Goal: Task Accomplishment & Management: Complete application form

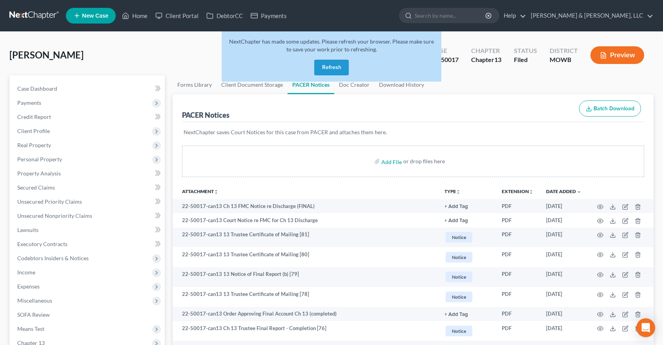
scroll to position [4, 0]
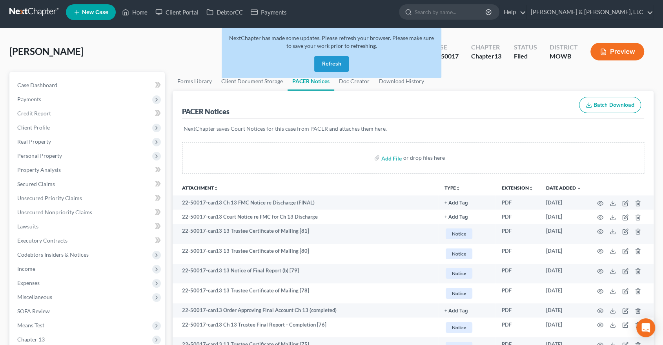
click at [331, 62] on button "Refresh" at bounding box center [331, 64] width 35 height 16
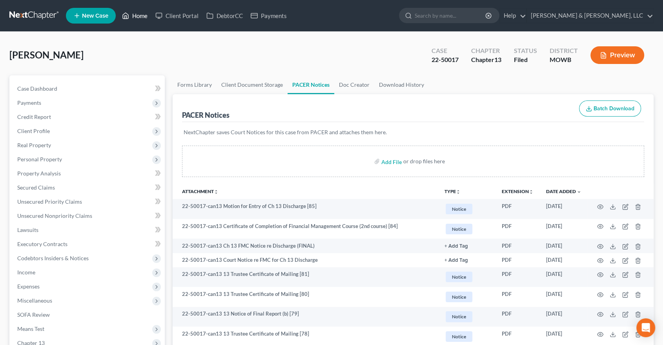
click at [131, 11] on link "Home" at bounding box center [134, 16] width 33 height 14
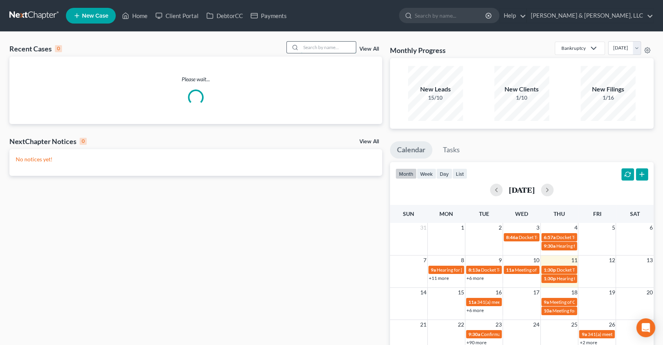
click at [324, 48] on input "search" at bounding box center [328, 47] width 55 height 11
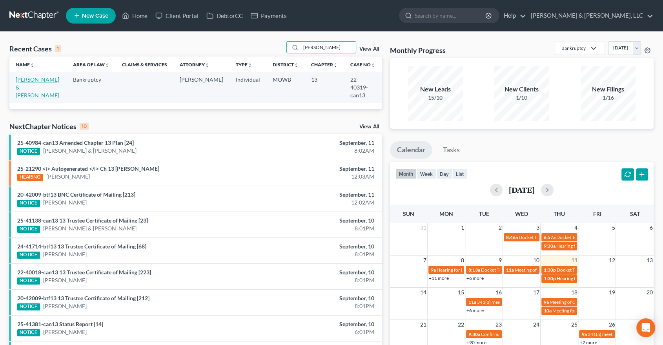
type input "rendon"
click at [35, 81] on link "[PERSON_NAME] & [PERSON_NAME]" at bounding box center [38, 87] width 44 height 22
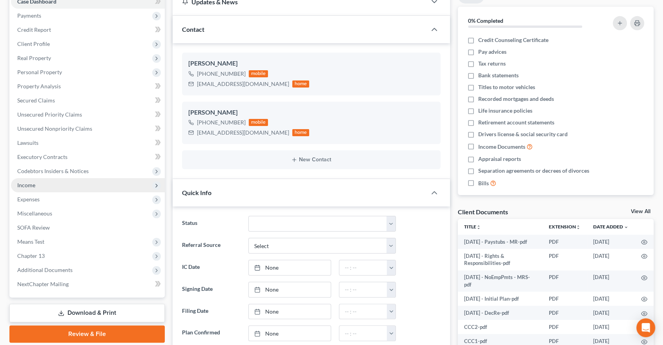
scroll to position [611, 0]
click at [35, 184] on span "Income" at bounding box center [26, 185] width 18 height 7
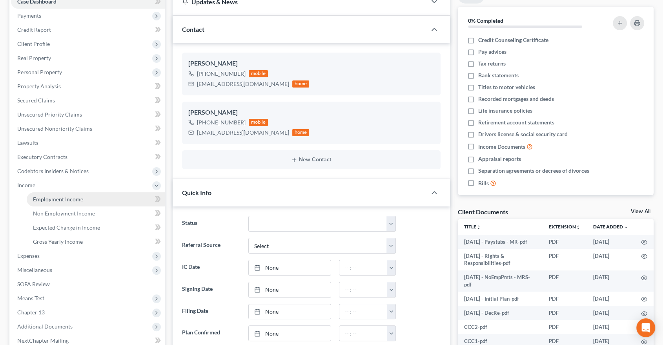
click at [45, 198] on span "Employment Income" at bounding box center [58, 199] width 50 height 7
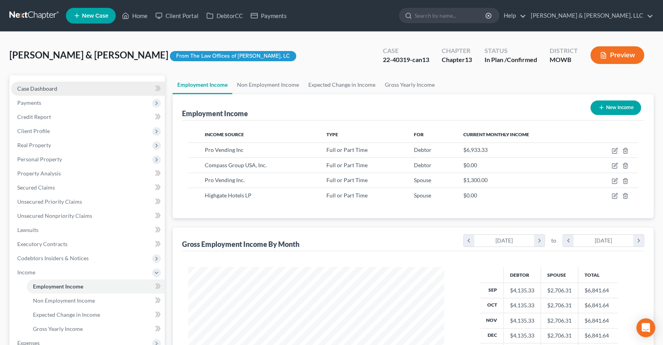
click at [35, 92] on link "Case Dashboard" at bounding box center [88, 89] width 154 height 14
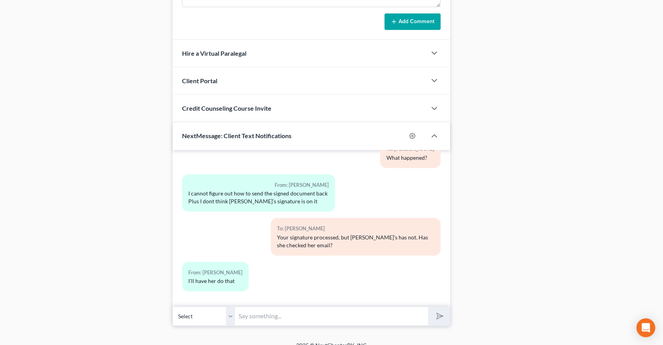
scroll to position [645, 0]
click at [267, 306] on input "text" at bounding box center [331, 315] width 193 height 19
type input "[EMAIL_ADDRESS][DOMAIN_NAME]"
click at [438, 310] on icon "submit" at bounding box center [438, 315] width 11 height 11
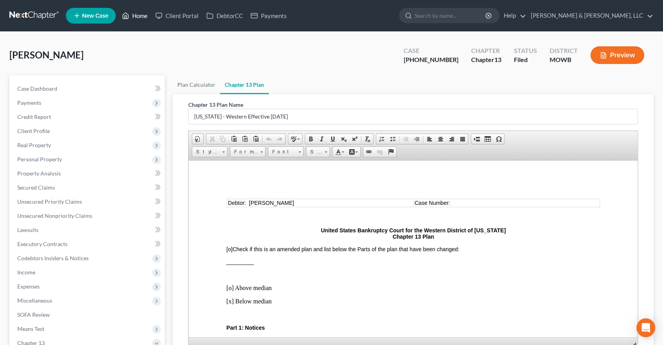
scroll to position [1351, 0]
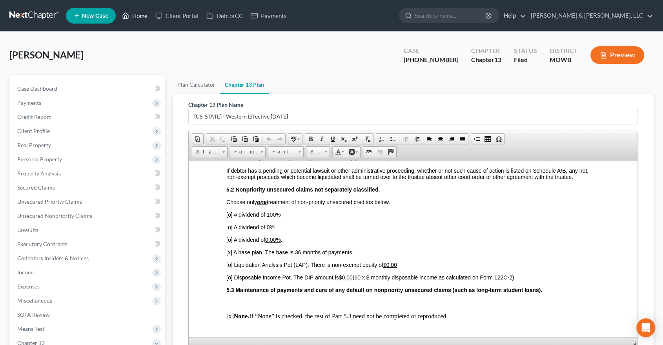
click at [140, 15] on link "Home" at bounding box center [134, 16] width 33 height 14
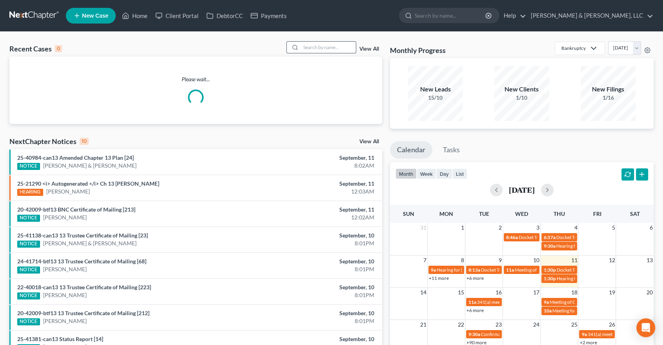
click at [340, 46] on input "search" at bounding box center [328, 47] width 55 height 11
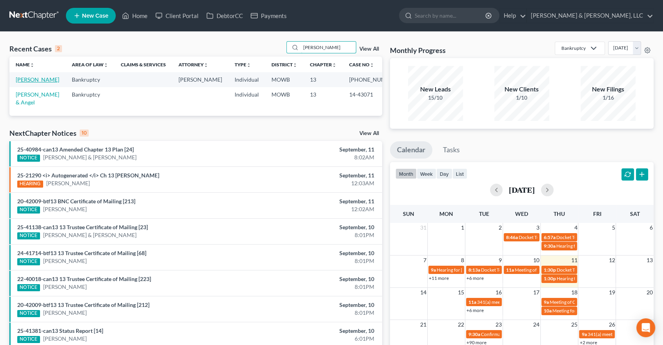
type input "[PERSON_NAME]"
click at [28, 77] on link "[PERSON_NAME]" at bounding box center [38, 79] width 44 height 7
select select "4"
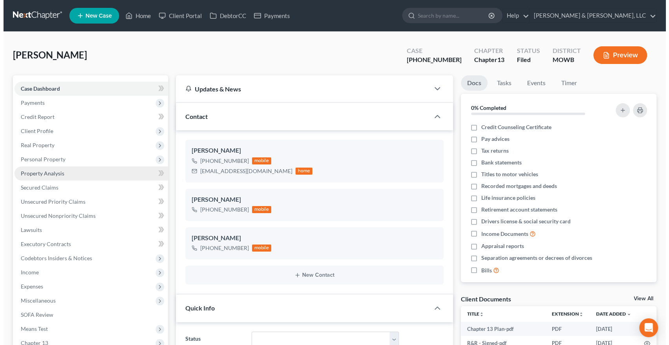
scroll to position [428, 0]
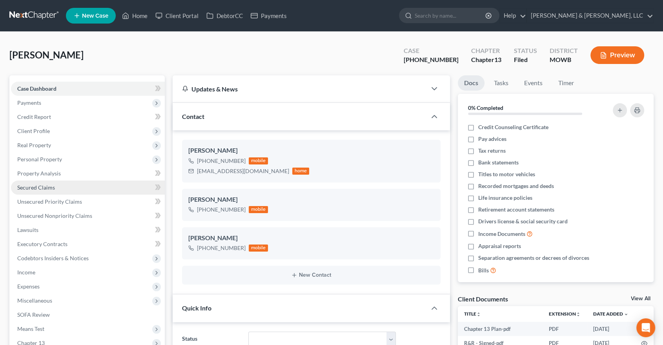
click at [31, 182] on link "Secured Claims" at bounding box center [88, 187] width 154 height 14
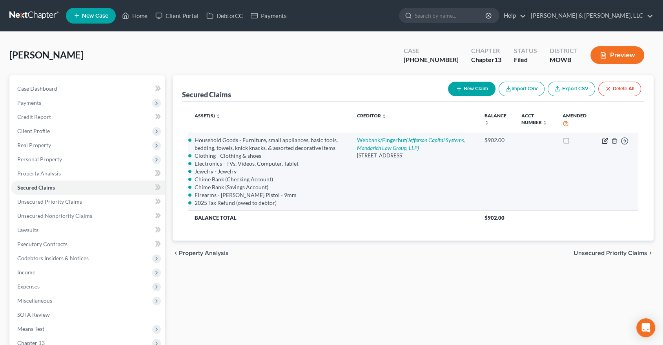
click at [604, 140] on icon "button" at bounding box center [606, 140] width 4 height 4
select select "24"
select select "3"
select select "0"
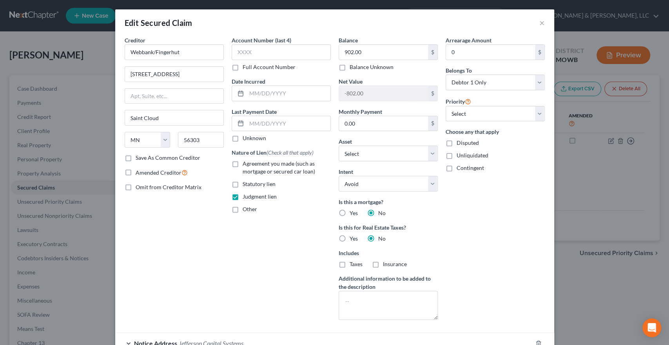
select select "2604286"
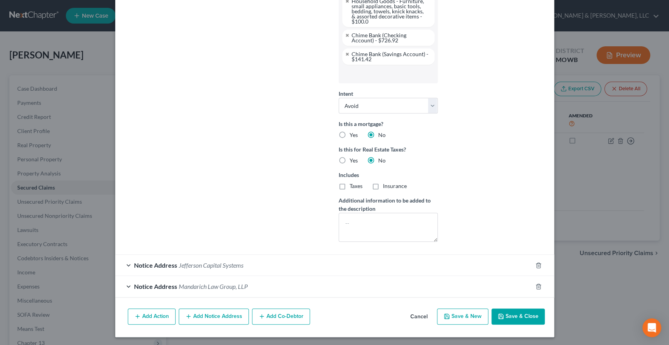
scroll to position [266, 0]
click at [522, 314] on button "Save & Close" at bounding box center [518, 315] width 53 height 16
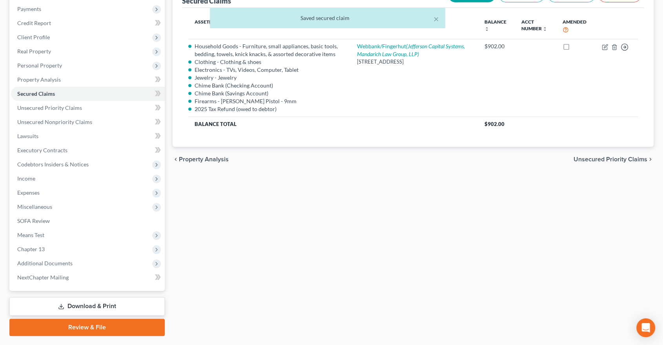
scroll to position [114, 0]
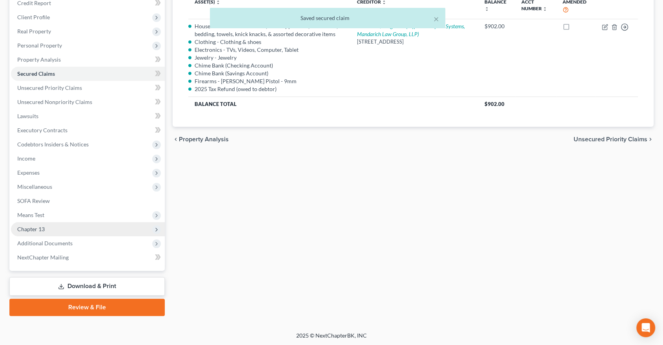
click at [64, 227] on span "Chapter 13" at bounding box center [88, 229] width 154 height 14
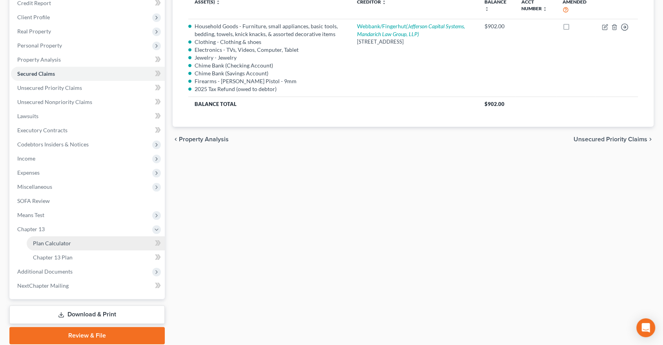
click at [59, 240] on span "Plan Calculator" at bounding box center [52, 243] width 38 height 7
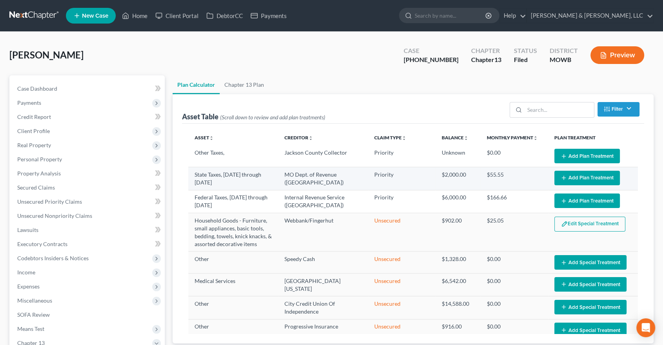
select select "35"
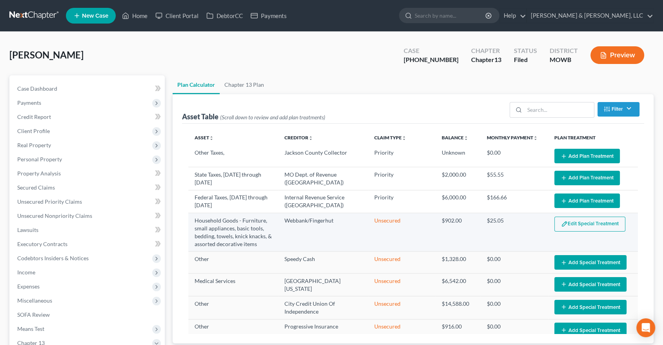
click at [570, 224] on button "Edit Special Treatment" at bounding box center [589, 223] width 71 height 15
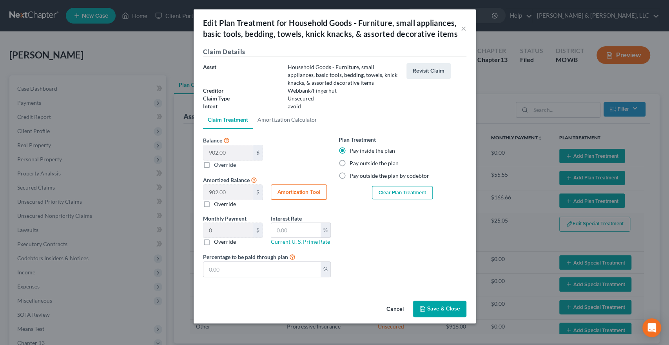
click at [432, 308] on button "Save & Close" at bounding box center [439, 308] width 53 height 16
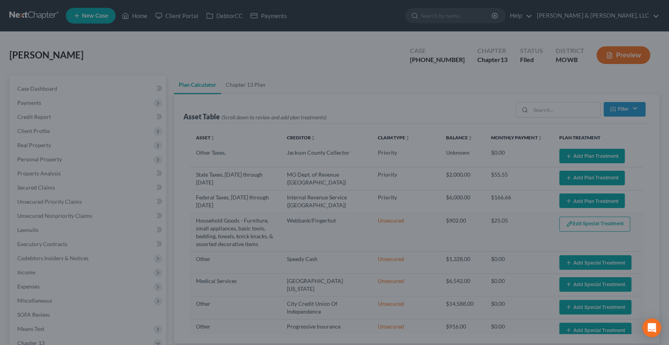
select select "35"
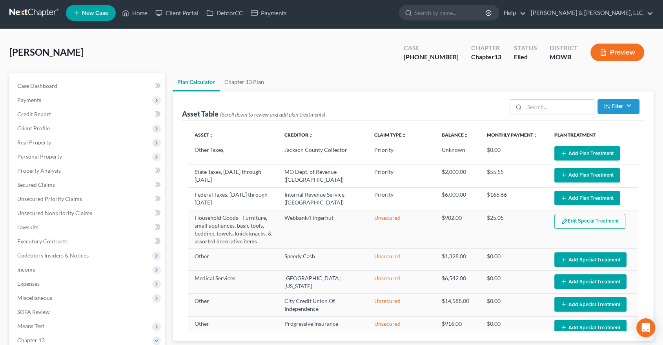
scroll to position [174, 0]
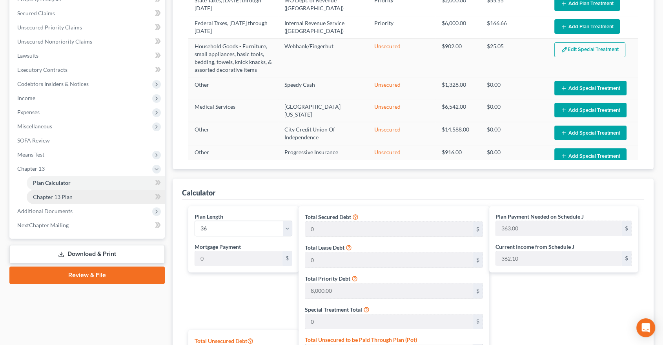
click at [56, 198] on span "Chapter 13 Plan" at bounding box center [53, 196] width 40 height 7
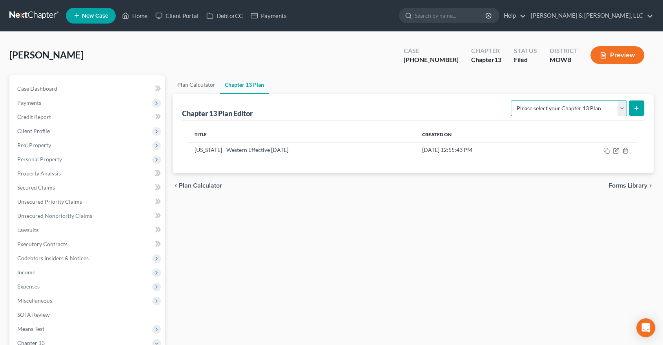
click at [619, 108] on select "Please select your Chapter 13 Plan Missouri - Western Effective 12/1/17 Nationa…" at bounding box center [569, 108] width 116 height 16
select select "0"
click at [514, 100] on select "Please select your Chapter 13 Plan Missouri - Western Effective 12/1/17 Nationa…" at bounding box center [569, 108] width 116 height 16
click at [638, 105] on icon "submit" at bounding box center [636, 108] width 6 height 6
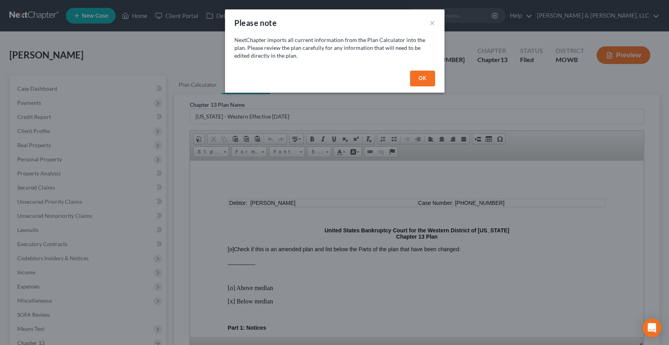
click at [426, 75] on button "OK" at bounding box center [422, 79] width 25 height 16
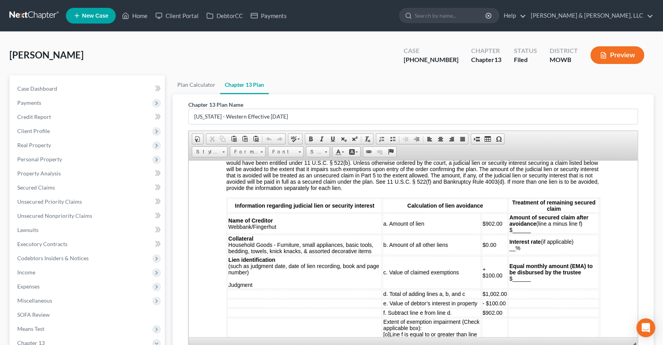
scroll to position [948, 0]
click at [262, 288] on td "Lien identification (such as judgment date, date of lien recording, book and pa…" at bounding box center [304, 271] width 154 height 33
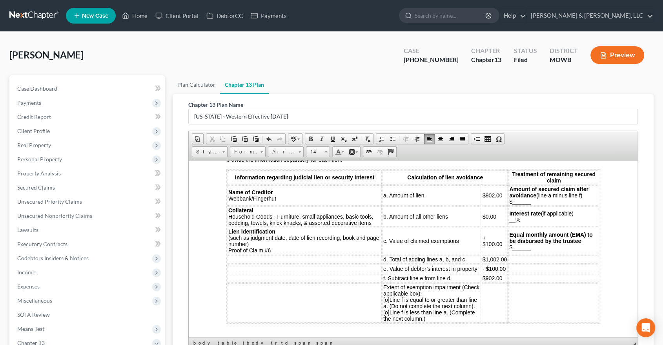
scroll to position [991, 0]
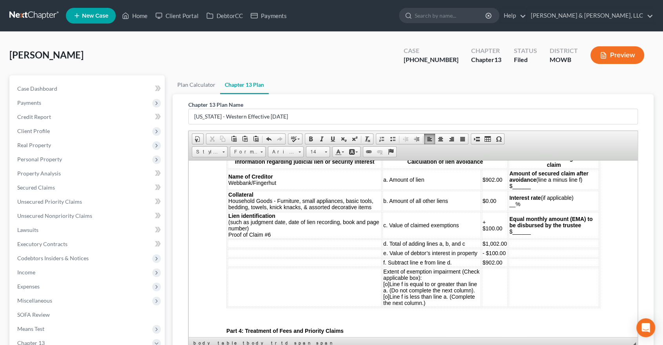
click at [486, 231] on span "+ $100.00" at bounding box center [492, 224] width 20 height 13
drag, startPoint x: 493, startPoint y: 232, endPoint x: 485, endPoint y: 233, distance: 7.9
click at [485, 231] on span "+ $100.00" at bounding box center [492, 224] width 20 height 13
drag, startPoint x: 496, startPoint y: 257, endPoint x: 488, endPoint y: 256, distance: 7.9
click at [488, 256] on span "- $100.00" at bounding box center [492, 252] width 23 height 6
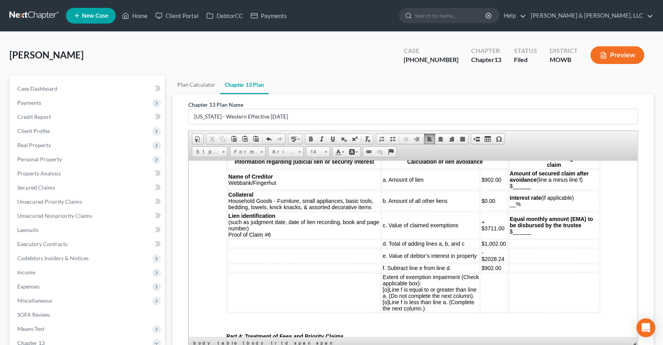
click at [485, 246] on span "$1,002.00" at bounding box center [493, 243] width 24 height 6
click at [526, 262] on td at bounding box center [553, 255] width 90 height 14
drag, startPoint x: 493, startPoint y: 272, endPoint x: 484, endPoint y: 270, distance: 8.5
click at [484, 270] on span "$902.00" at bounding box center [492, 267] width 20 height 6
click at [382, 292] on span "[o]" at bounding box center [385, 289] width 6 height 6
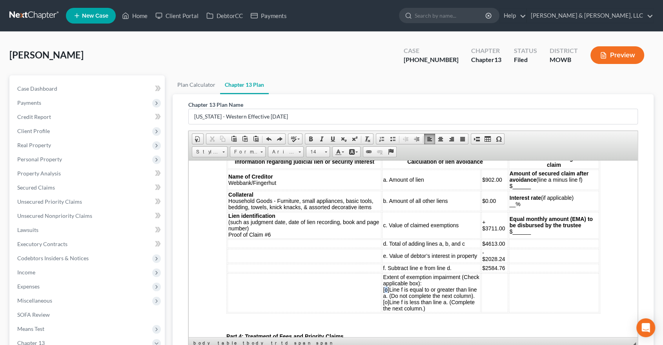
click at [384, 292] on span "[o]" at bounding box center [385, 289] width 6 height 6
drag, startPoint x: 275, startPoint y: 189, endPoint x: 231, endPoint y: 187, distance: 44.3
click at [231, 187] on td "Name of Creditor Webbank/Fingerhut" at bounding box center [304, 179] width 154 height 20
click at [231, 186] on span "Name of Creditor Webbank/Fingerhut" at bounding box center [252, 179] width 48 height 13
drag, startPoint x: 281, startPoint y: 186, endPoint x: 229, endPoint y: 188, distance: 51.8
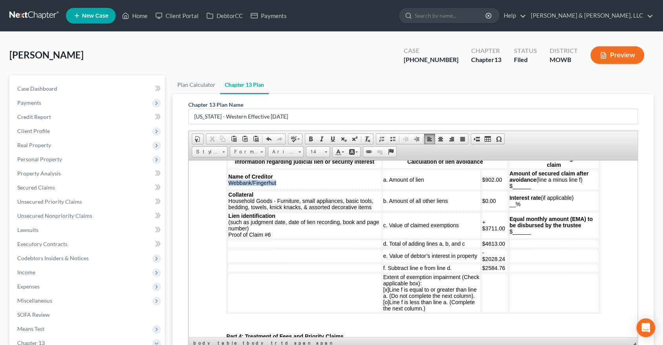
click at [229, 188] on td "Name of Creditor Webbank/Fingerhut" at bounding box center [304, 179] width 154 height 20
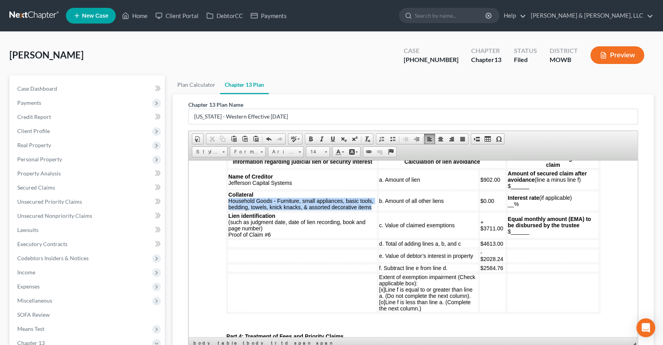
drag, startPoint x: 371, startPoint y: 211, endPoint x: 227, endPoint y: 206, distance: 143.3
click at [228, 206] on span "Collateral Household Goods - Furniture, small appliances, basic tools, bedding,…" at bounding box center [300, 200] width 145 height 19
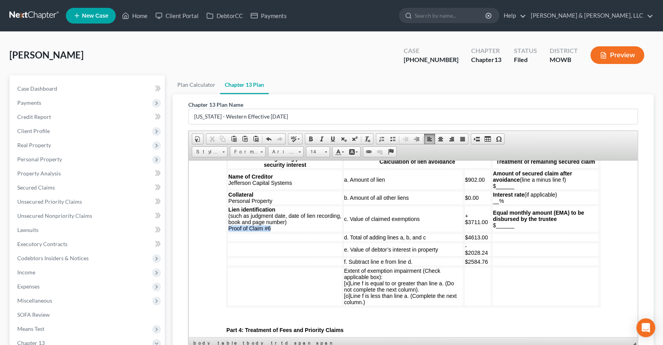
drag, startPoint x: 267, startPoint y: 232, endPoint x: 229, endPoint y: 233, distance: 38.4
click at [229, 232] on td "Lien identification (such as judgment date, date of lien recording, book and pa…" at bounding box center [284, 218] width 115 height 27
click at [288, 240] on td at bounding box center [284, 237] width 115 height 9
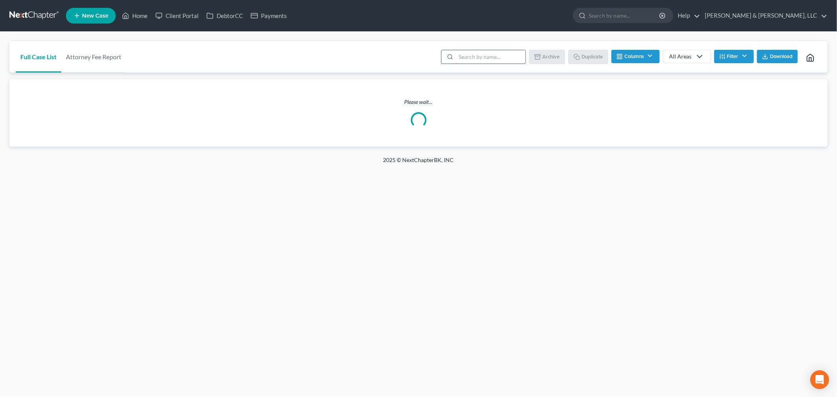
click at [492, 62] on input "search" at bounding box center [490, 56] width 69 height 13
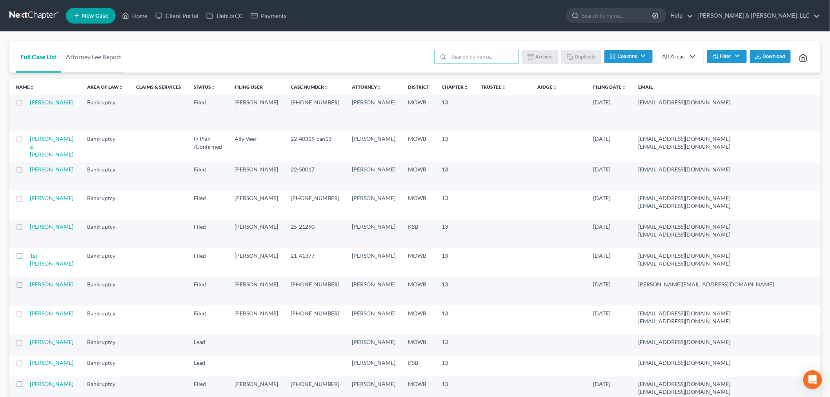
click at [47, 100] on link "Reeves, Ryan" at bounding box center [52, 102] width 44 height 7
select select "4"
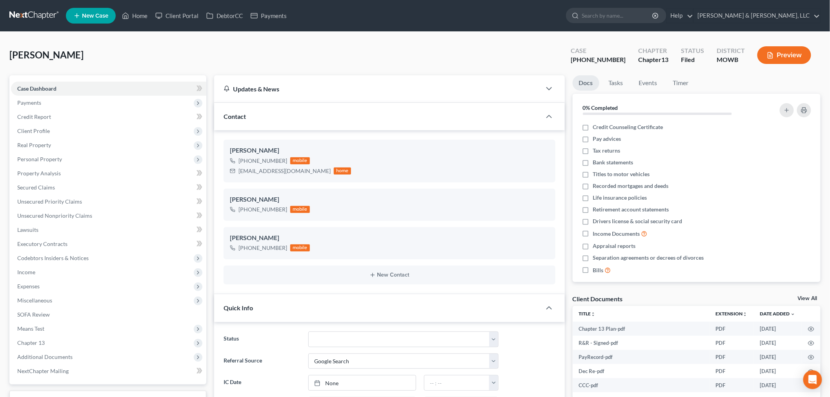
scroll to position [430, 0]
click at [32, 126] on span "Client Profile" at bounding box center [108, 131] width 195 height 14
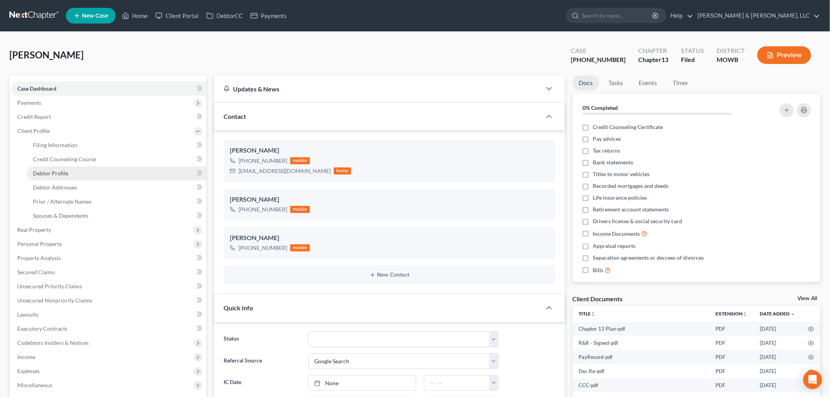
click at [48, 170] on span "Debtor Profile" at bounding box center [50, 173] width 35 height 7
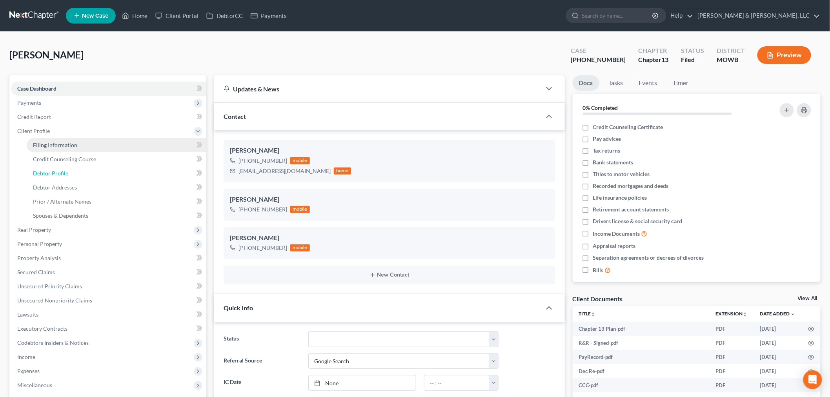
select select "1"
select select "6"
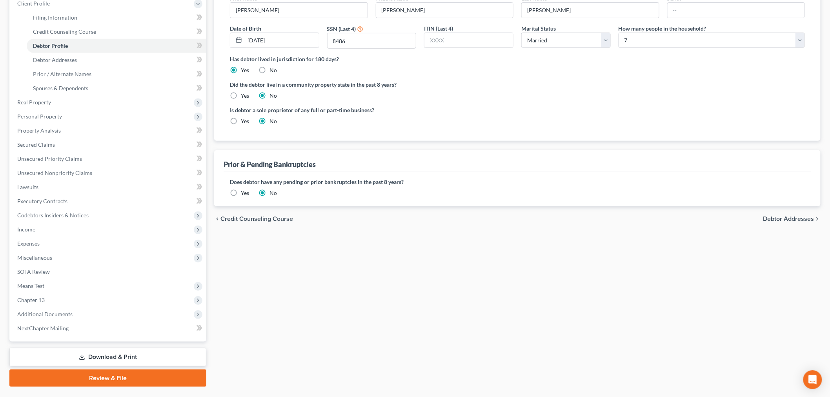
scroll to position [146, 0]
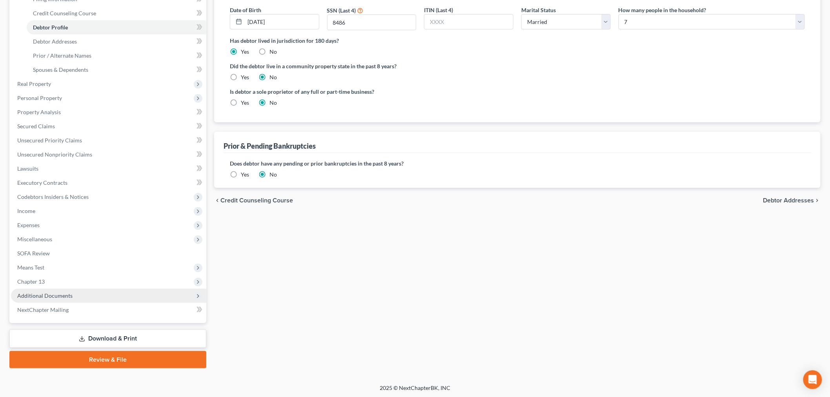
click at [56, 292] on span "Additional Documents" at bounding box center [44, 295] width 55 height 7
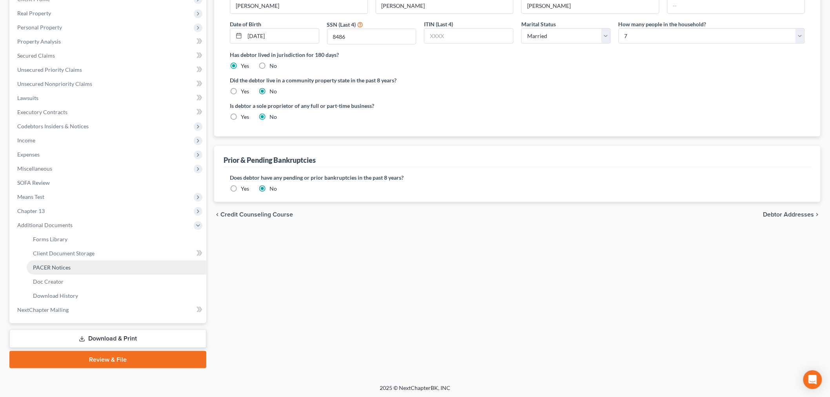
click at [54, 267] on span "PACER Notices" at bounding box center [52, 267] width 38 height 7
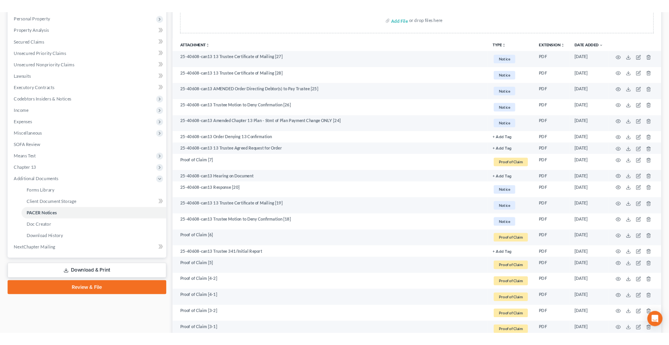
scroll to position [174, 0]
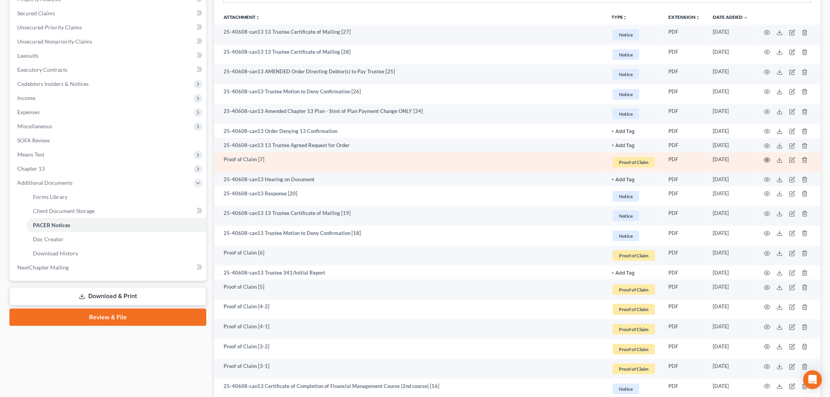
click at [765, 158] on icon "button" at bounding box center [767, 160] width 6 height 6
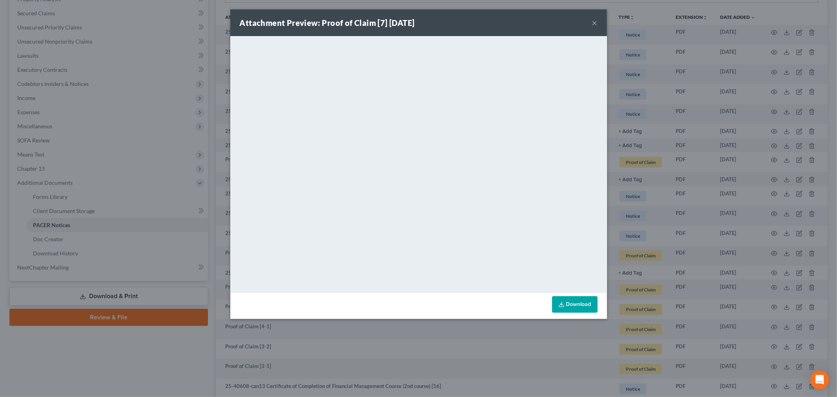
click at [593, 22] on button "×" at bounding box center [594, 22] width 5 height 9
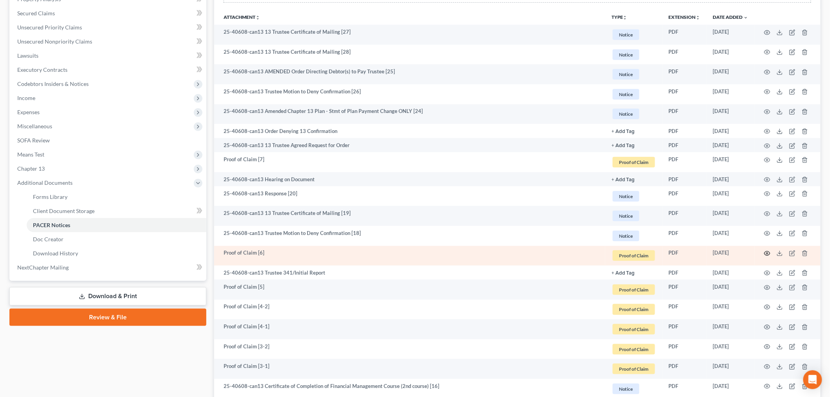
click at [768, 253] on circle "button" at bounding box center [767, 254] width 2 height 2
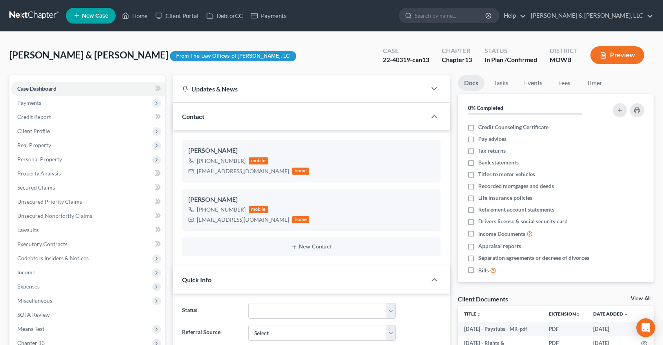
select select "0"
click at [144, 14] on link "Home" at bounding box center [134, 16] width 33 height 14
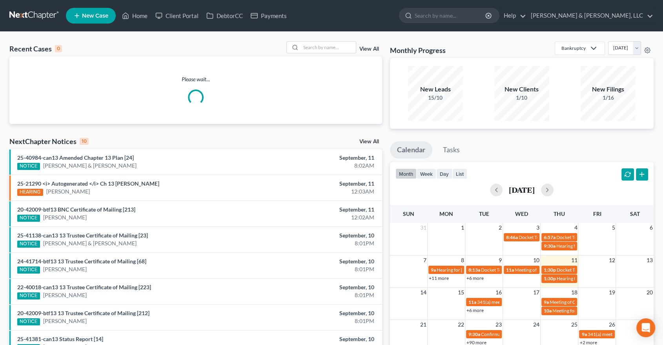
click at [340, 36] on div "Recent Cases 0 View All Please wait... NextChapter Notices 10 View All 25-40984…" at bounding box center [331, 235] width 663 height 407
click at [331, 45] on input "search" at bounding box center [328, 47] width 55 height 11
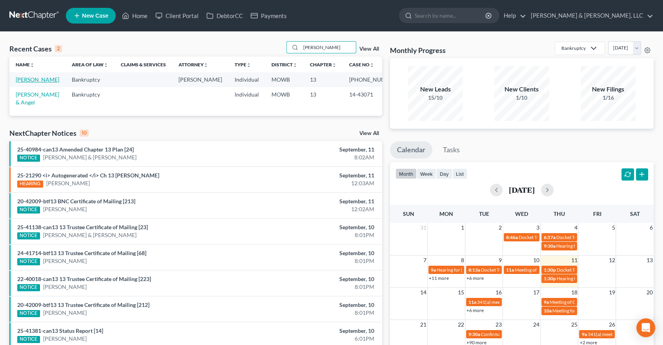
type input "[PERSON_NAME]"
click at [26, 78] on link "[PERSON_NAME]" at bounding box center [38, 79] width 44 height 7
select select "4"
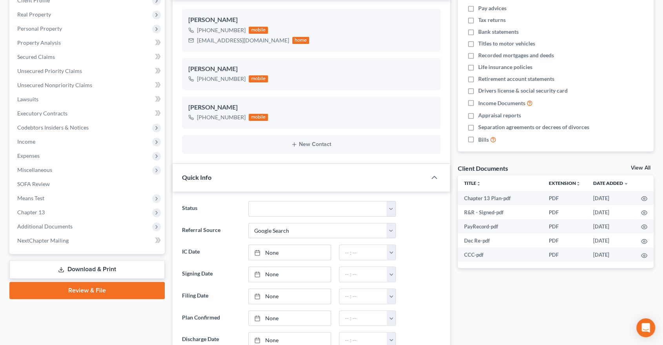
scroll to position [428, 0]
click at [36, 40] on span "Property Analysis" at bounding box center [39, 42] width 44 height 7
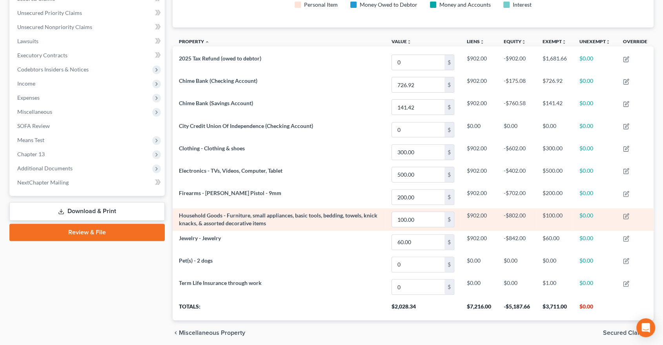
scroll to position [174, 0]
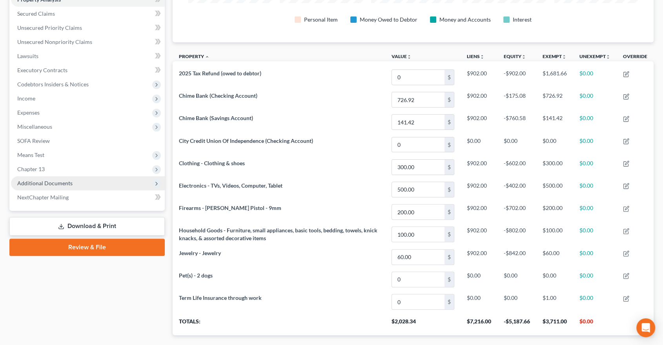
click at [68, 180] on span "Additional Documents" at bounding box center [44, 183] width 55 height 7
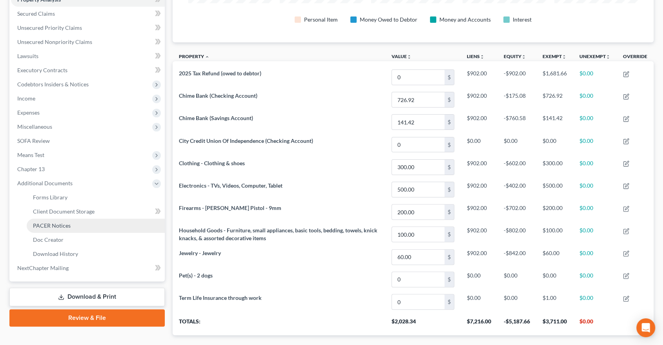
click at [65, 228] on span "PACER Notices" at bounding box center [52, 225] width 38 height 7
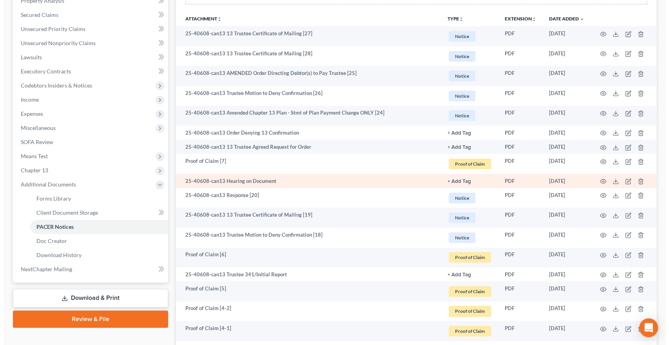
scroll to position [174, 0]
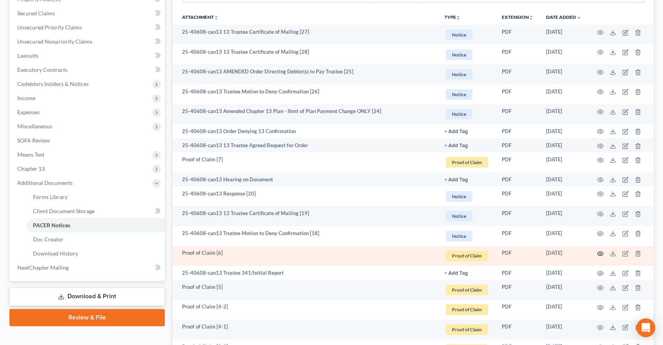
click at [597, 252] on icon "button" at bounding box center [600, 253] width 6 height 4
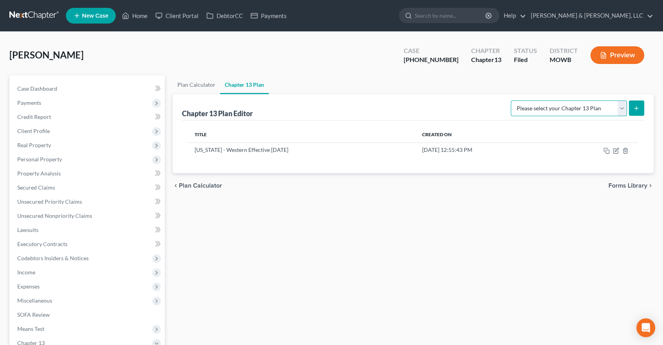
click at [619, 104] on select "Please select your Chapter 13 Plan [US_STATE] - Western Effective [DATE] Nation…" at bounding box center [569, 108] width 116 height 16
select select "0"
click at [514, 100] on select "Please select your Chapter 13 Plan Missouri - Western Effective 12/1/17 Nationa…" at bounding box center [569, 108] width 116 height 16
click at [634, 109] on icon "submit" at bounding box center [636, 108] width 6 height 6
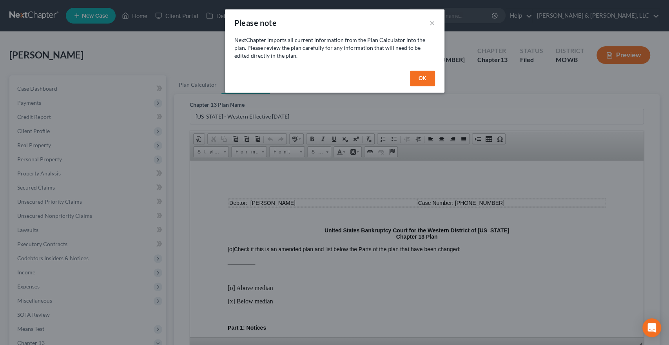
click at [417, 72] on button "OK" at bounding box center [422, 79] width 25 height 16
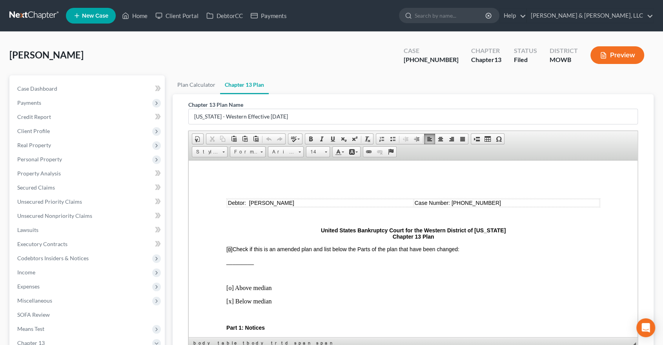
click at [229, 246] on span "[o]" at bounding box center [229, 249] width 6 height 6
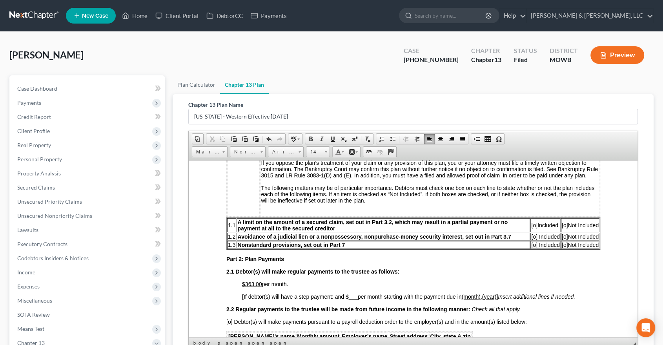
scroll to position [305, 0]
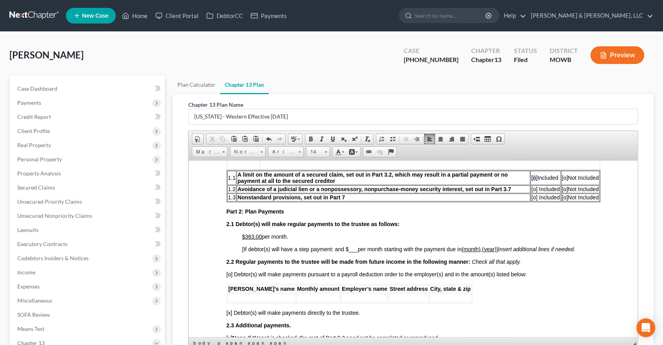
click at [531, 179] on span "[o]" at bounding box center [534, 177] width 6 height 6
click at [531, 189] on span "[o]" at bounding box center [534, 189] width 6 height 6
click at [561, 200] on span "[o]" at bounding box center [564, 197] width 6 height 6
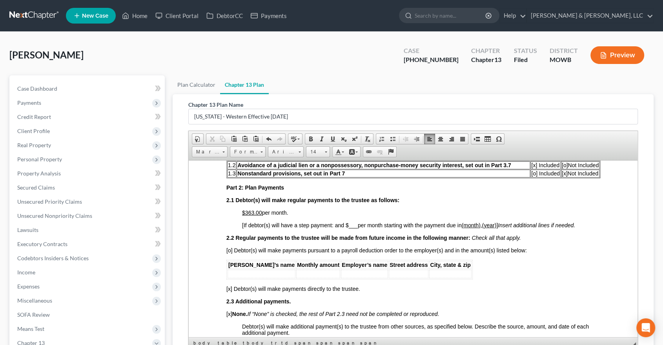
scroll to position [348, 0]
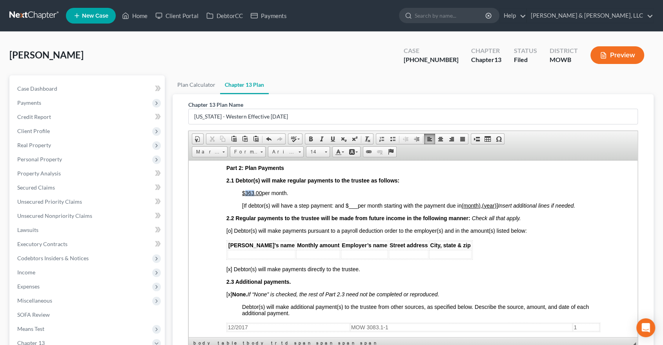
drag, startPoint x: 253, startPoint y: 195, endPoint x: 245, endPoint y: 196, distance: 7.5
click at [245, 196] on u "$363.00" at bounding box center [252, 192] width 20 height 6
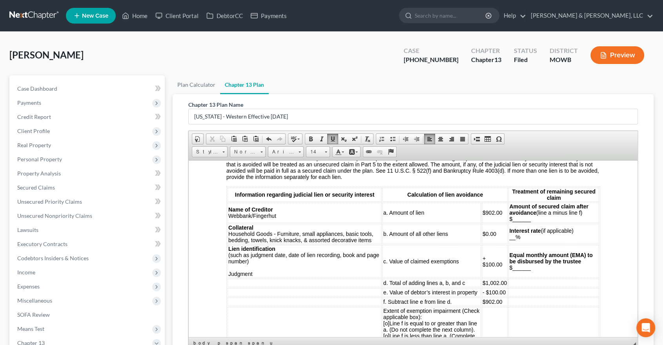
scroll to position [1002, 0]
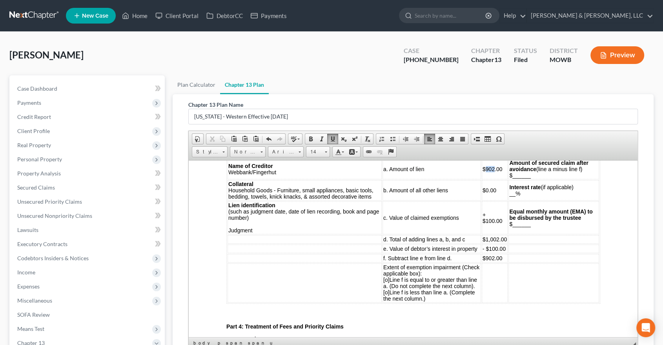
drag, startPoint x: 493, startPoint y: 174, endPoint x: 485, endPoint y: 175, distance: 7.5
click at [485, 172] on span "$902.00" at bounding box center [492, 169] width 20 height 6
drag, startPoint x: 344, startPoint y: 200, endPoint x: 229, endPoint y: 200, distance: 114.5
click at [228, 198] on span "Collateral Household Goods - Furniture, small appliances, basic tools, bedding,…" at bounding box center [300, 189] width 145 height 19
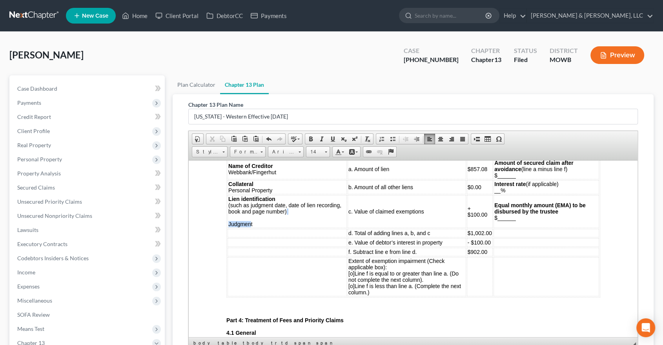
drag, startPoint x: 250, startPoint y: 229, endPoint x: 230, endPoint y: 224, distance: 20.9
click at [230, 224] on td "Lien identification (such as judgment date, date of lien recording, book and pa…" at bounding box center [286, 211] width 119 height 33
click at [273, 227] on td "Lien identification (such as judgment date, date of lien recording, book and pa…" at bounding box center [286, 211] width 119 height 33
drag, startPoint x: 255, startPoint y: 224, endPoint x: 237, endPoint y: 226, distance: 17.8
click at [237, 226] on td "Lien identification (such as judgment date, date of lien recording, book and pa…" at bounding box center [286, 211] width 119 height 33
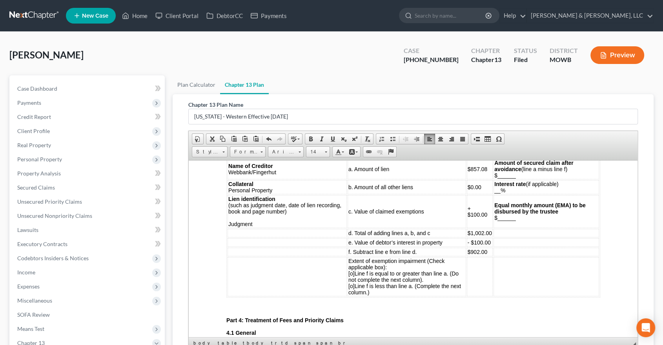
click at [259, 227] on td "Lien identification (such as judgment date, date of lien recording, book and pa…" at bounding box center [286, 211] width 119 height 33
drag, startPoint x: 326, startPoint y: 228, endPoint x: 228, endPoint y: 229, distance: 98.4
click at [228, 227] on span "Lien identification (such as judgment date, date of lien recording, book and pa…" at bounding box center [284, 210] width 113 height 31
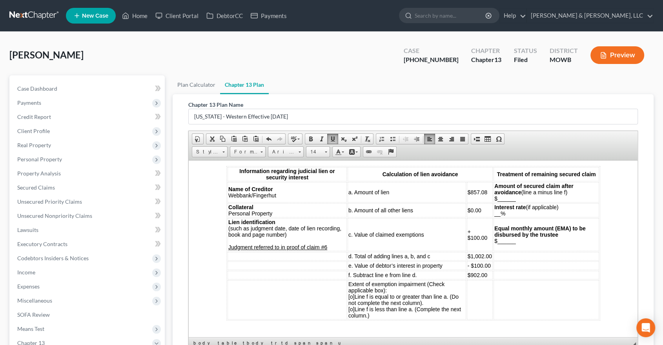
scroll to position [959, 0]
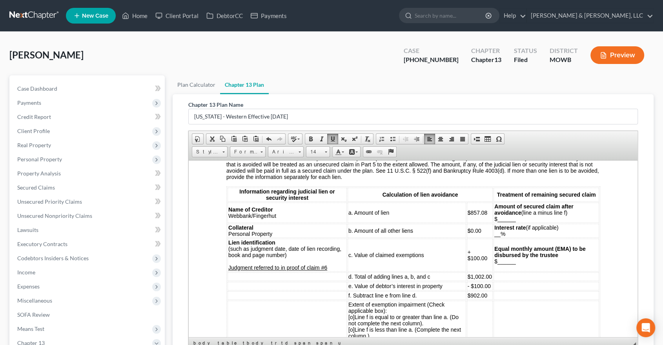
click at [474, 261] on span "+ $100.00" at bounding box center [477, 254] width 20 height 13
drag, startPoint x: 479, startPoint y: 261, endPoint x: 475, endPoint y: 260, distance: 3.9
click at [475, 260] on span "+ $100.00" at bounding box center [477, 254] width 20 height 13
click at [477, 261] on span "+ $100.00" at bounding box center [477, 254] width 20 height 13
drag, startPoint x: 477, startPoint y: 261, endPoint x: 470, endPoint y: 262, distance: 7.5
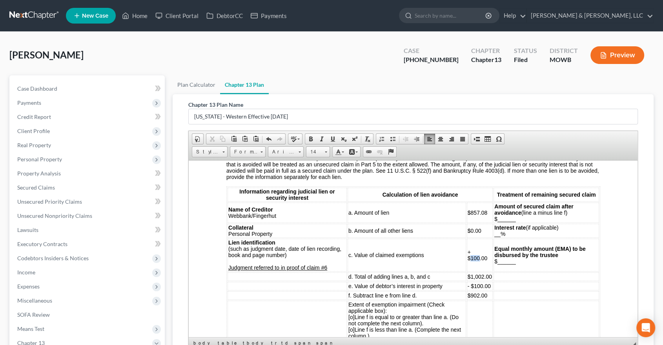
click at [470, 261] on span "+ $100.00" at bounding box center [477, 254] width 20 height 13
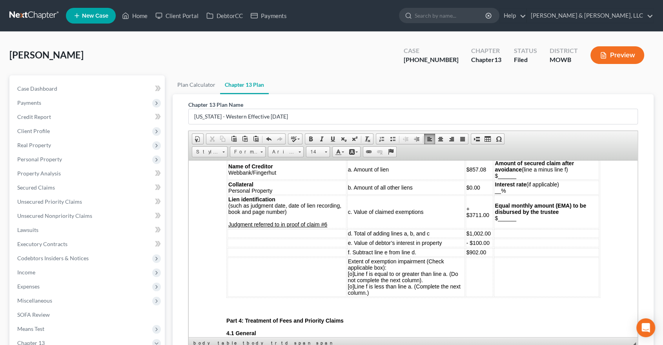
scroll to position [1002, 0]
drag, startPoint x: 488, startPoint y: 237, endPoint x: 468, endPoint y: 238, distance: 20.0
click at [468, 236] on span "$1,002.00" at bounding box center [478, 232] width 24 height 6
drag, startPoint x: 488, startPoint y: 246, endPoint x: 471, endPoint y: 248, distance: 17.5
click at [471, 245] on span "- $100.00" at bounding box center [477, 242] width 23 height 6
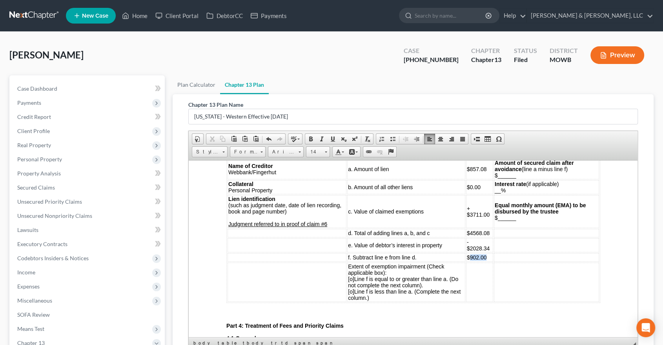
drag, startPoint x: 487, startPoint y: 260, endPoint x: 469, endPoint y: 261, distance: 18.4
click at [469, 261] on td "$902.00" at bounding box center [479, 257] width 27 height 9
click at [347, 282] on span "[o]" at bounding box center [350, 278] width 6 height 6
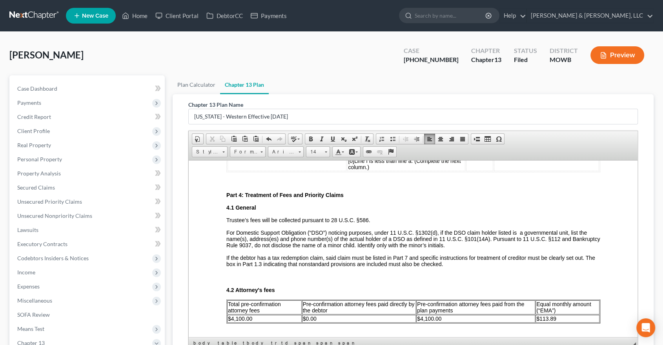
scroll to position [1177, 0]
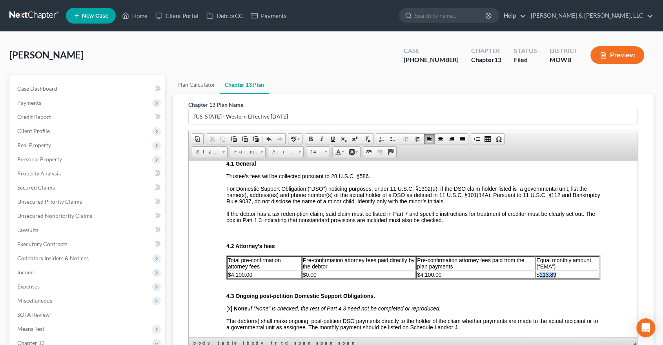
drag, startPoint x: 550, startPoint y: 276, endPoint x: 534, endPoint y: 276, distance: 16.5
click at [535, 276] on td "$113.89" at bounding box center [567, 274] width 64 height 8
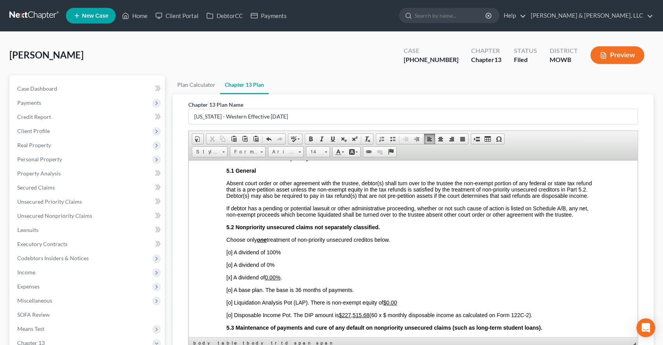
scroll to position [1569, 0]
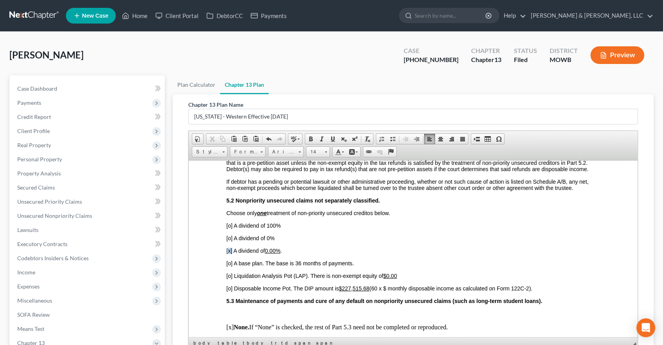
click at [227, 253] on span "[x] A dividend of 0.00% ." at bounding box center [254, 250] width 56 height 6
click at [228, 253] on span "[x] A dividend of 0.00% ." at bounding box center [254, 250] width 56 height 6
click at [227, 253] on span "[x] A dividend of 0.00% ." at bounding box center [254, 250] width 56 height 6
click at [228, 266] on span "[o] A base plan. The base is 36 months of payments." at bounding box center [289, 263] width 127 height 6
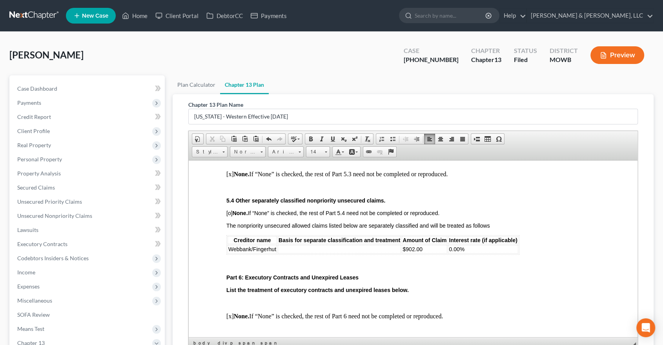
scroll to position [1743, 0]
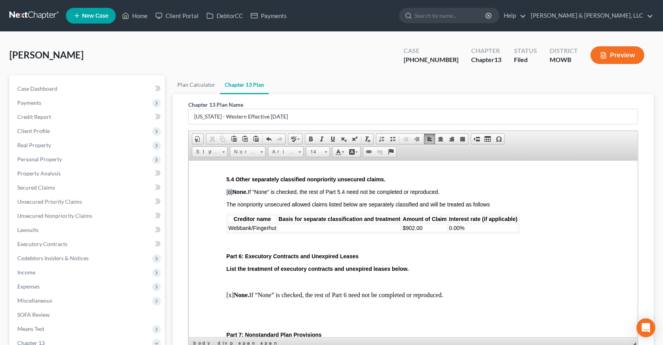
click at [227, 195] on span "[o] None. If “None” is checked, the rest of Part 5.4 need not be completed or r…" at bounding box center [332, 191] width 213 height 6
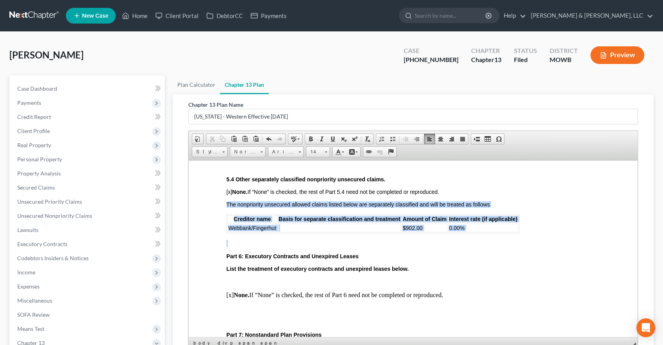
drag, startPoint x: 240, startPoint y: 247, endPoint x: 219, endPoint y: 216, distance: 37.5
click at [219, 216] on html "Debtor: Ryan Lee Reeves Case Number: 25-40608-13 United States Bankruptcy Court…" at bounding box center [412, 182] width 449 height 3531
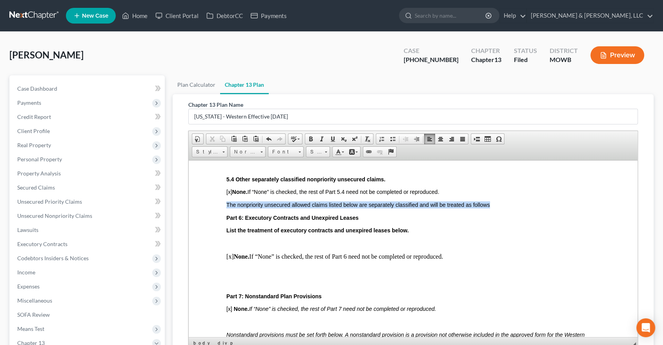
drag, startPoint x: 496, startPoint y: 207, endPoint x: 222, endPoint y: 208, distance: 273.8
click at [222, 208] on html "Debtor: Ryan Lee Reeves Case Number: 25-40608-13 United States Bankruptcy Court…" at bounding box center [412, 163] width 449 height 3492
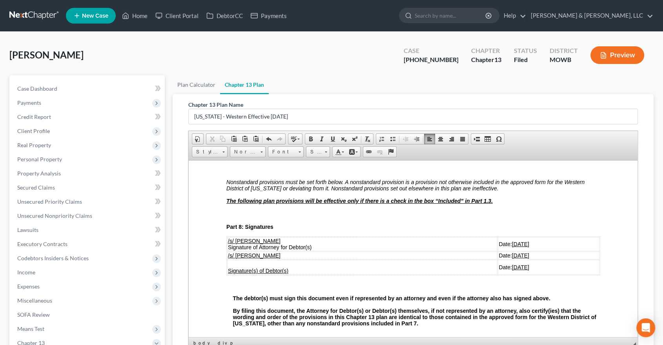
scroll to position [1917, 0]
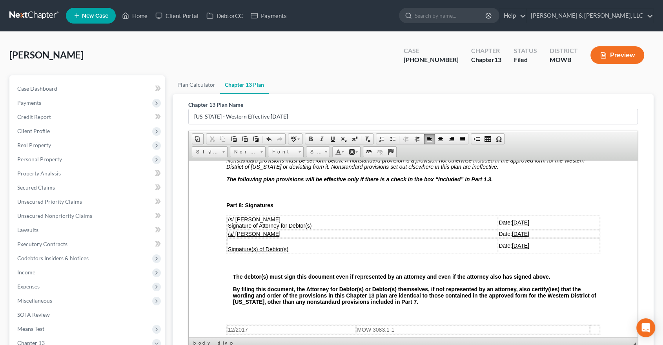
drag, startPoint x: 517, startPoint y: 253, endPoint x: 483, endPoint y: 256, distance: 33.6
click at [497, 253] on td "Date: 09/11/2025" at bounding box center [548, 245] width 102 height 15
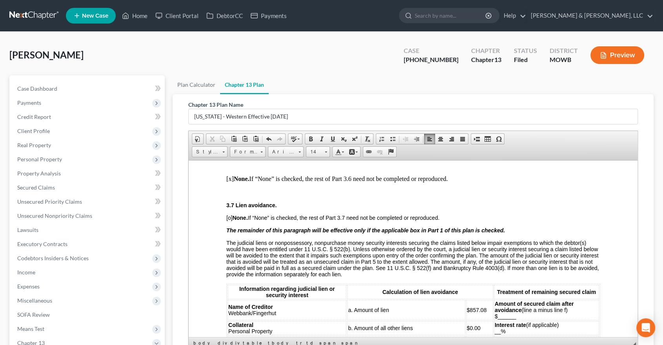
scroll to position [915, 0]
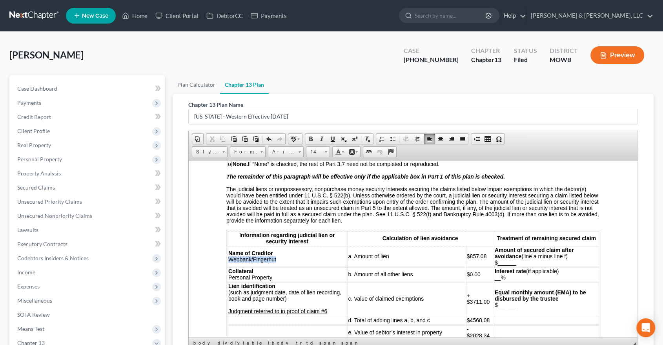
drag, startPoint x: 278, startPoint y: 264, endPoint x: 228, endPoint y: 264, distance: 49.8
click at [228, 264] on td "Name of Creditor Webbank/Fingerhut" at bounding box center [286, 256] width 119 height 20
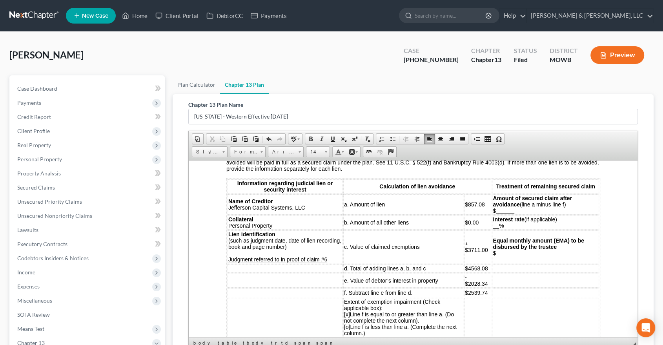
scroll to position [959, 0]
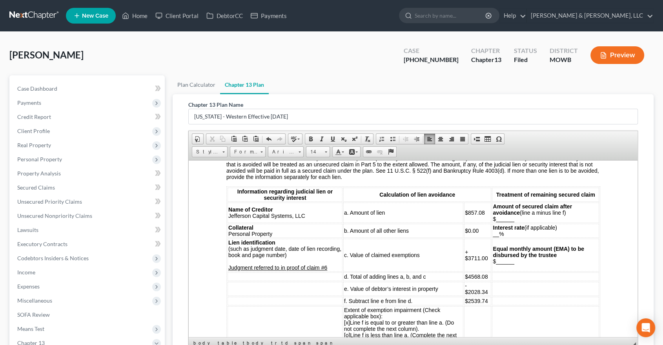
click at [284, 235] on td "Collateral Personal Property" at bounding box center [284, 230] width 115 height 14
click at [281, 236] on td "Collateral Personal Property" at bounding box center [284, 230] width 115 height 14
click at [545, 303] on td at bounding box center [545, 300] width 107 height 9
click at [272, 235] on td "Collateral Personal Property/Funds" at bounding box center [285, 230] width 116 height 14
click at [273, 236] on span "Collateral Personal Property/Funds" at bounding box center [258, 230] width 61 height 13
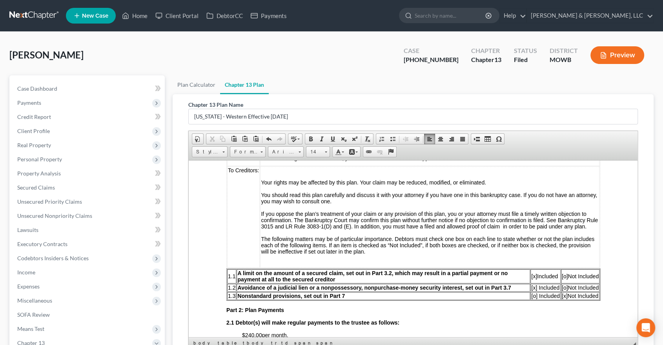
scroll to position [218, 0]
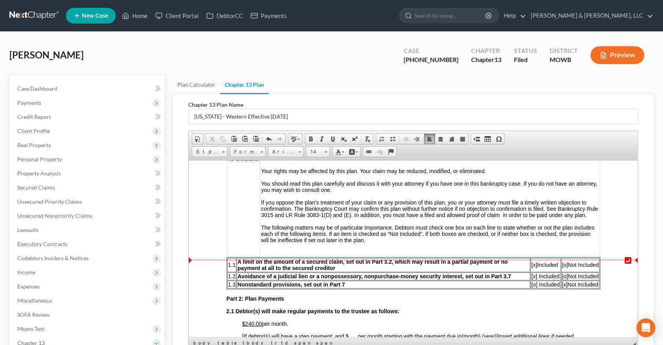
click at [531, 267] on span "[x]" at bounding box center [534, 264] width 6 height 6
click at [531, 266] on span "[x]" at bounding box center [534, 264] width 6 height 6
click at [561, 265] on span "[o]" at bounding box center [564, 264] width 6 height 6
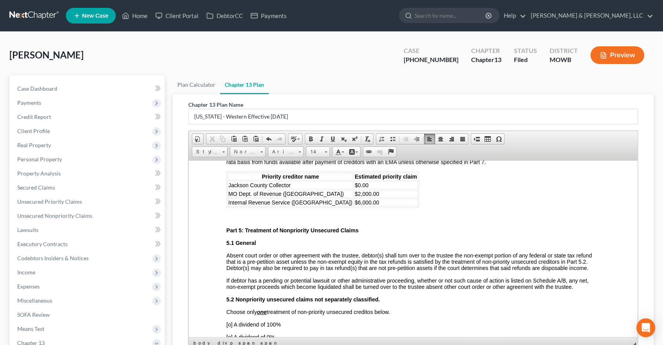
scroll to position [1394, 0]
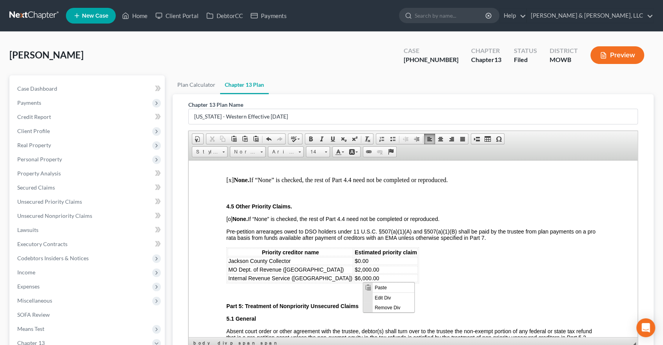
click at [353, 281] on td "$6,000.00" at bounding box center [385, 278] width 64 height 8
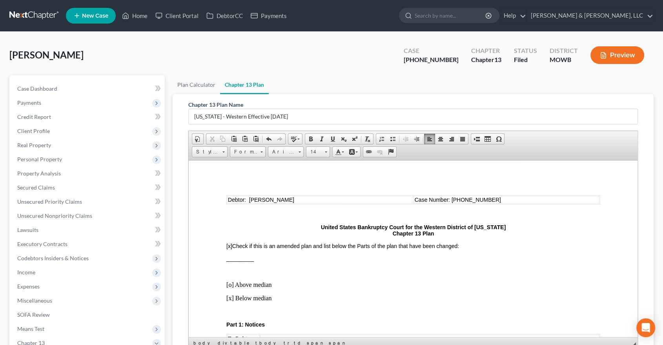
scroll to position [0, 0]
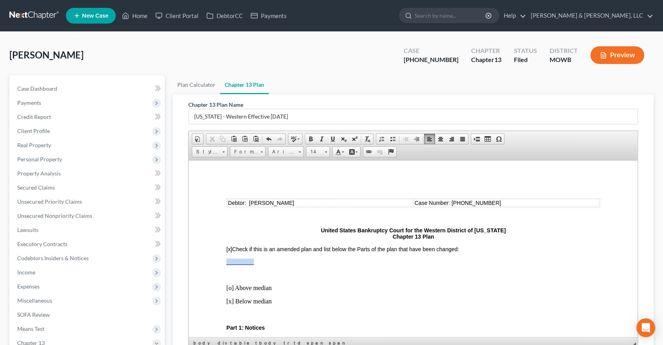
drag, startPoint x: 254, startPoint y: 260, endPoint x: 225, endPoint y: 260, distance: 29.0
drag, startPoint x: 277, startPoint y: 259, endPoint x: 225, endPoint y: 255, distance: 52.3
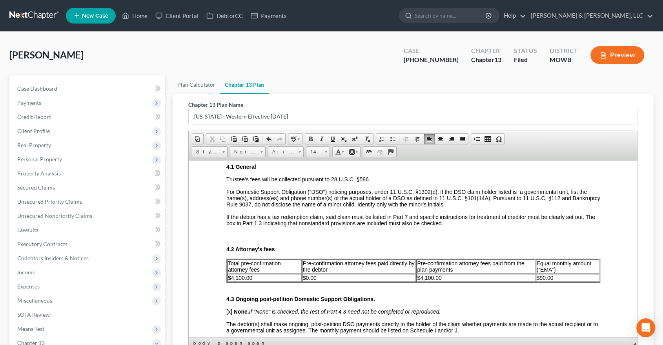
scroll to position [1177, 0]
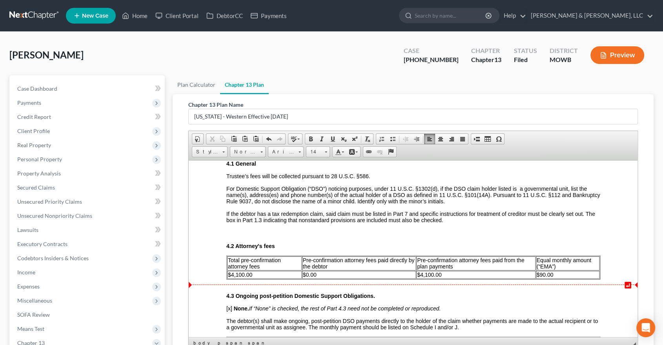
click at [537, 277] on span "$90.00" at bounding box center [544, 274] width 17 height 6
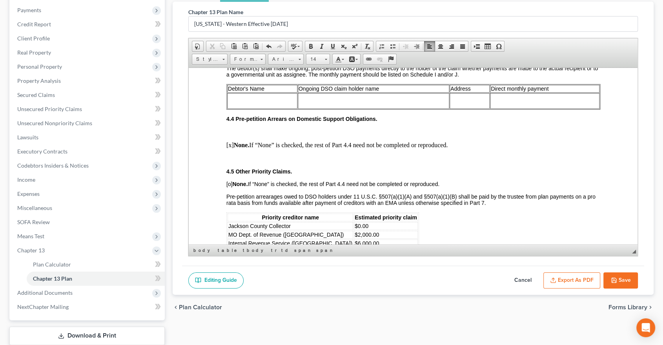
scroll to position [1394, 0]
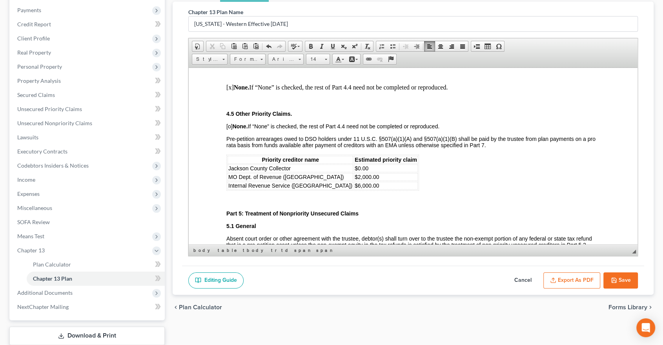
click at [585, 276] on button "Export as PDF" at bounding box center [571, 280] width 57 height 16
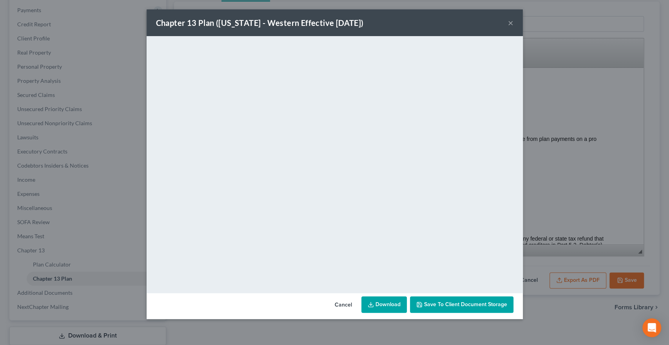
click at [384, 303] on link "Download" at bounding box center [384, 304] width 45 height 16
click at [510, 25] on button "×" at bounding box center [510, 22] width 5 height 9
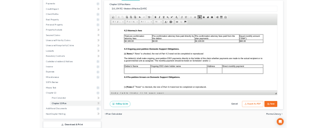
scroll to position [1220, 0]
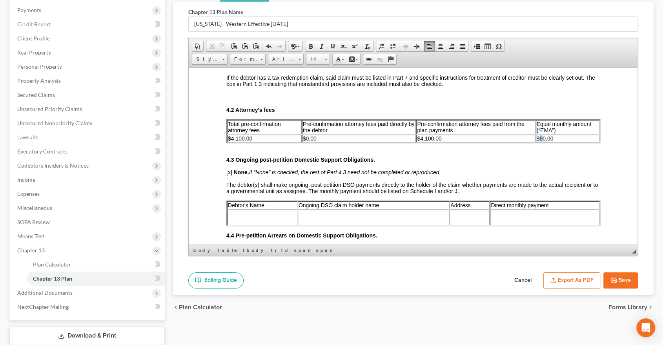
click at [536, 141] on span "$90.00" at bounding box center [544, 138] width 17 height 6
click at [575, 279] on button "Export as PDF" at bounding box center [571, 280] width 57 height 16
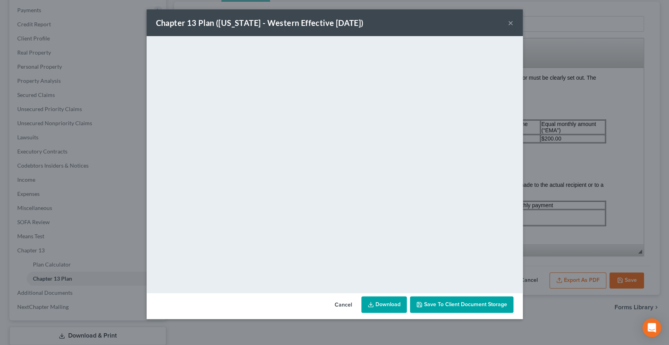
click at [512, 18] on button "×" at bounding box center [510, 22] width 5 height 9
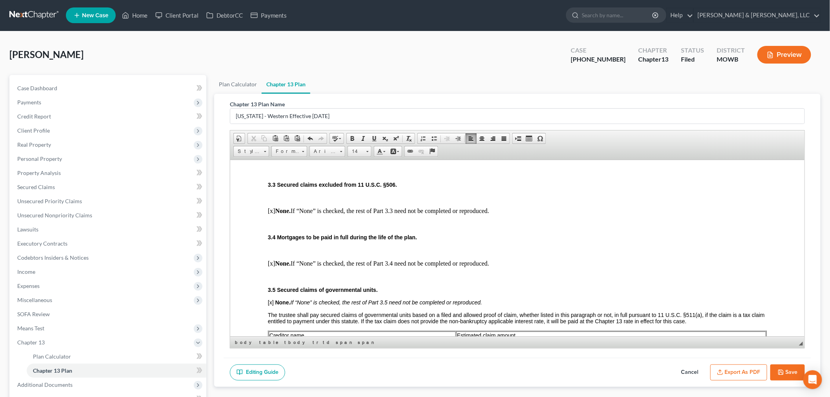
scroll to position [0, 0]
click at [137, 18] on link "Home" at bounding box center [134, 16] width 33 height 14
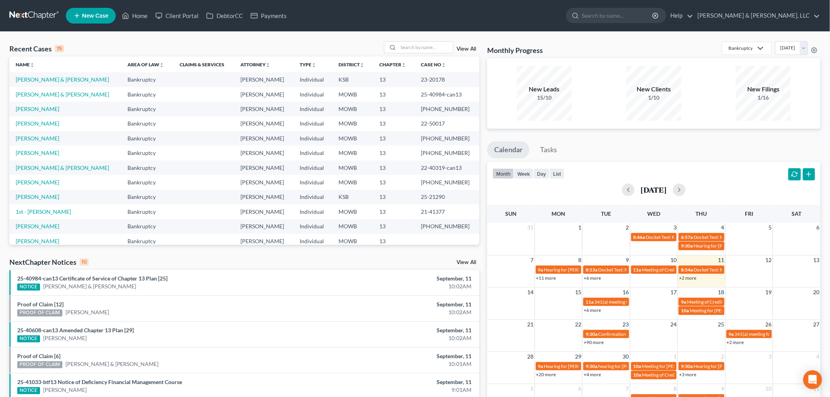
click at [465, 49] on link "View All" at bounding box center [467, 48] width 20 height 5
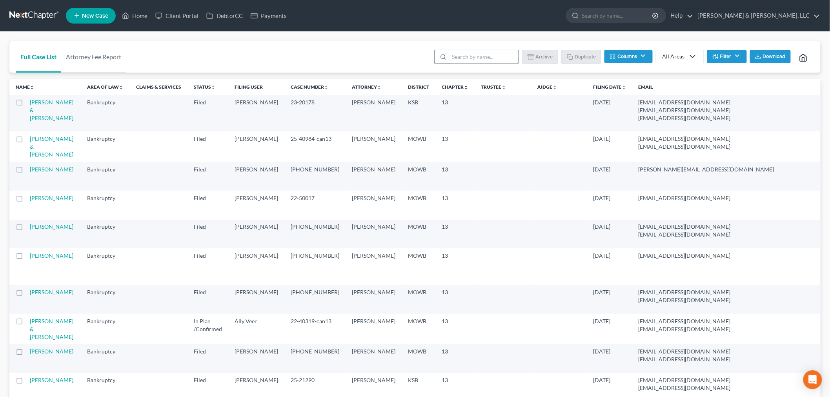
click at [478, 53] on input "search" at bounding box center [483, 56] width 69 height 13
type input "slaven"
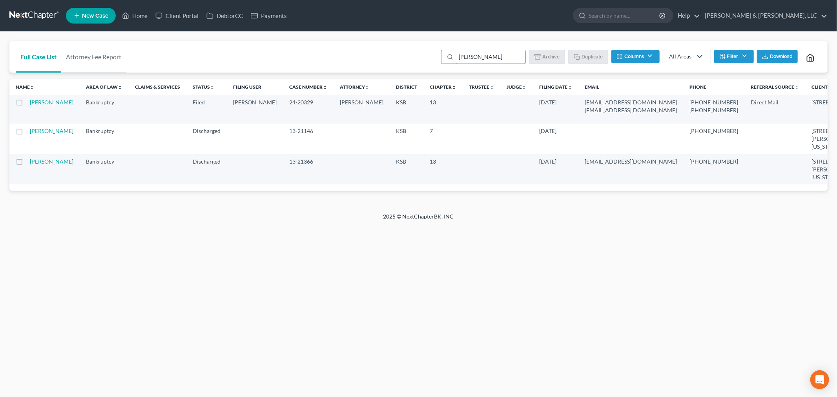
click at [38, 115] on td "[PERSON_NAME]" at bounding box center [55, 109] width 50 height 29
click at [40, 105] on link "[PERSON_NAME]" at bounding box center [52, 102] width 44 height 7
select select "2"
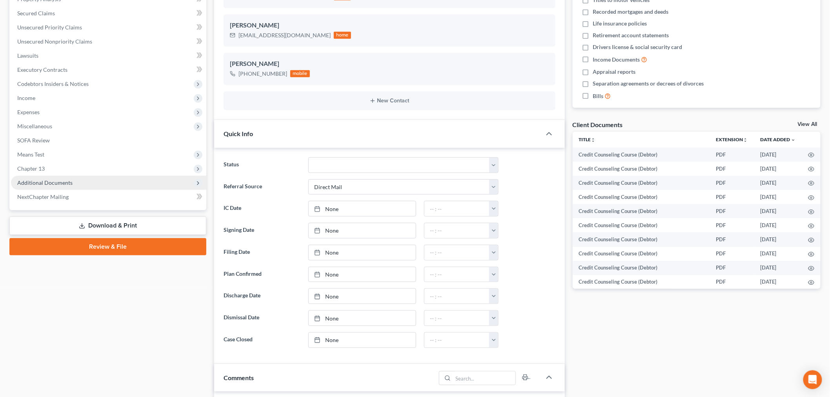
scroll to position [260, 0]
click at [44, 182] on span "Additional Documents" at bounding box center [44, 182] width 55 height 7
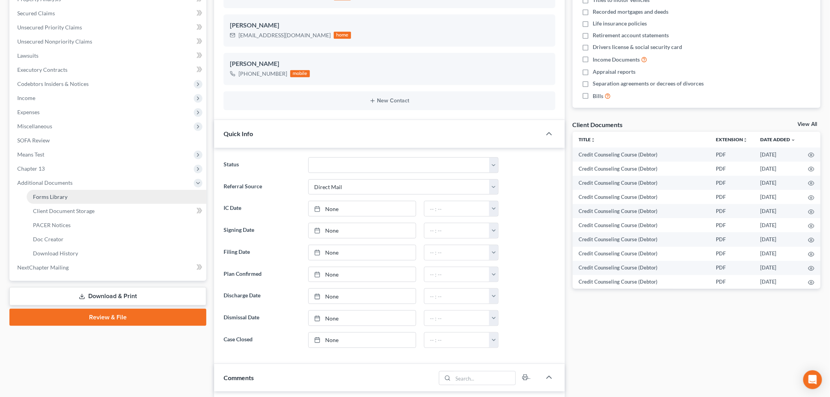
scroll to position [88, 0]
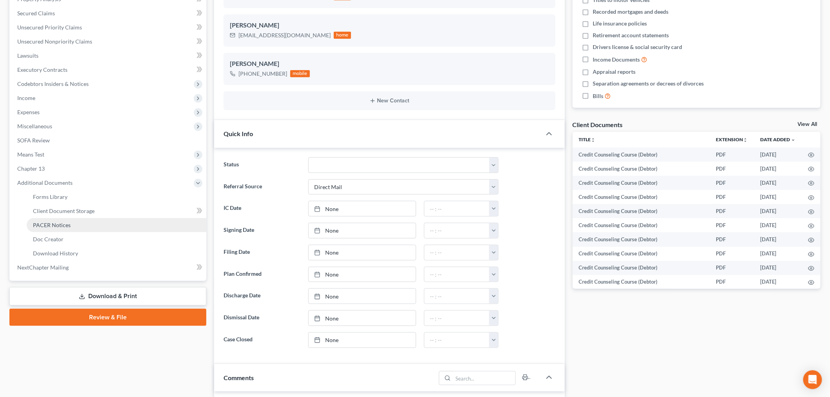
click at [47, 220] on link "PACER Notices" at bounding box center [117, 225] width 180 height 14
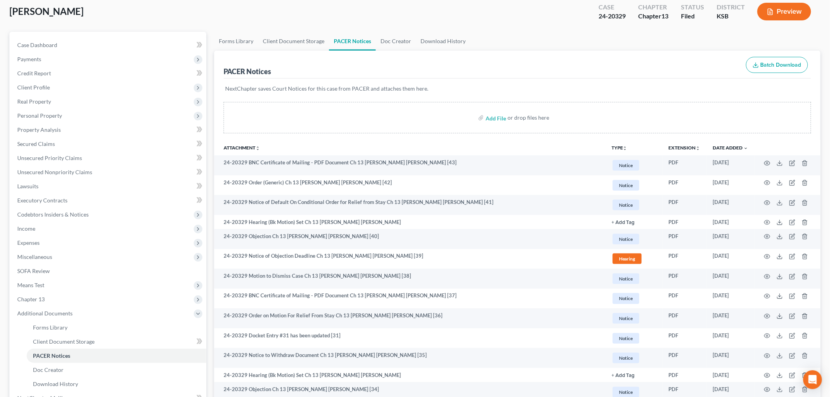
scroll to position [87, 0]
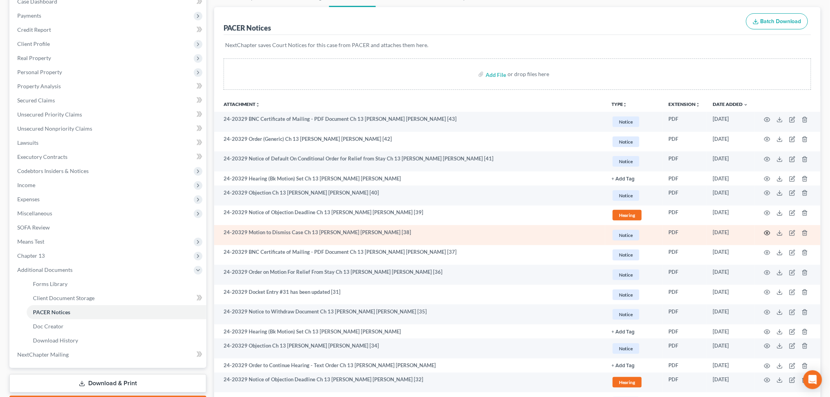
click at [669, 232] on icon "button" at bounding box center [767, 233] width 6 height 6
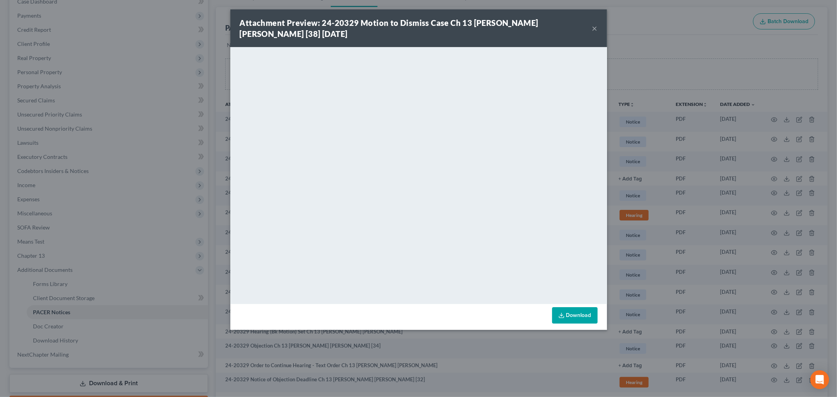
click at [594, 29] on button "×" at bounding box center [594, 28] width 5 height 9
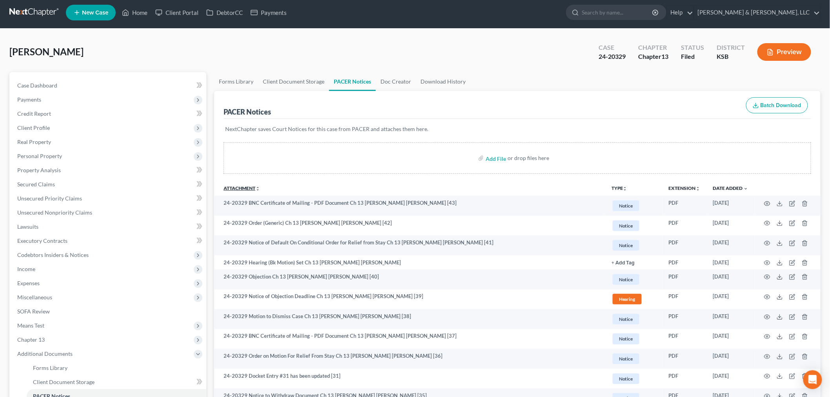
scroll to position [0, 0]
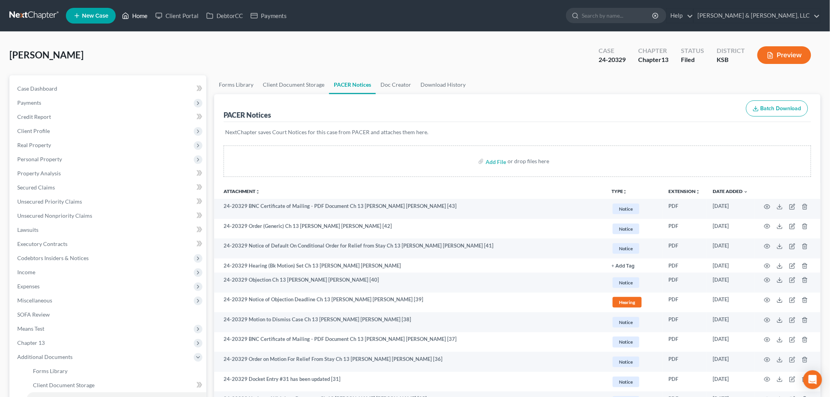
click at [144, 18] on link "Home" at bounding box center [134, 16] width 33 height 14
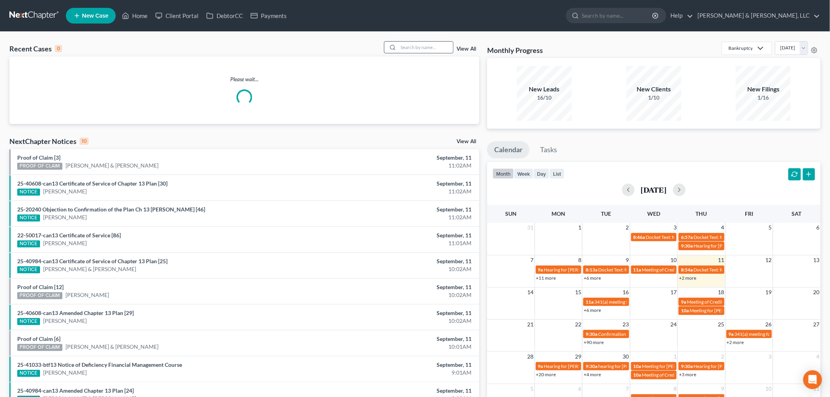
click at [436, 52] on input "search" at bounding box center [425, 47] width 55 height 11
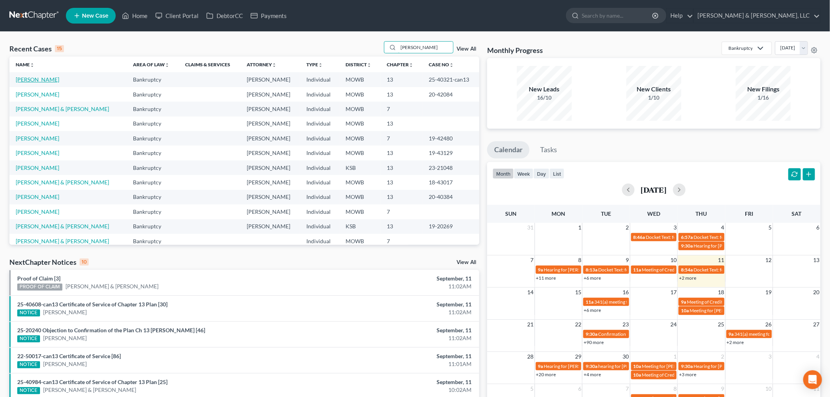
type input "timothy"
click at [44, 79] on link "[PERSON_NAME]" at bounding box center [38, 79] width 44 height 7
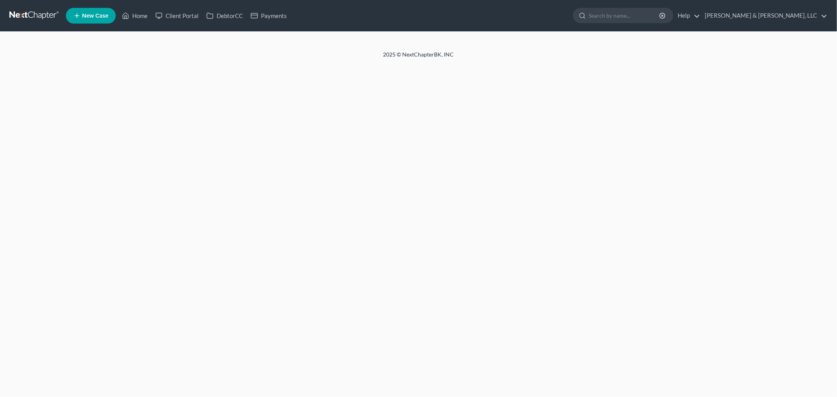
select select "2"
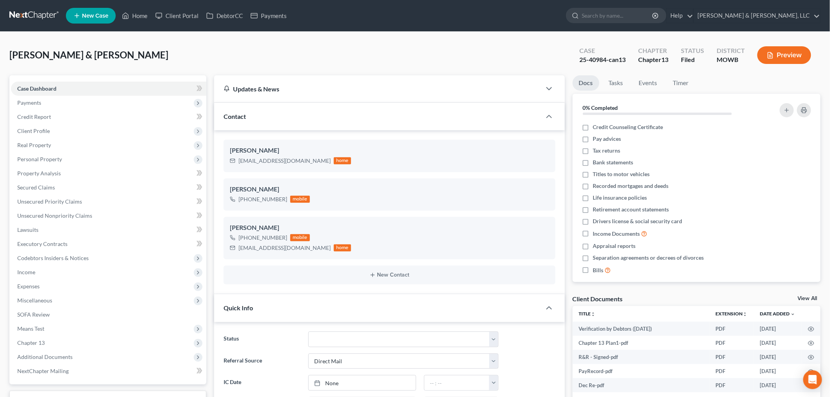
scroll to position [225, 0]
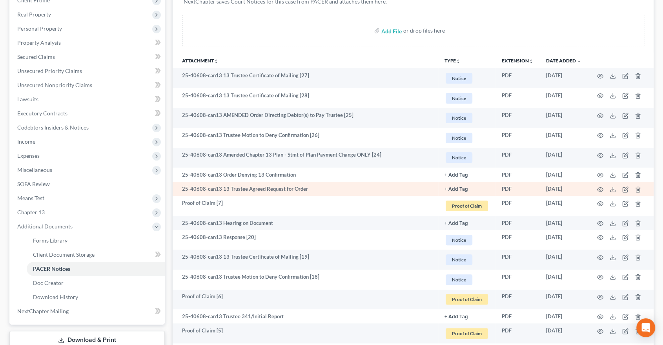
scroll to position [174, 0]
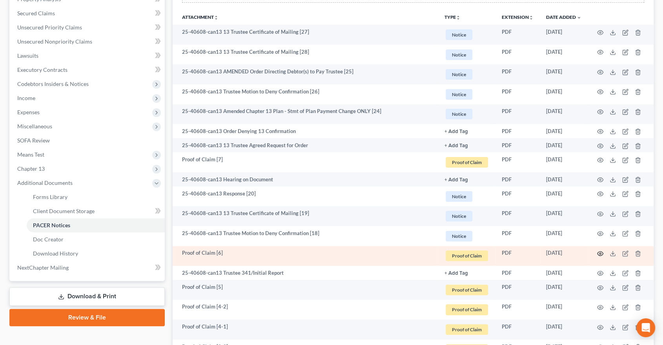
click at [602, 251] on icon "button" at bounding box center [600, 253] width 6 height 6
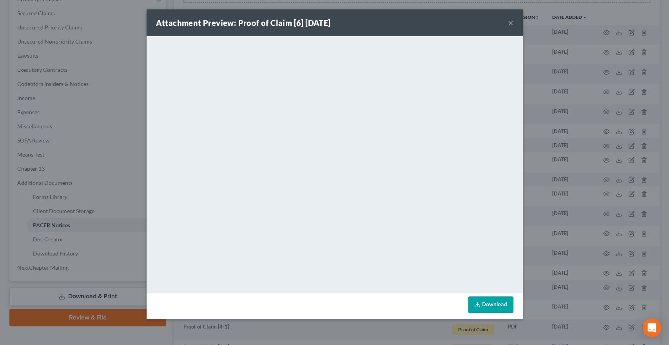
click at [510, 22] on button "×" at bounding box center [510, 22] width 5 height 9
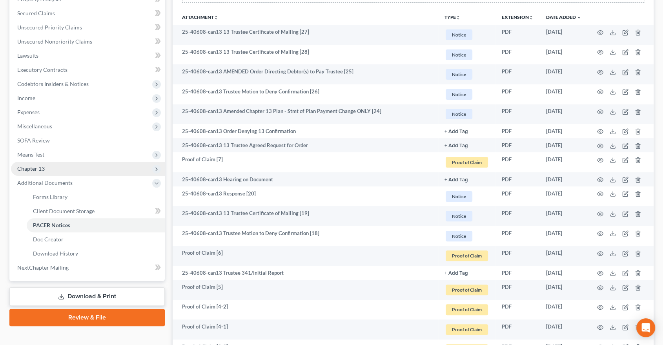
click at [36, 168] on span "Chapter 13" at bounding box center [30, 168] width 27 height 7
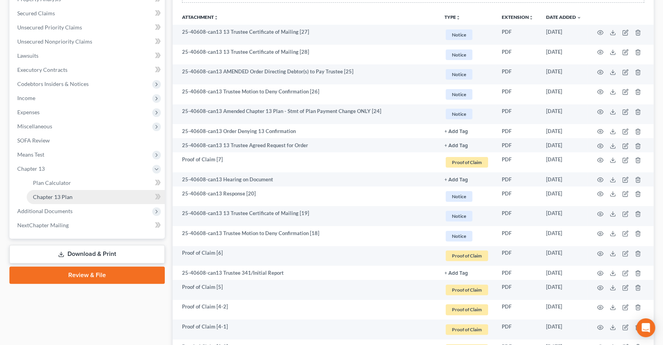
click at [44, 194] on span "Chapter 13 Plan" at bounding box center [53, 196] width 40 height 7
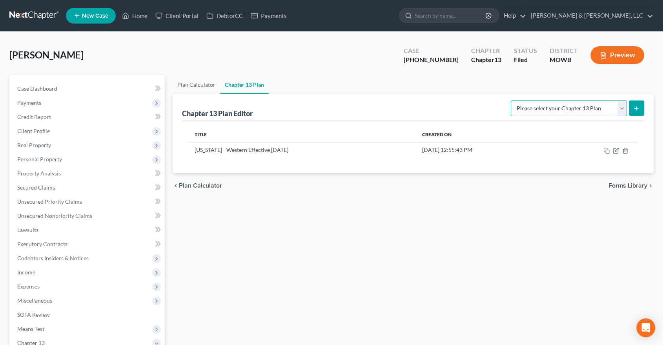
click at [622, 108] on select "Please select your Chapter 13 Plan Missouri - Western Effective 12/1/17 Nationa…" at bounding box center [569, 108] width 116 height 16
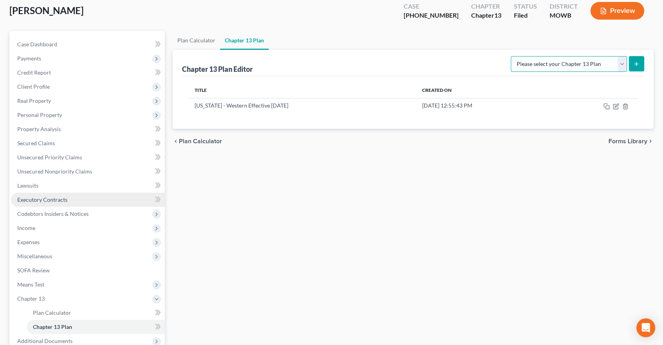
scroll to position [87, 0]
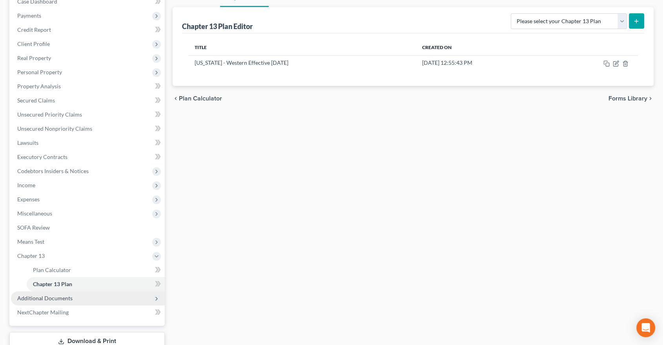
click at [50, 303] on span "Additional Documents" at bounding box center [88, 298] width 154 height 14
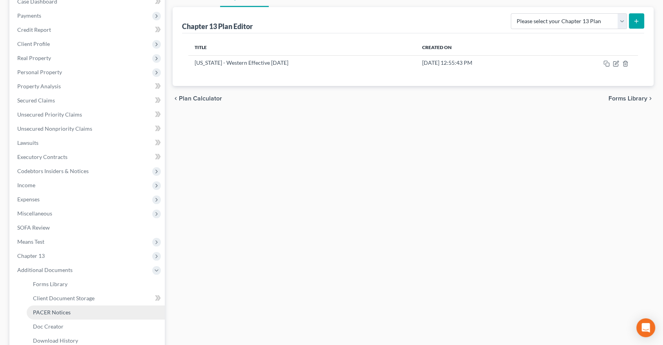
click at [54, 307] on link "PACER Notices" at bounding box center [96, 312] width 138 height 14
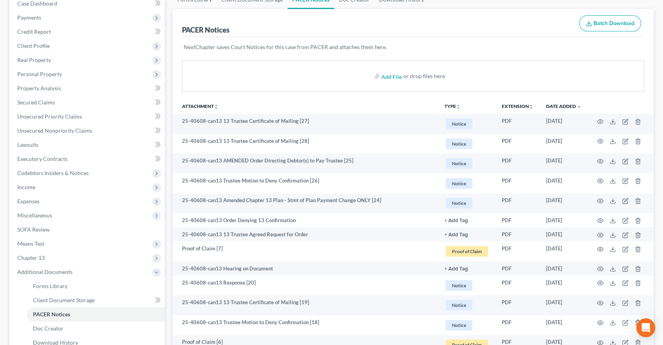
scroll to position [87, 0]
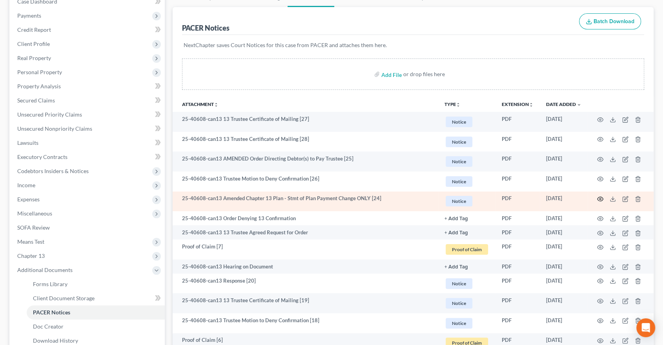
click at [597, 196] on icon "button" at bounding box center [600, 199] width 6 height 6
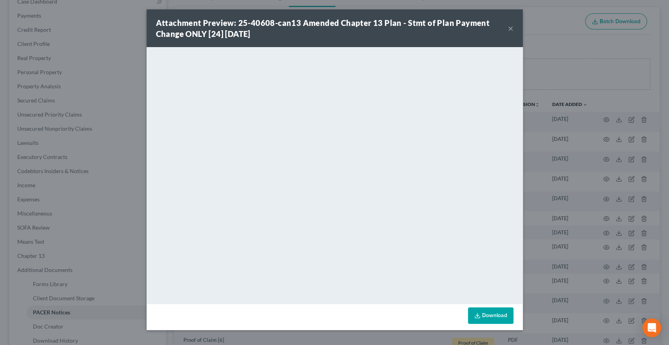
click at [511, 27] on button "×" at bounding box center [510, 28] width 5 height 9
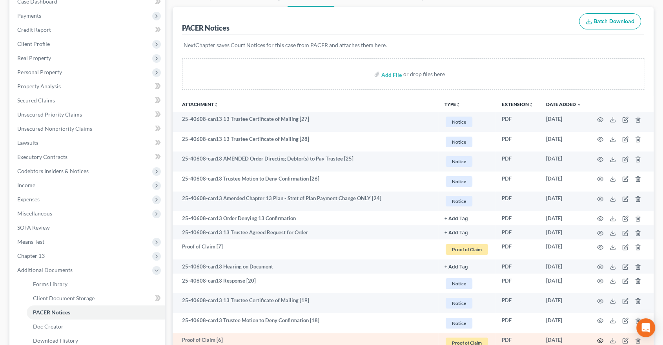
click at [600, 338] on icon "button" at bounding box center [600, 340] width 6 height 6
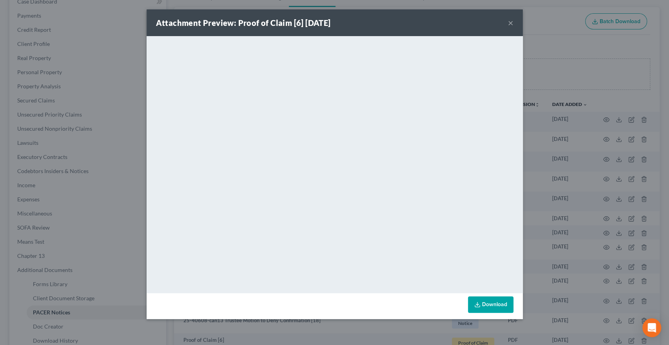
click at [517, 21] on div "Attachment Preview: Proof of Claim [6] 06/25/2025 ×" at bounding box center [335, 22] width 377 height 27
click at [512, 22] on button "×" at bounding box center [510, 22] width 5 height 9
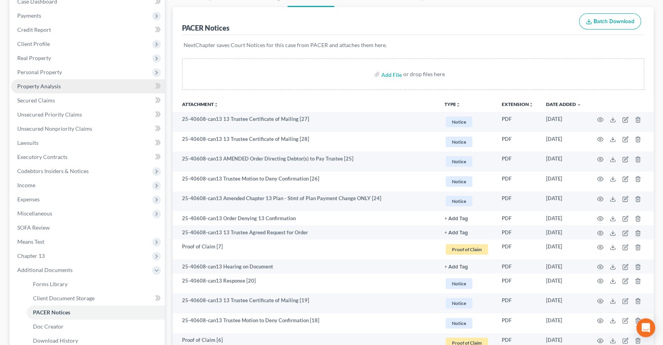
click at [44, 88] on span "Property Analysis" at bounding box center [39, 86] width 44 height 7
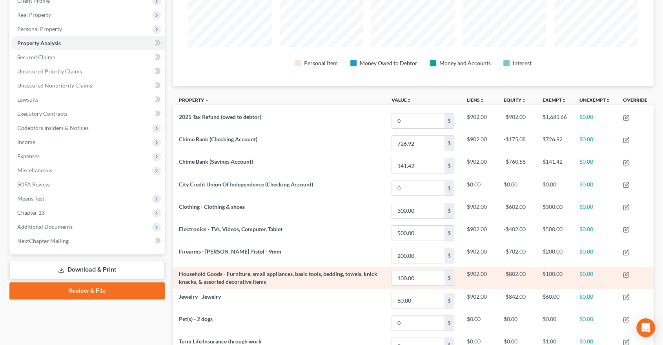
scroll to position [174, 0]
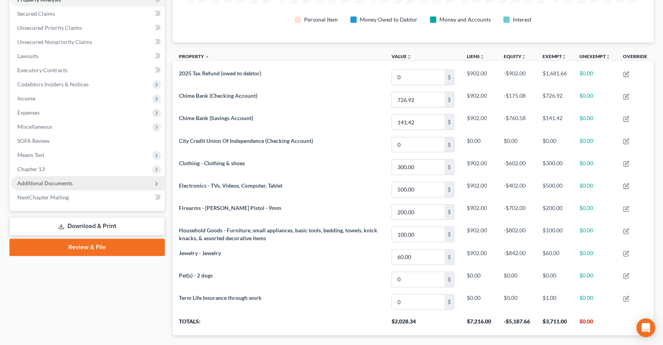
click at [44, 177] on span "Additional Documents" at bounding box center [88, 183] width 154 height 14
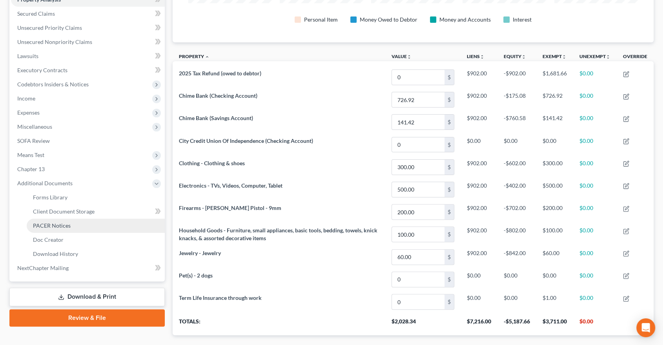
click at [51, 226] on span "PACER Notices" at bounding box center [52, 225] width 38 height 7
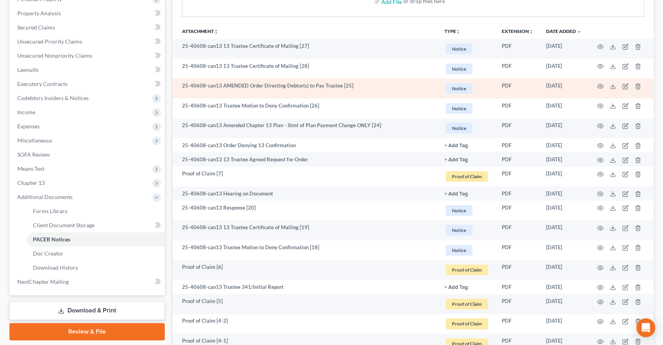
scroll to position [174, 0]
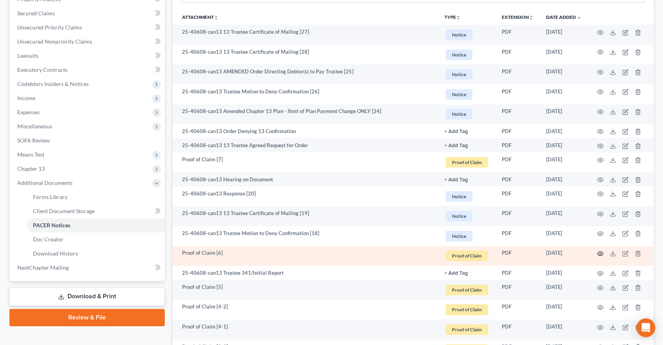
click at [600, 253] on circle "button" at bounding box center [600, 254] width 2 height 2
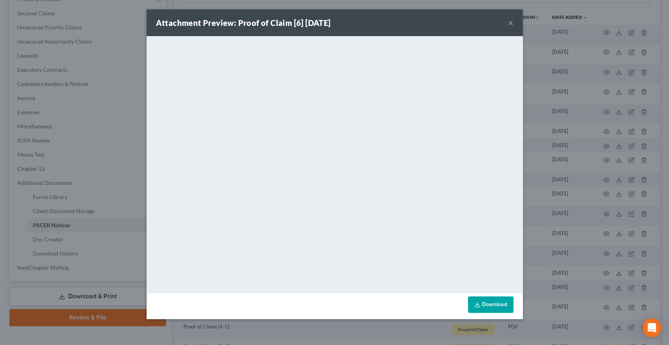
click at [511, 21] on button "×" at bounding box center [510, 22] width 5 height 9
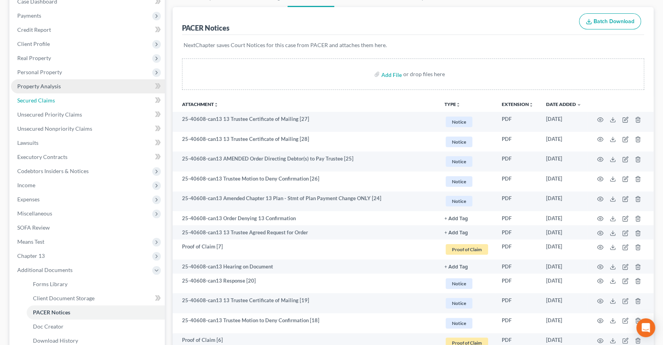
click at [47, 97] on span "Secured Claims" at bounding box center [36, 100] width 38 height 7
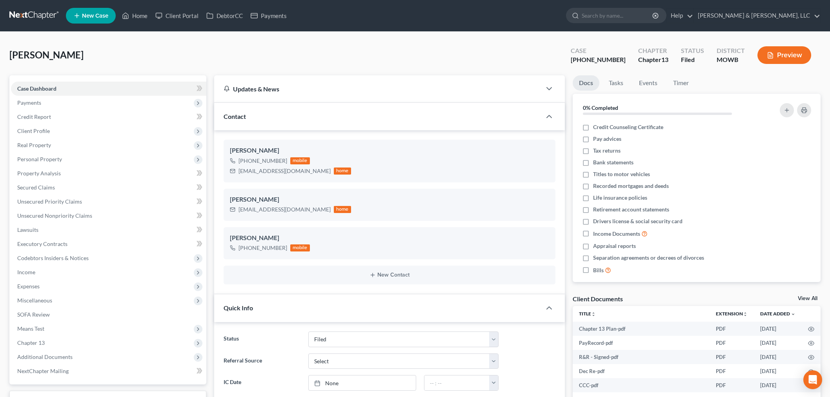
select select "6"
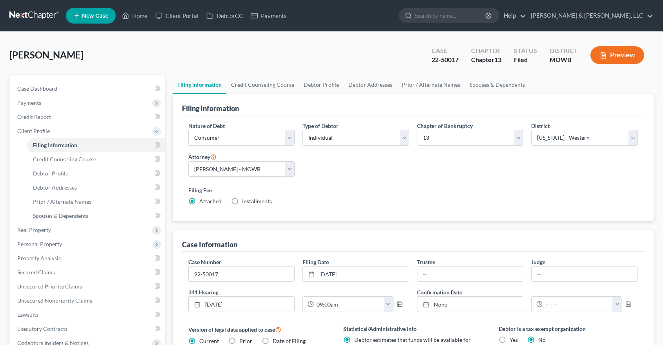
select select "1"
select select "0"
select select "3"
select select "46"
select select "1"
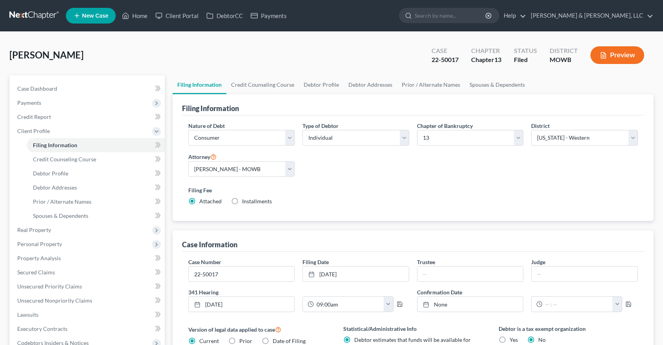
select select "26"
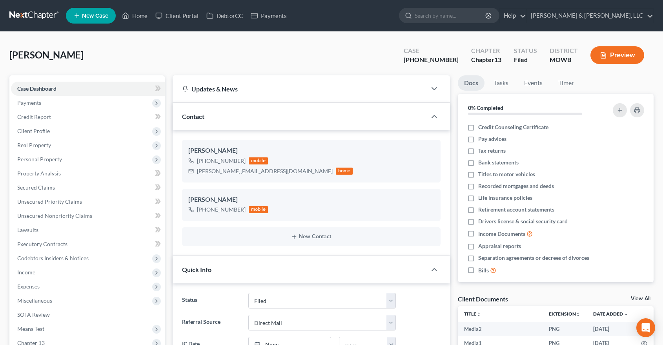
select select "6"
select select "2"
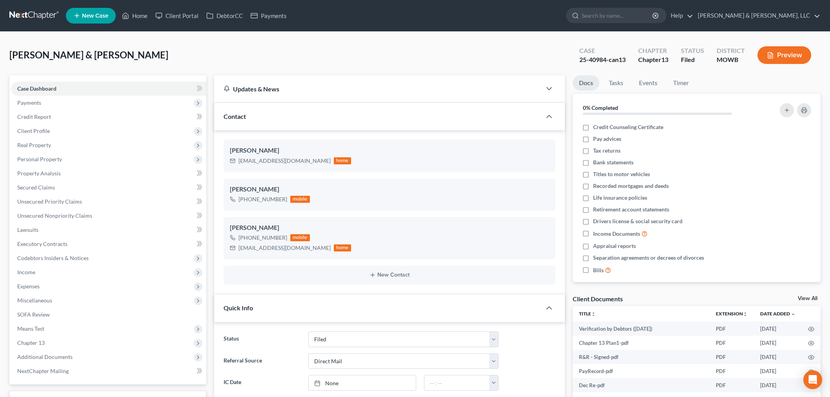
select select "6"
select select "2"
select select "0"
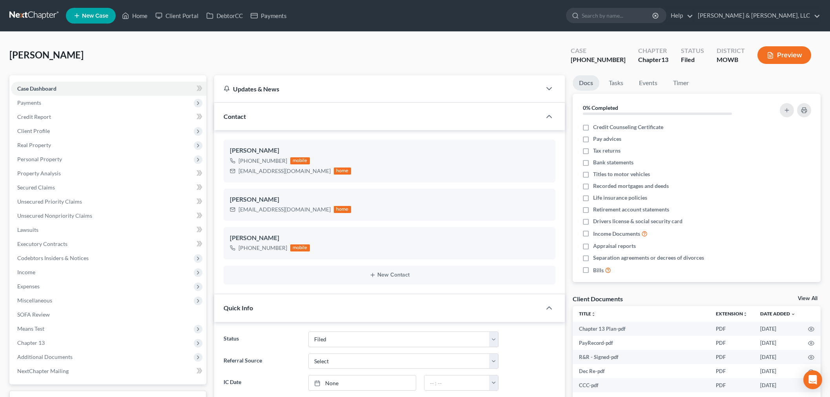
select select "6"
click at [150, 16] on link "Home" at bounding box center [134, 16] width 33 height 14
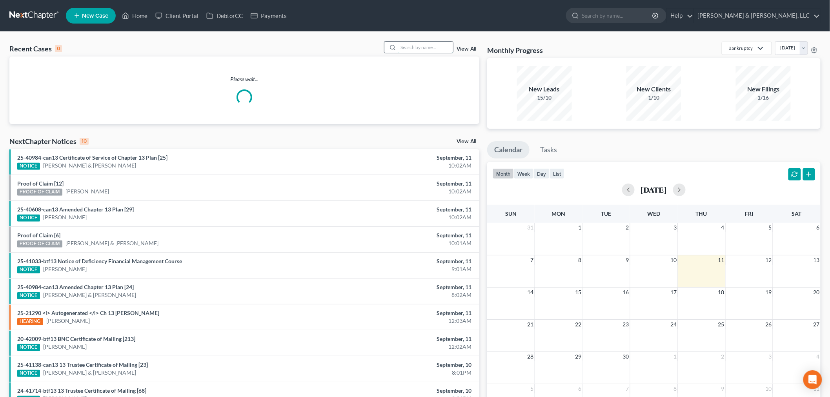
click at [414, 45] on input "search" at bounding box center [425, 47] width 55 height 11
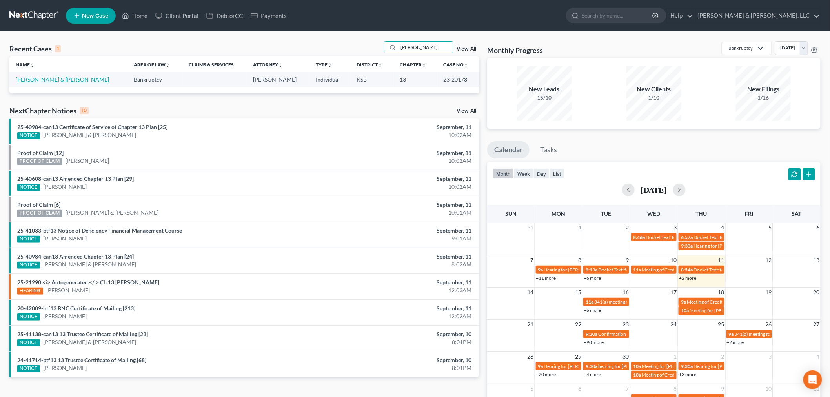
type input "[PERSON_NAME]"
click at [48, 78] on link "[PERSON_NAME] & [PERSON_NAME]" at bounding box center [62, 79] width 93 height 7
select select "6"
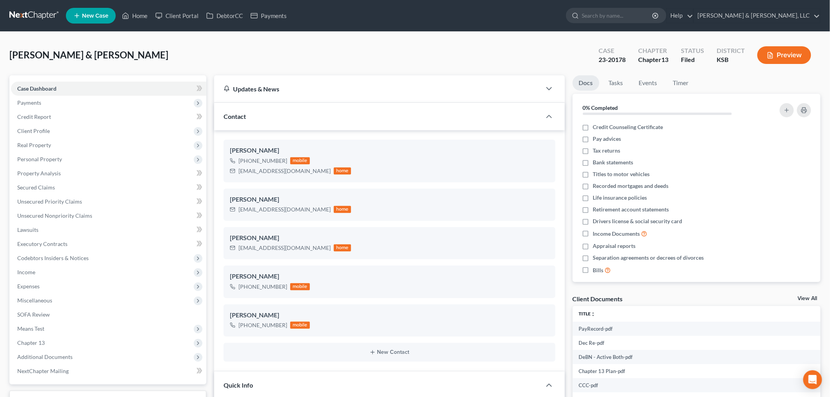
scroll to position [417, 0]
drag, startPoint x: 298, startPoint y: 167, endPoint x: 237, endPoint y: 175, distance: 61.6
click at [235, 173] on div "jenniferzotti@icloud.com home" at bounding box center [290, 171] width 121 height 10
copy div "jenniferzotti@icloud.com"
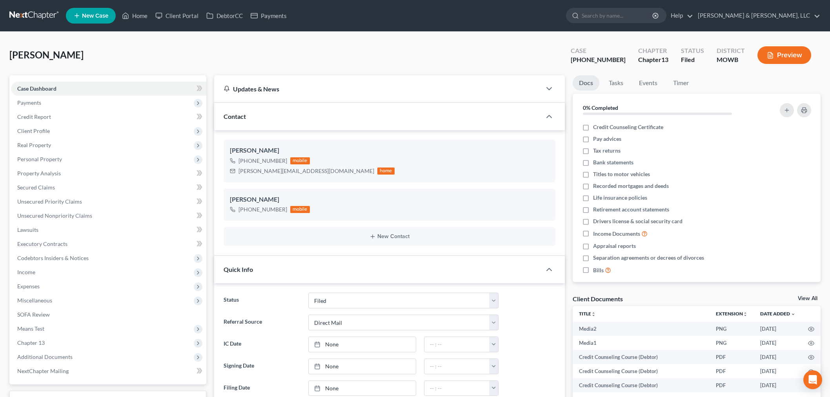
select select "6"
select select "2"
select select "0"
click at [138, 10] on link "Home" at bounding box center [134, 16] width 33 height 14
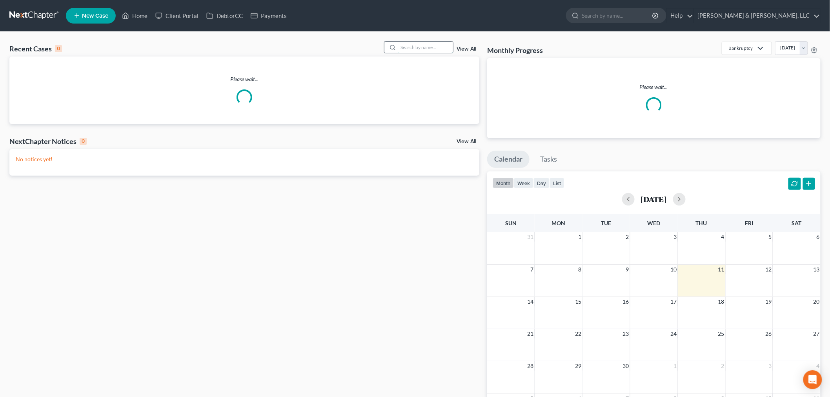
click at [425, 48] on input "search" at bounding box center [425, 47] width 55 height 11
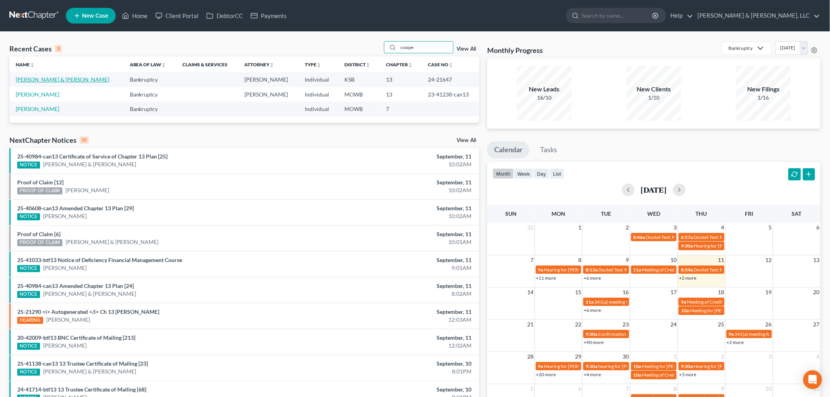
type input "coope"
click at [33, 81] on link "[PERSON_NAME] & [PERSON_NAME]" at bounding box center [62, 79] width 93 height 7
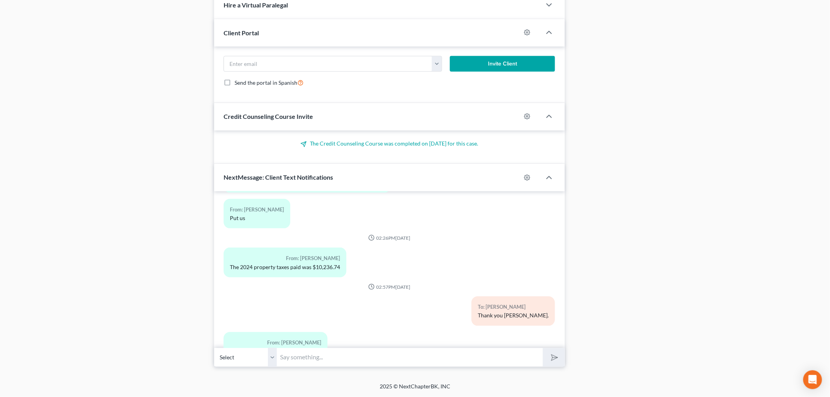
scroll to position [1446, 0]
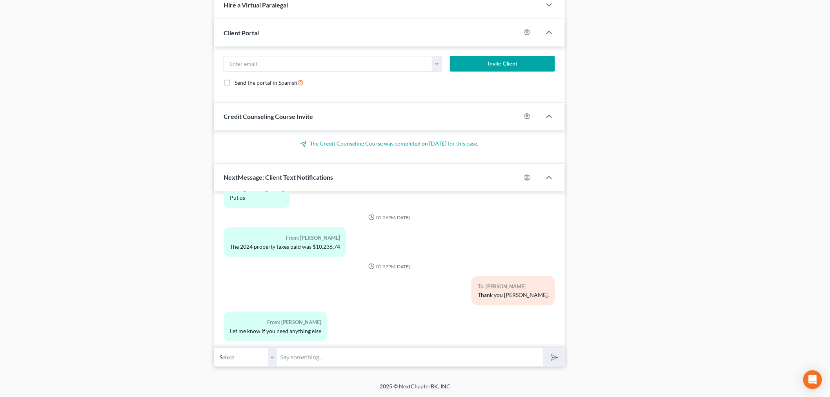
click at [323, 358] on input "text" at bounding box center [410, 357] width 266 height 19
type input "r"
type input "Remember to email me the receipt for the 2024 taxes. I think the Trustee may ac…"
click at [543, 348] on button "submit" at bounding box center [554, 357] width 22 height 18
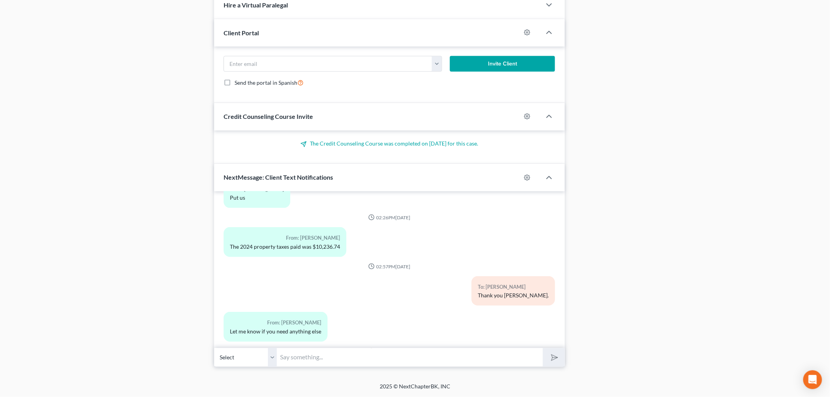
scroll to position [1502, 0]
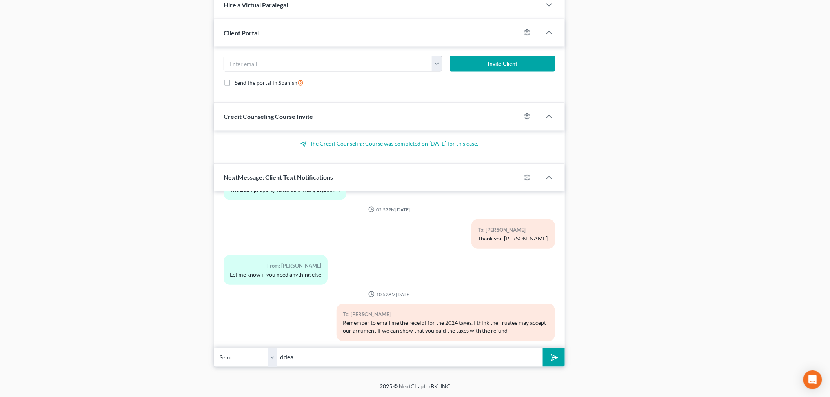
type input "[EMAIL_ADDRESS][DOMAIN_NAME]"
click at [557, 356] on icon "submit" at bounding box center [552, 357] width 11 height 11
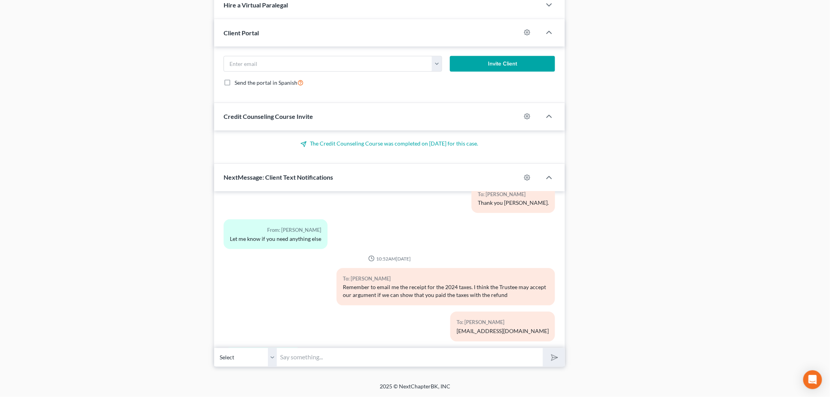
scroll to position [1574, 0]
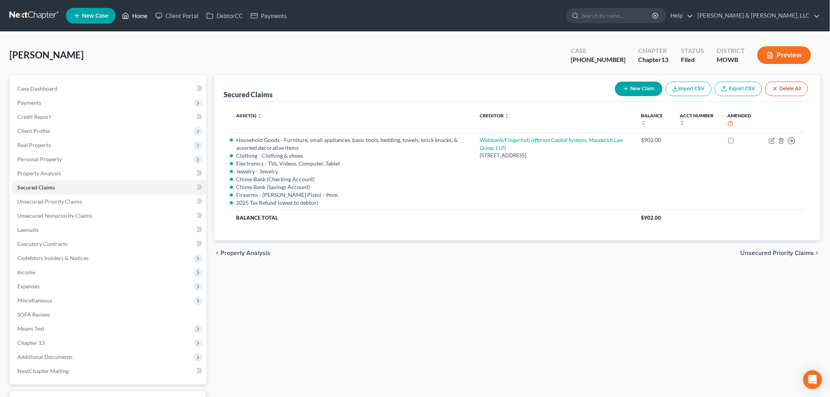
click at [142, 16] on link "Home" at bounding box center [134, 16] width 33 height 14
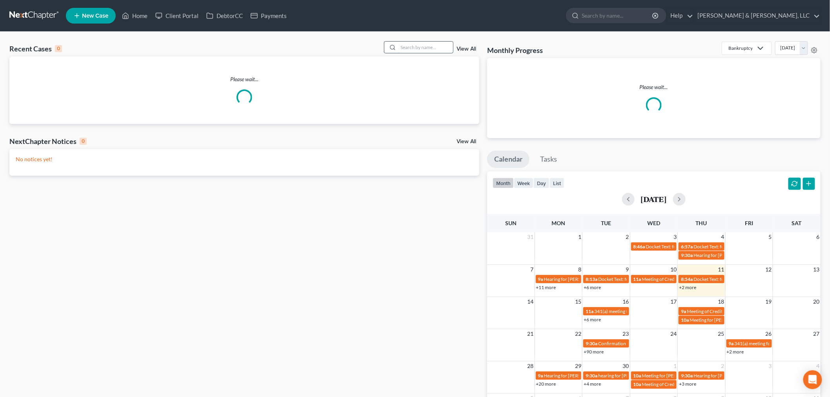
click at [418, 47] on input "search" at bounding box center [425, 47] width 55 height 11
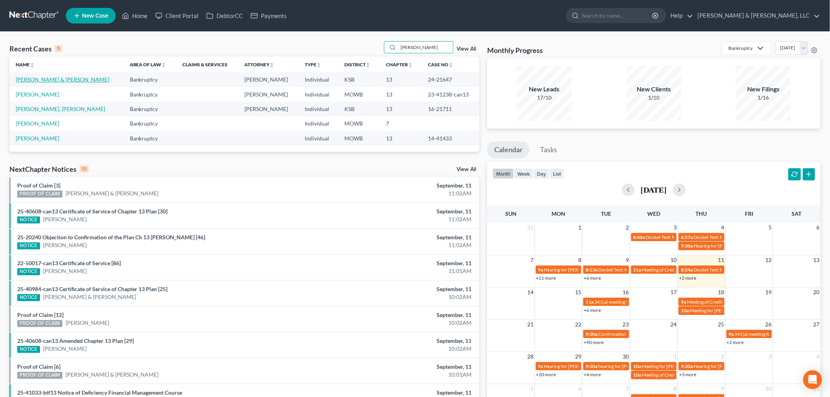
type input "[PERSON_NAME]"
click at [20, 78] on link "[PERSON_NAME] & [PERSON_NAME]" at bounding box center [62, 79] width 93 height 7
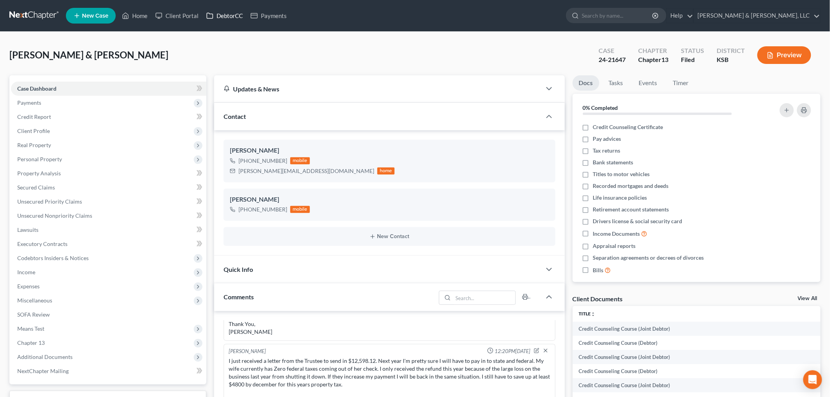
scroll to position [1574, 0]
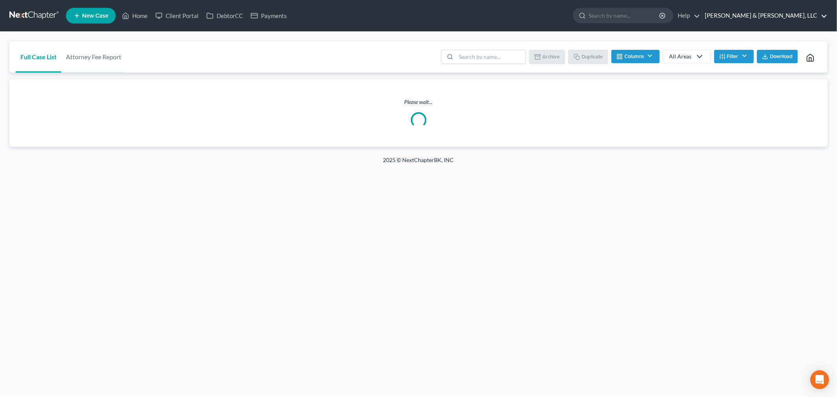
click at [812, 15] on link "[PERSON_NAME] & [PERSON_NAME], LLC" at bounding box center [763, 16] width 126 height 14
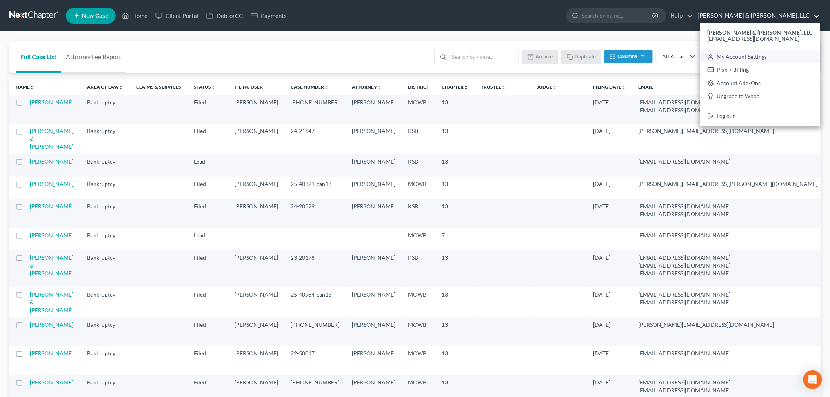
click at [787, 55] on link "My Account Settings" at bounding box center [760, 56] width 120 height 13
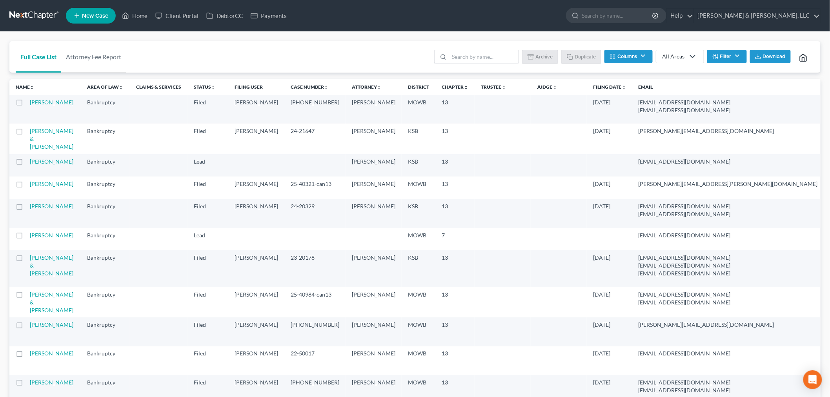
select select "46"
select select "23"
select select "17"
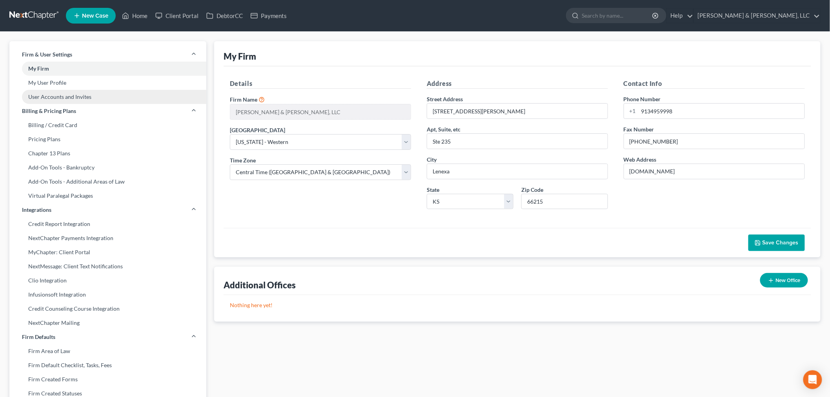
click at [46, 98] on link "User Accounts and Invites" at bounding box center [107, 97] width 197 height 14
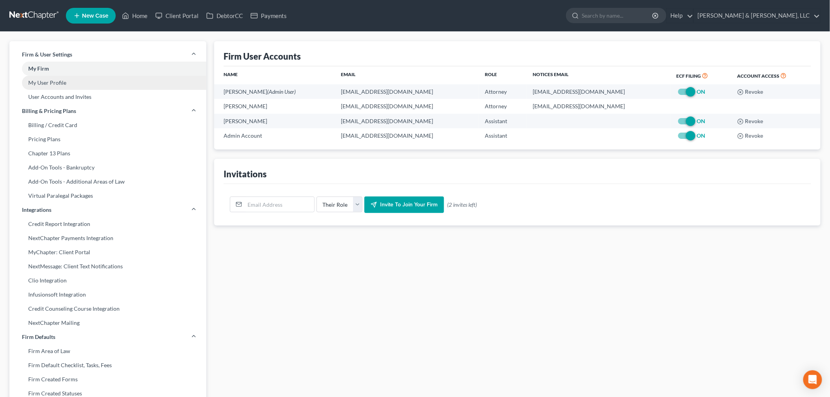
click at [46, 78] on link "My User Profile" at bounding box center [107, 83] width 197 height 14
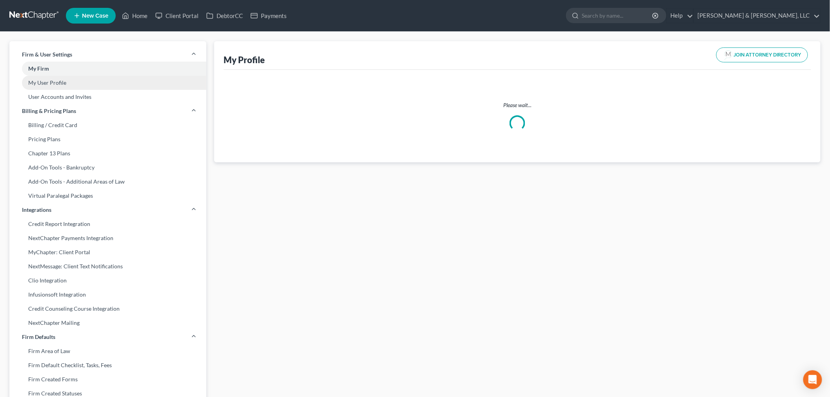
select select "17"
select select "31"
select select "attorney"
select select "0"
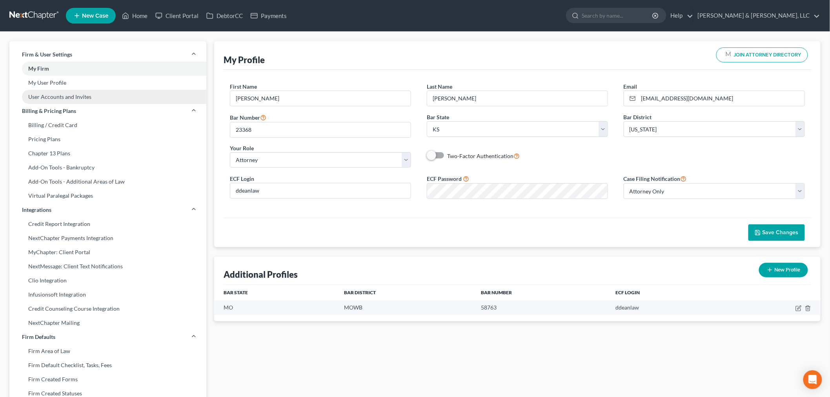
click at [54, 94] on link "User Accounts and Invites" at bounding box center [107, 97] width 197 height 14
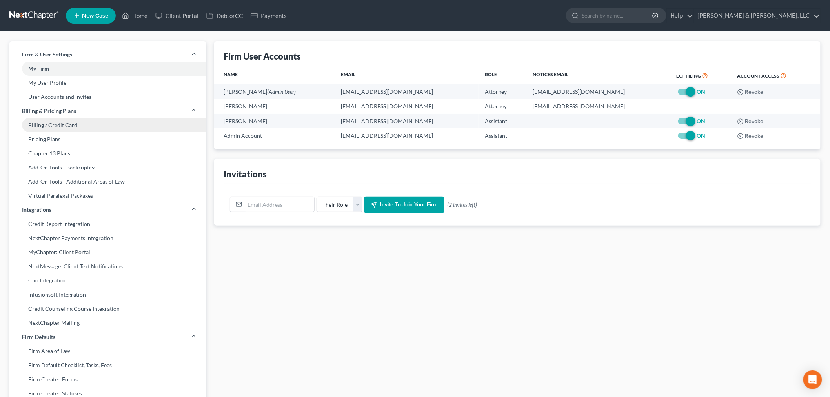
click at [48, 126] on link "Billing / Credit Card" at bounding box center [107, 125] width 197 height 14
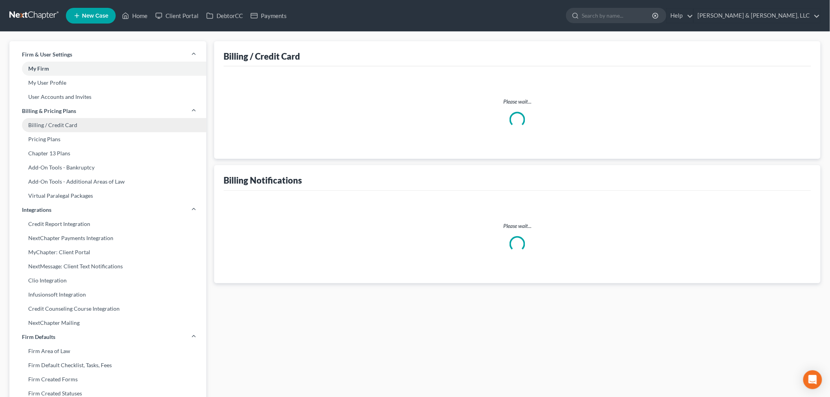
select select "17"
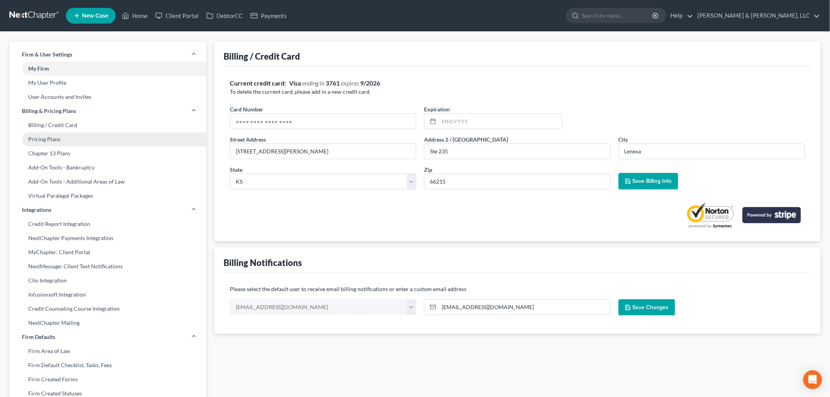
click at [45, 136] on link "Pricing Plans" at bounding box center [107, 139] width 197 height 14
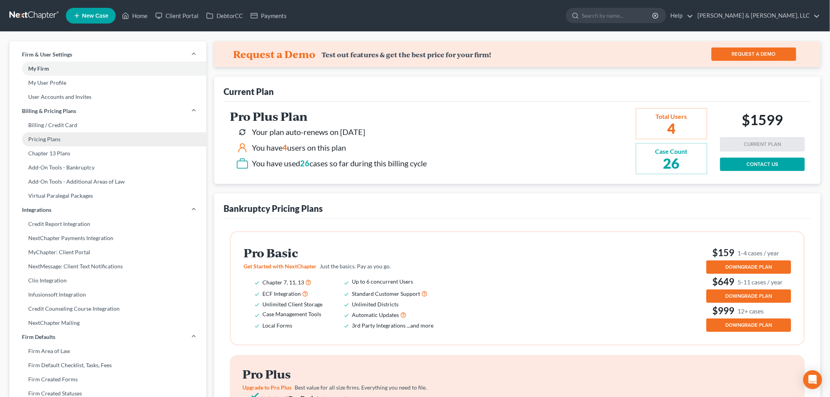
click at [44, 139] on link "Pricing Plans" at bounding box center [107, 139] width 197 height 14
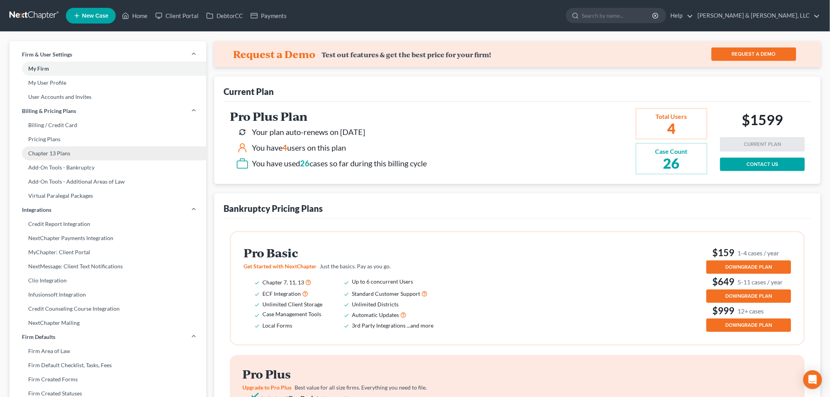
click at [51, 151] on link "Chapter 13 Plans" at bounding box center [107, 153] width 197 height 14
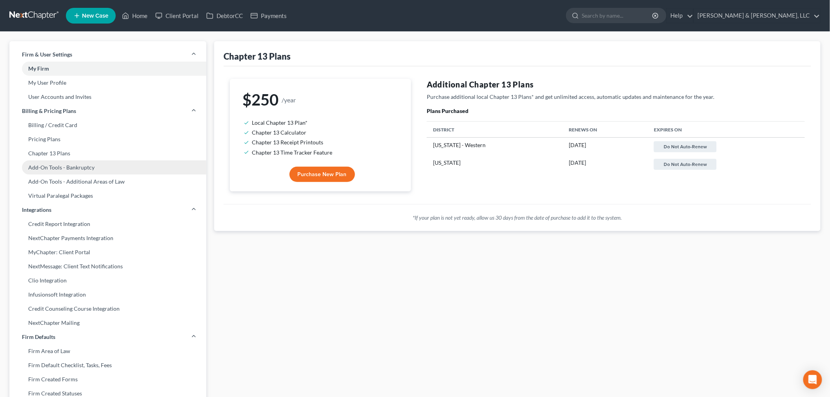
click at [53, 164] on link "Add-On Tools - Bankruptcy" at bounding box center [107, 167] width 197 height 14
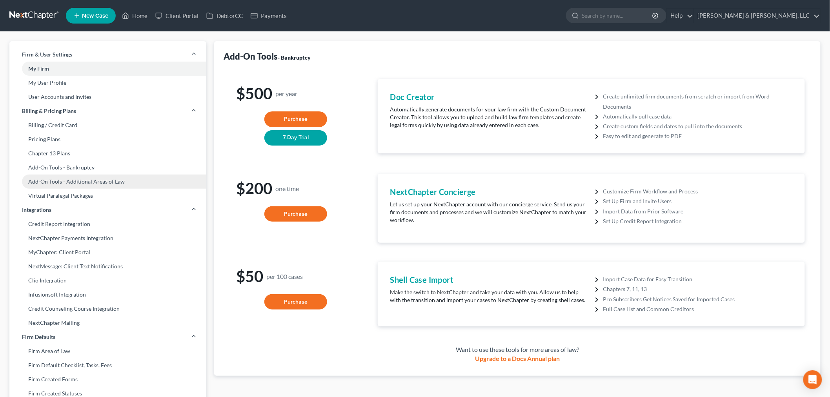
click at [53, 178] on link "Add-On Tools - Additional Areas of Law" at bounding box center [107, 182] width 197 height 14
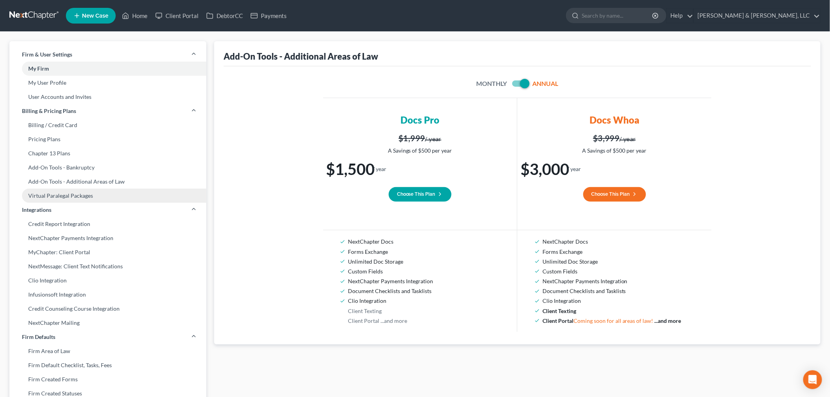
click at [53, 194] on link "Virtual Paralegal Packages" at bounding box center [107, 196] width 197 height 14
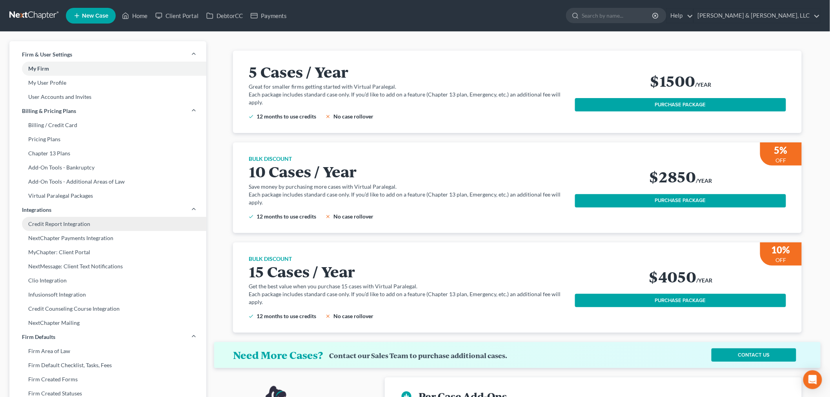
click at [61, 224] on link "Credit Report Integration" at bounding box center [107, 224] width 197 height 14
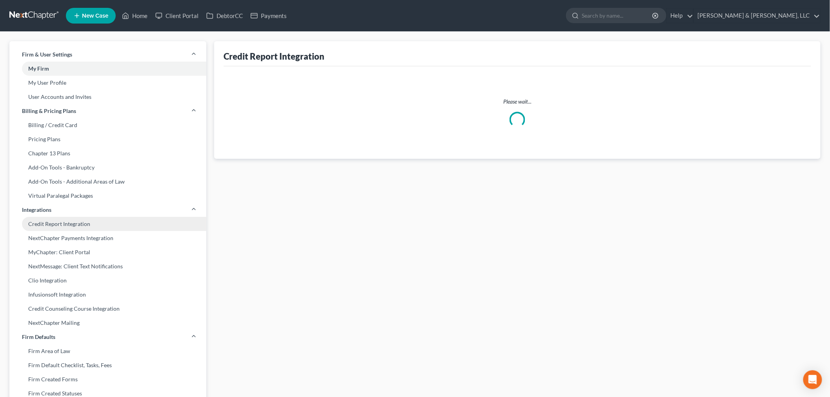
select select "17"
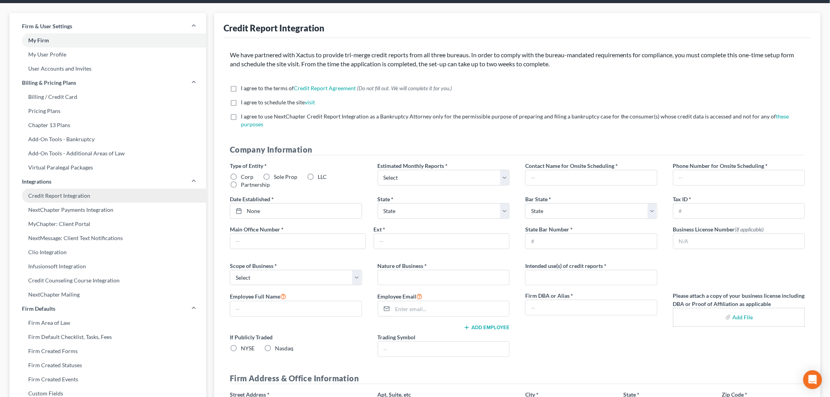
scroll to position [44, 0]
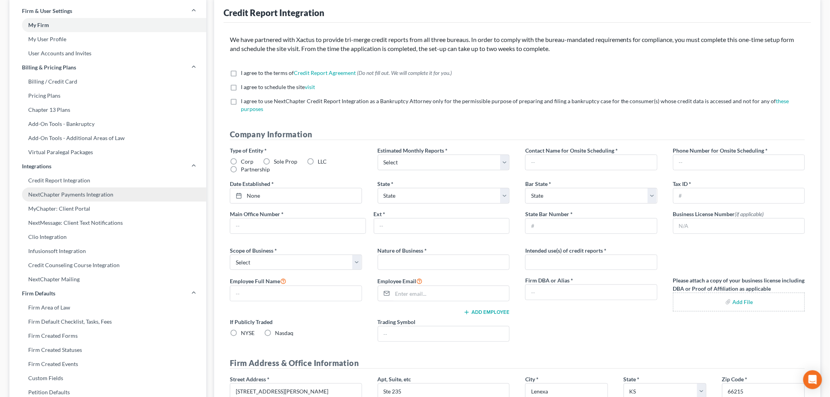
click at [58, 198] on link "NextChapter Payments Integration" at bounding box center [107, 194] width 197 height 14
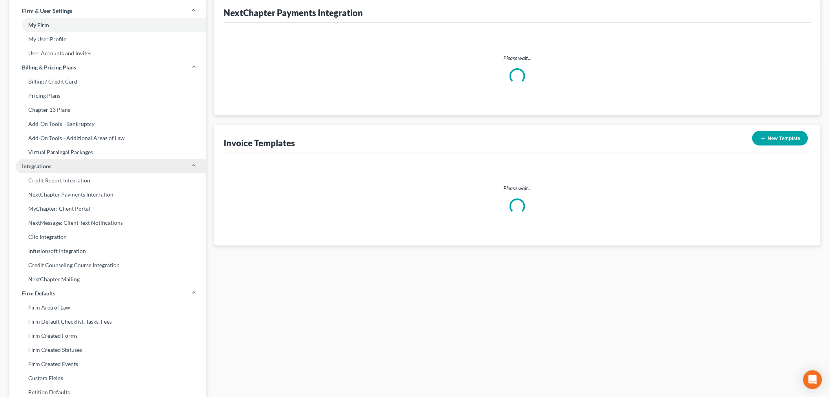
scroll to position [2, 0]
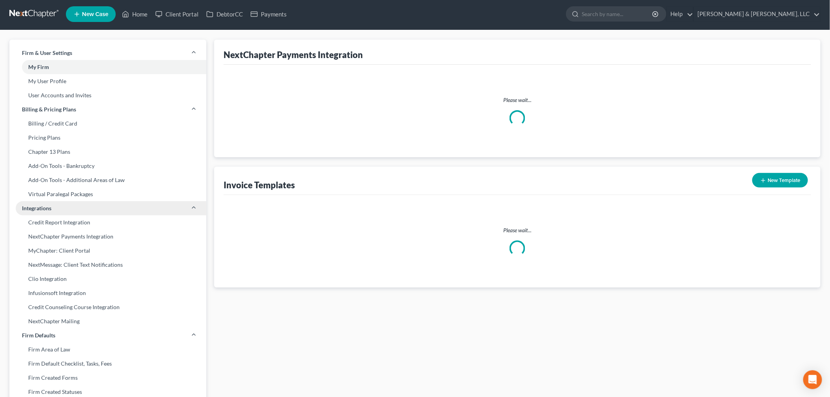
type textarea "Attached is a new invoice from Patton & Dean, LLC. Please reach out to the firm…"
type textarea "Please be advised that you cannot use a personal credit card to pay for your up…"
select select "1"
type input "admin@pattondean.com"
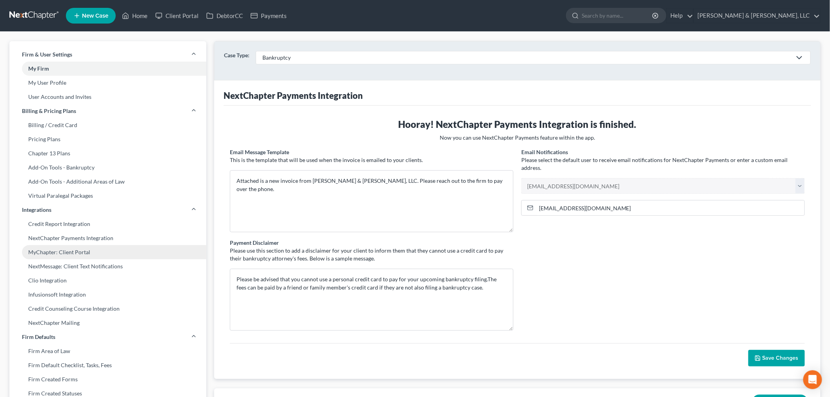
click at [58, 249] on link "MyChapter: Client Portal" at bounding box center [107, 252] width 197 height 14
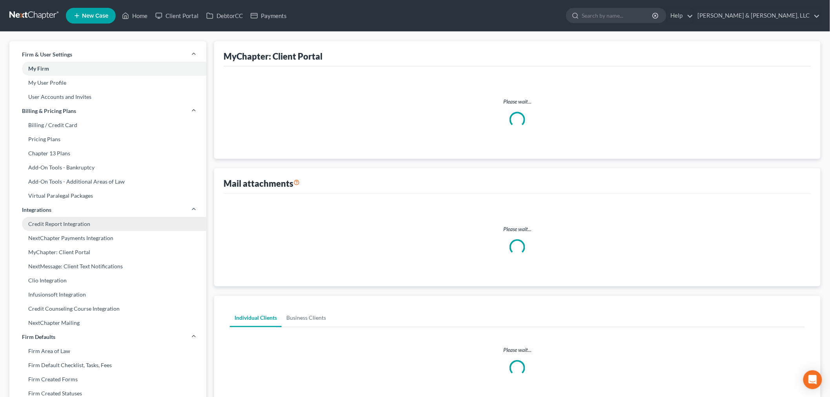
select select
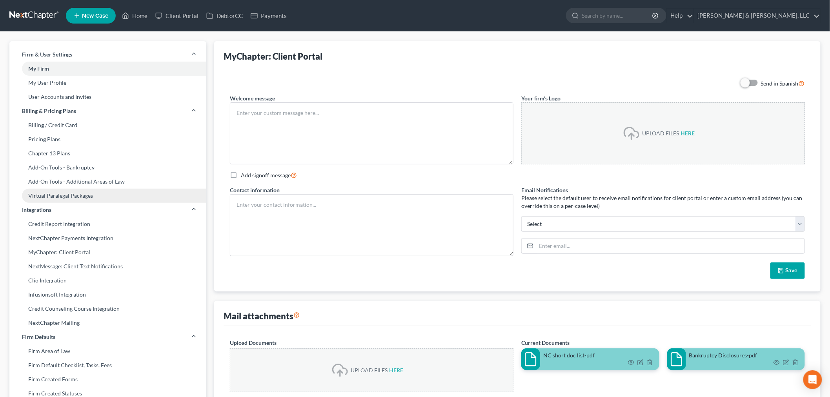
type textarea "Hello! Welcome to MyChapter. We are here to help make the bankruptcy filing pro…"
type textarea "You can contact your attorney at admin@pattondean.com. Or call us at 913-495-99…"
type input "admin@pattondean.com"
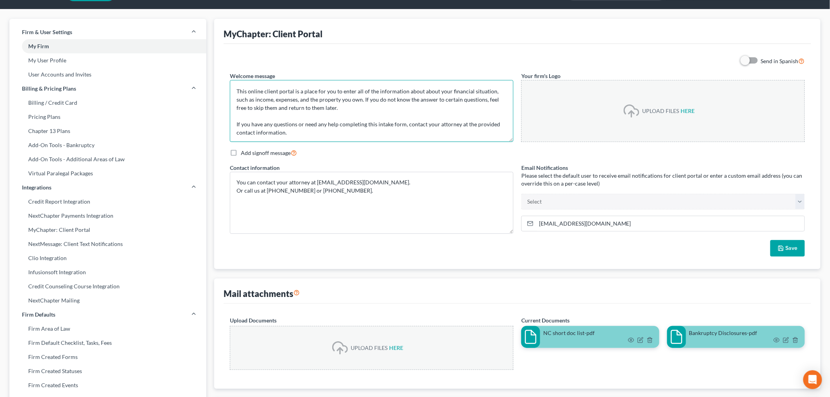
scroll to position [16, 0]
click at [616, 224] on input "admin@pattondean.com" at bounding box center [670, 223] width 268 height 15
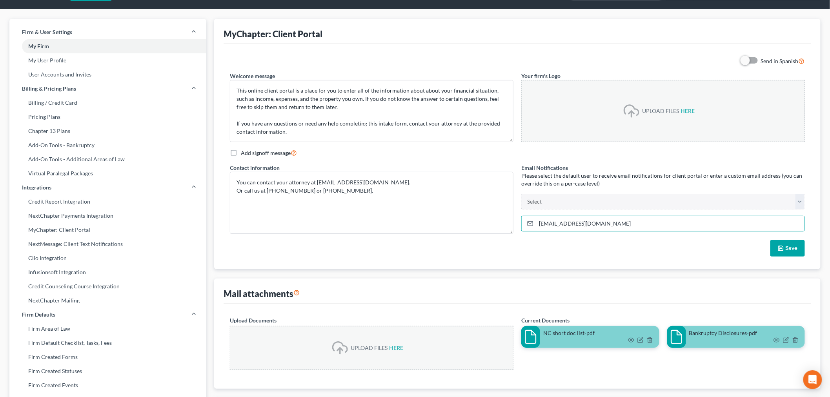
click at [789, 251] on button "Save" at bounding box center [787, 248] width 35 height 16
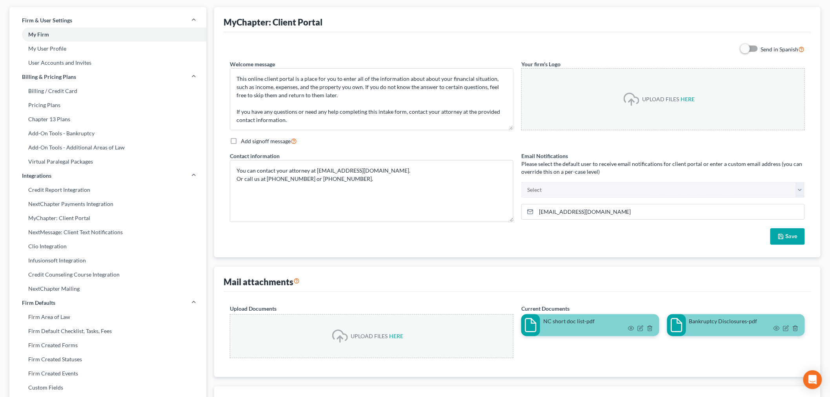
scroll to position [22, 0]
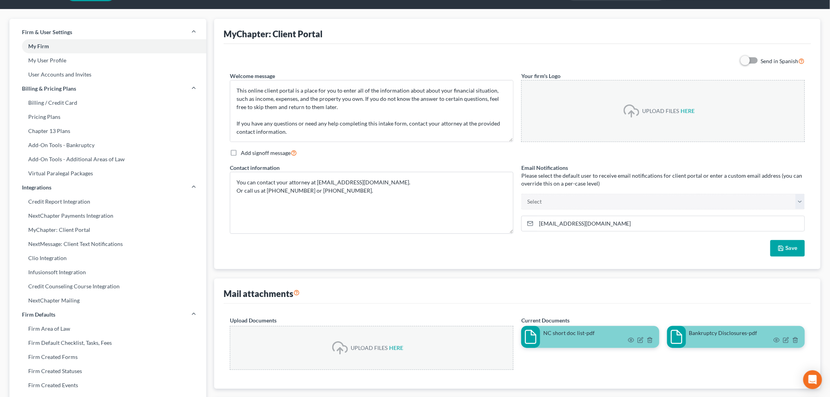
click at [784, 249] on button "Save" at bounding box center [787, 248] width 35 height 16
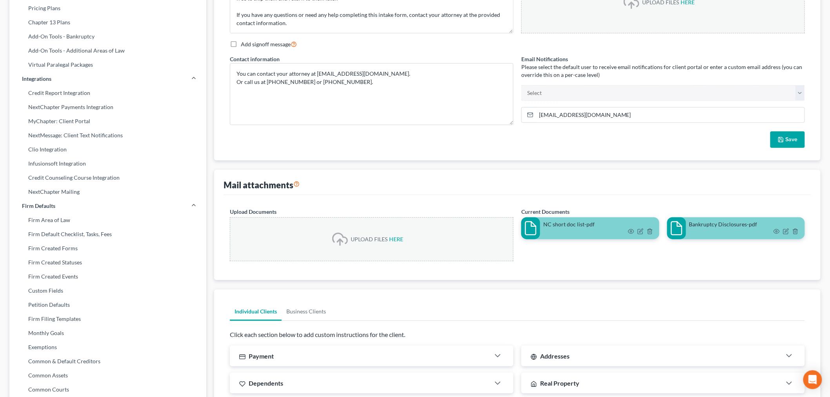
scroll to position [174, 0]
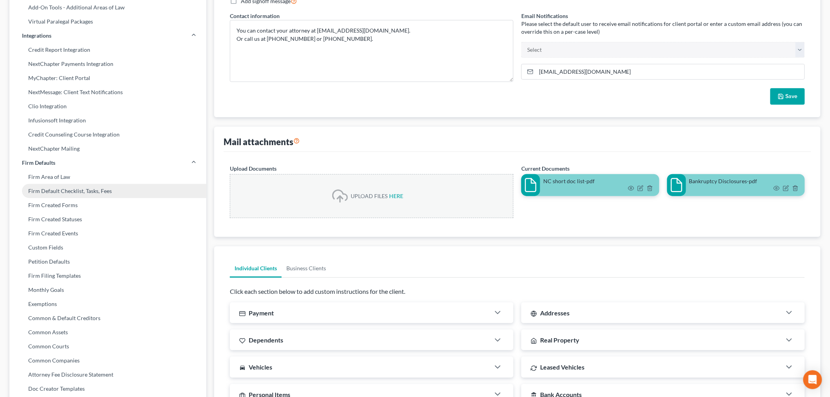
click at [81, 190] on link "Firm Default Checklist, Tasks, Fees" at bounding box center [107, 191] width 197 height 14
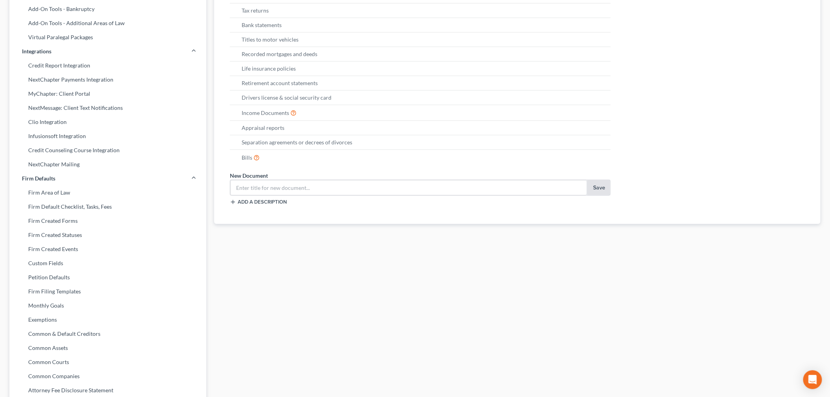
scroll to position [174, 0]
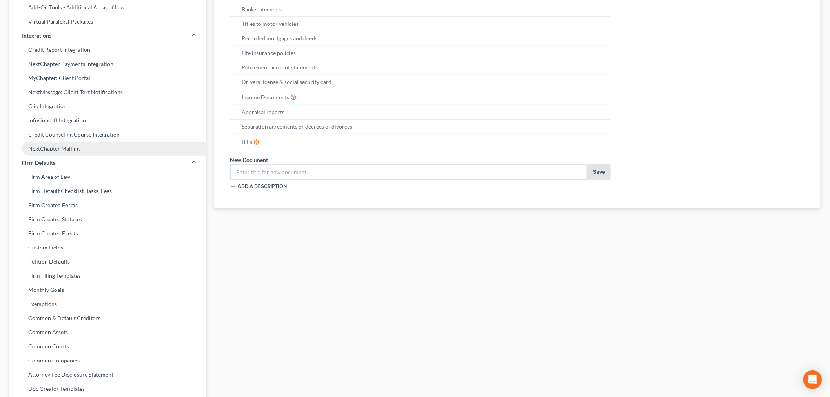
click at [48, 146] on link "NextChapter Mailing" at bounding box center [107, 149] width 197 height 14
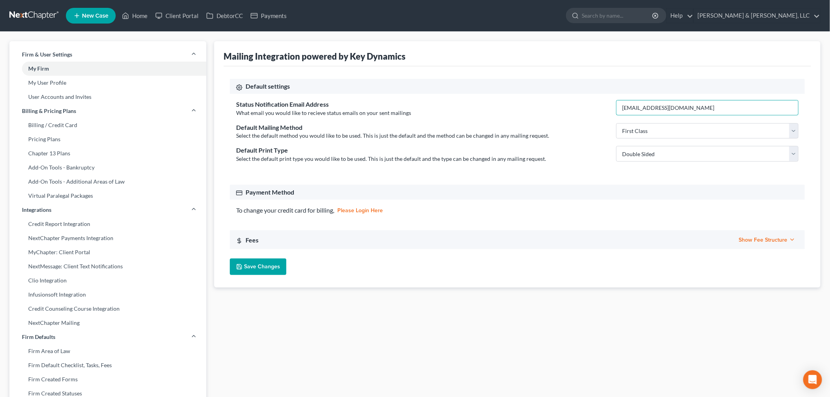
drag, startPoint x: 683, startPoint y: 105, endPoint x: 595, endPoint y: 115, distance: 88.5
click at [595, 115] on div "Status Notification Email Address What email you would like to recieve status e…" at bounding box center [517, 108] width 570 height 17
type input "admin@pattondean.com"
click at [266, 263] on button "Save Changes" at bounding box center [258, 266] width 56 height 16
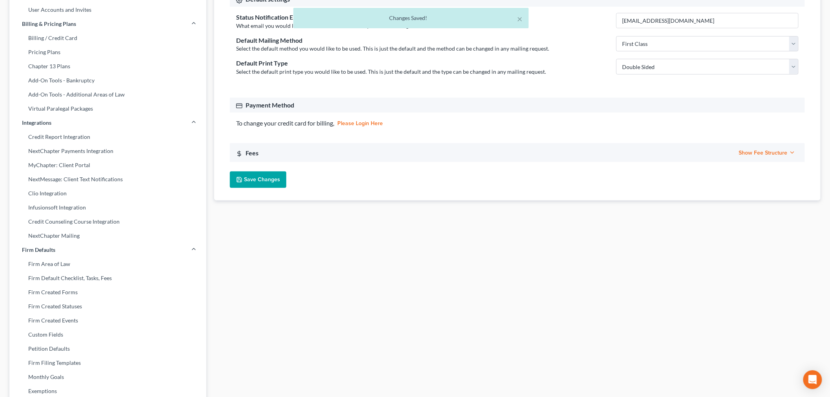
scroll to position [44, 0]
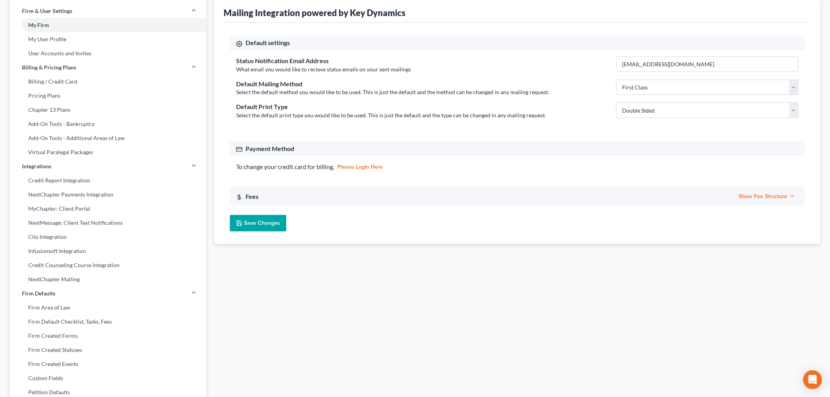
click at [781, 190] on div "Show Fee Structure Hide Fee Structure" at bounding box center [767, 196] width 63 height 13
click at [779, 193] on span "Show Fee Structure" at bounding box center [767, 196] width 56 height 7
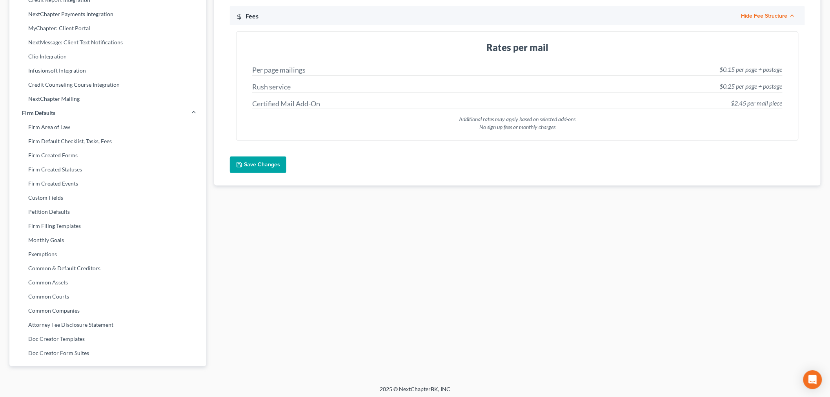
scroll to position [225, 0]
click at [51, 307] on link "Common Companies" at bounding box center [107, 309] width 197 height 14
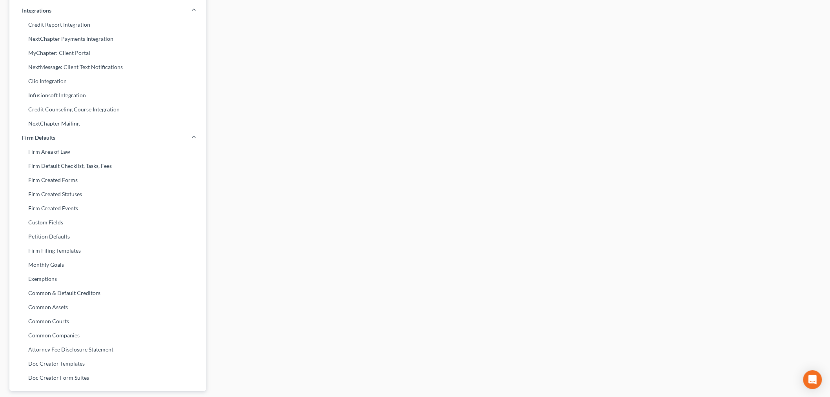
scroll to position [225, 0]
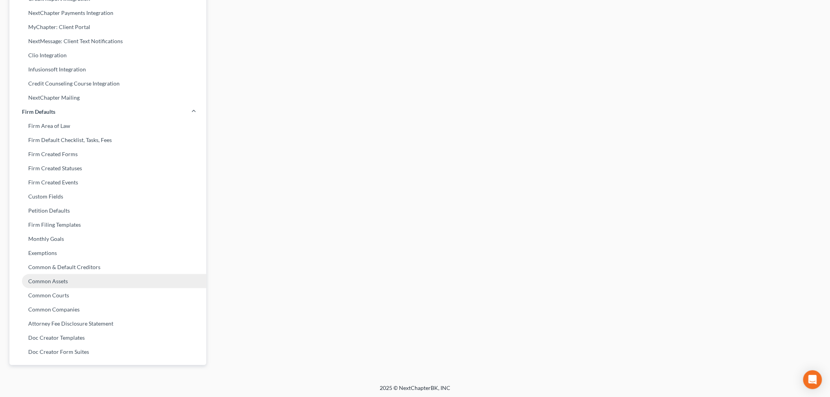
click at [44, 280] on link "Common Assets" at bounding box center [107, 281] width 197 height 14
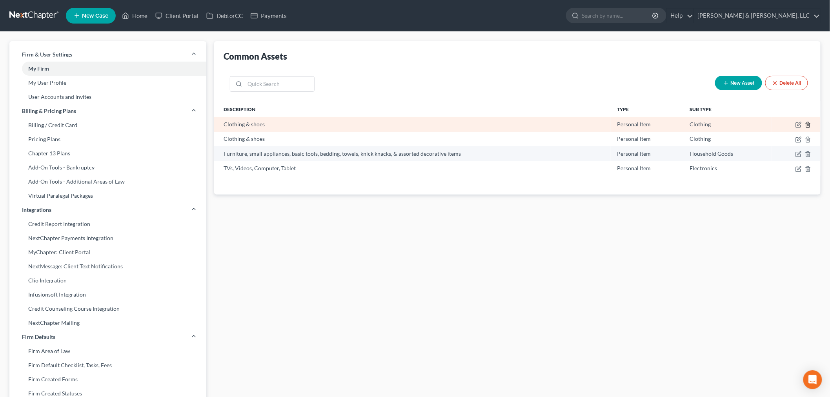
click at [808, 122] on icon "button" at bounding box center [808, 124] width 4 height 5
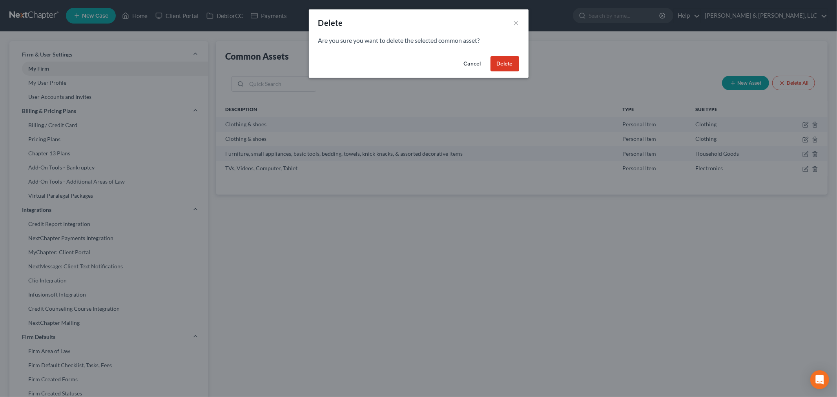
click at [503, 75] on div "Cancel Delete" at bounding box center [419, 65] width 220 height 25
click at [506, 65] on button "Delete" at bounding box center [504, 64] width 29 height 16
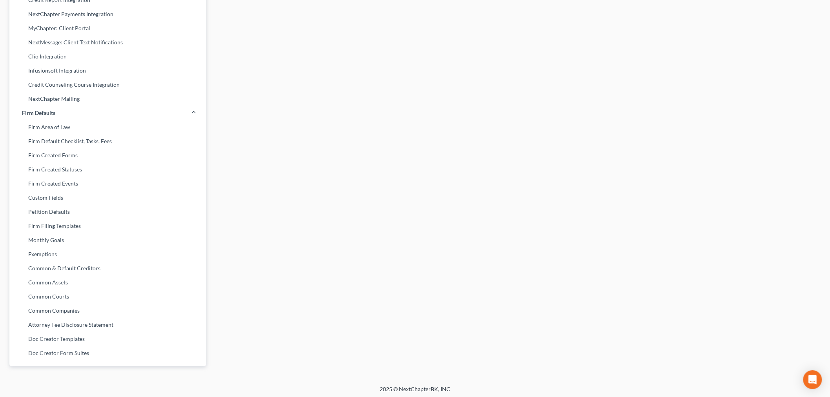
scroll to position [225, 0]
click at [36, 255] on link "Exemptions" at bounding box center [107, 253] width 197 height 14
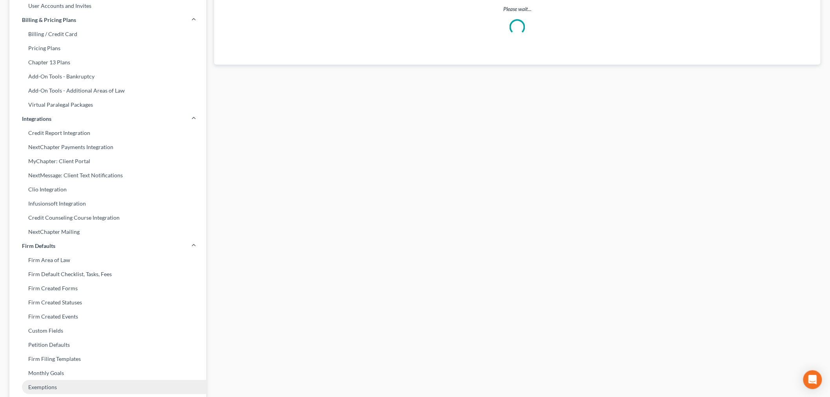
scroll to position [16, 0]
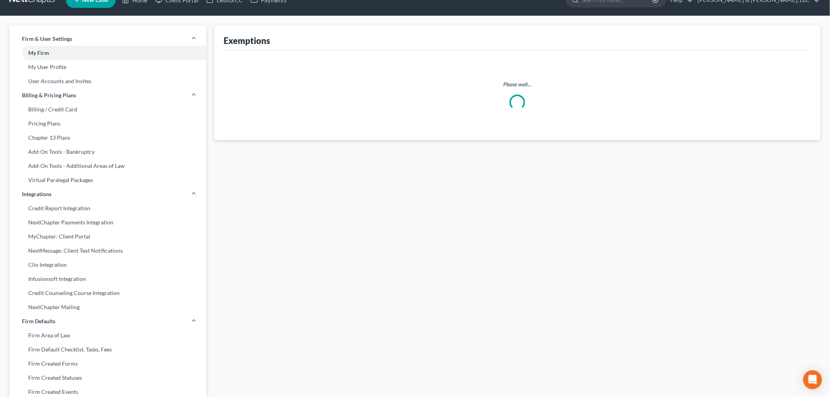
select select "0"
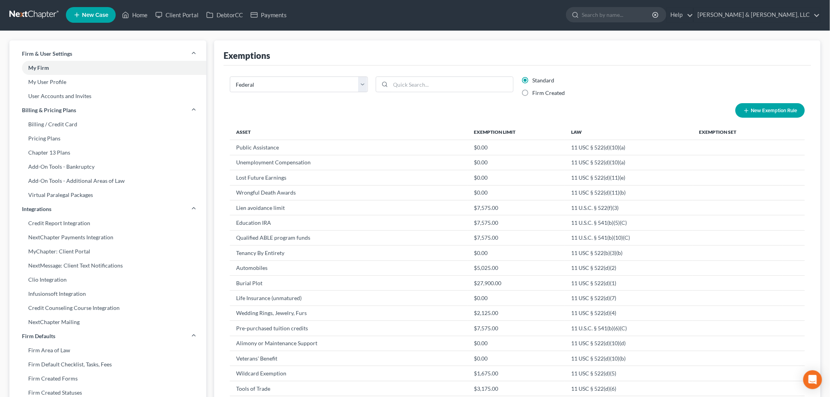
scroll to position [0, 0]
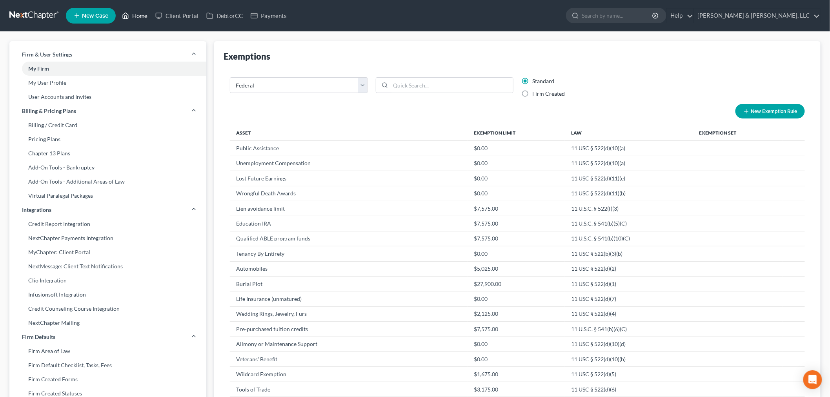
click at [148, 12] on link "Home" at bounding box center [134, 16] width 33 height 14
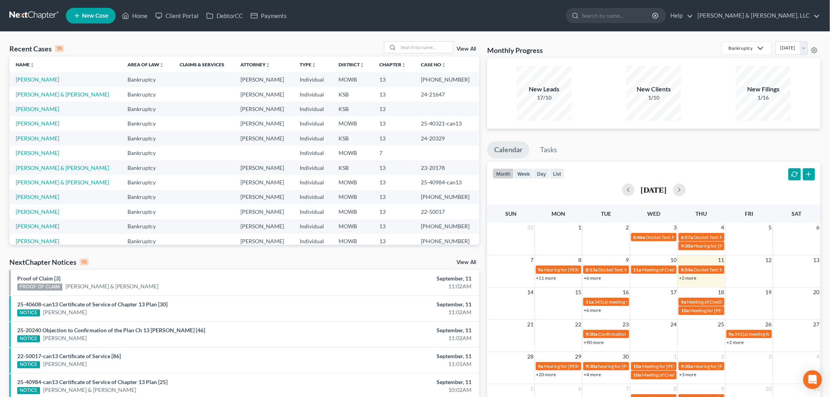
click at [330, 42] on div "Recent Cases 15 View All" at bounding box center [244, 48] width 470 height 15
click at [420, 47] on input "search" at bounding box center [425, 47] width 55 height 11
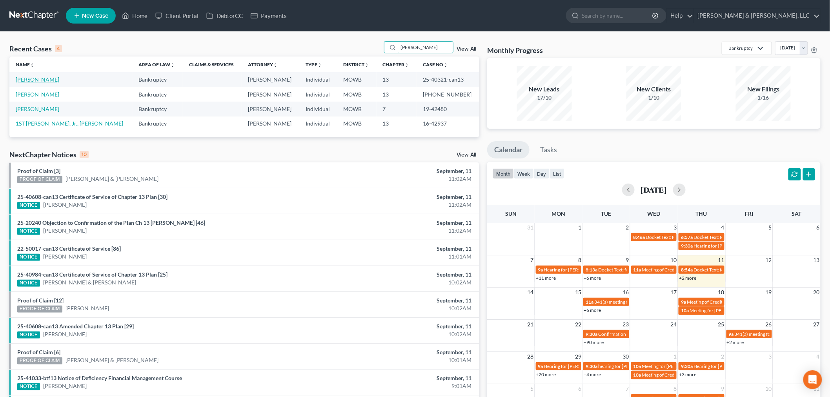
type input "warmack"
click at [27, 78] on link "Warmack, Timothy" at bounding box center [38, 79] width 44 height 7
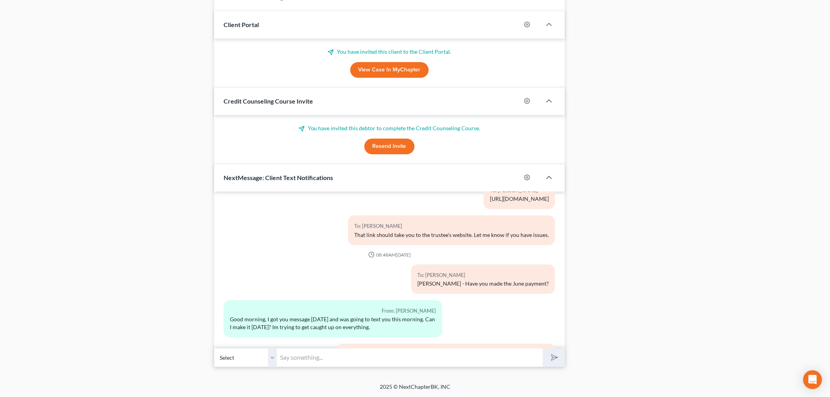
scroll to position [1118, 0]
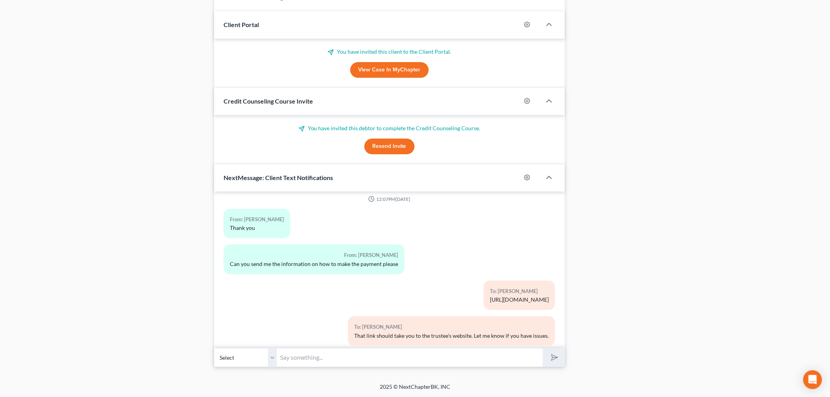
drag, startPoint x: 544, startPoint y: 282, endPoint x: 445, endPoint y: 286, distance: 99.3
click at [484, 286] on div "To: Timothy Warmack Jr. https://wdmo13.com/debtors/payment/" at bounding box center [519, 294] width 71 height 29
copy div "https://wdmo13.com/debtors/payment/"
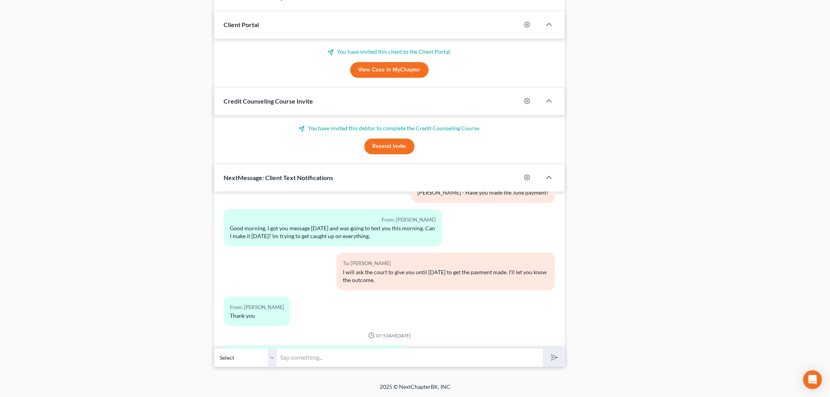
scroll to position [1336, 0]
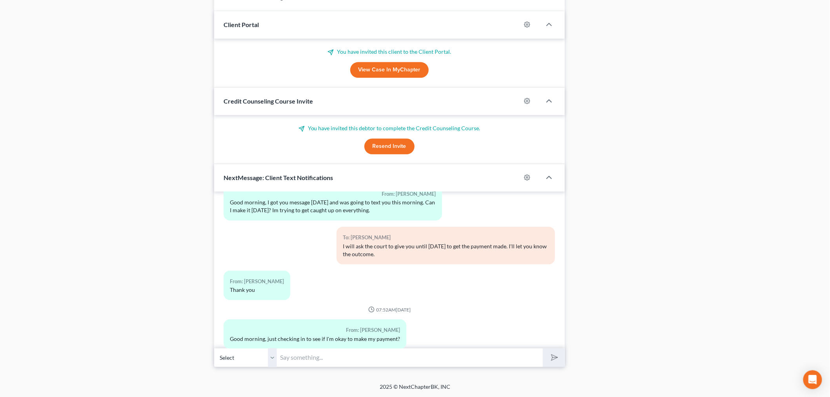
click at [327, 353] on input "text" at bounding box center [410, 357] width 266 height 19
paste input "https://wdmo13.com/debtors/payment/"
type input "https://wdmo13.com/debtors/payment/"
click at [558, 363] on button "submit" at bounding box center [554, 357] width 22 height 18
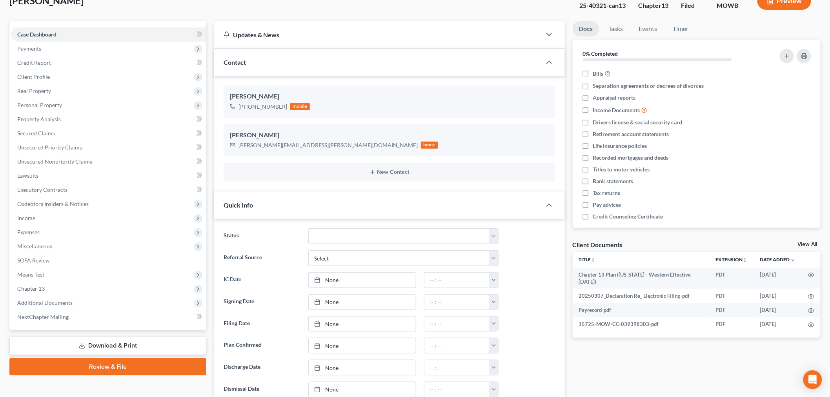
scroll to position [0, 0]
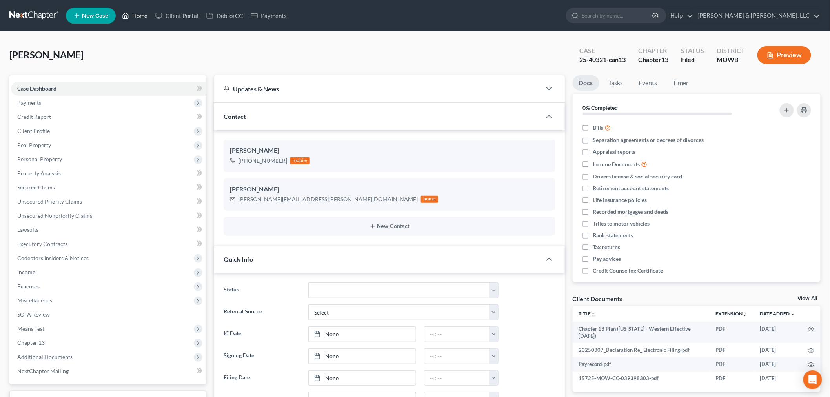
click at [140, 18] on link "Home" at bounding box center [134, 16] width 33 height 14
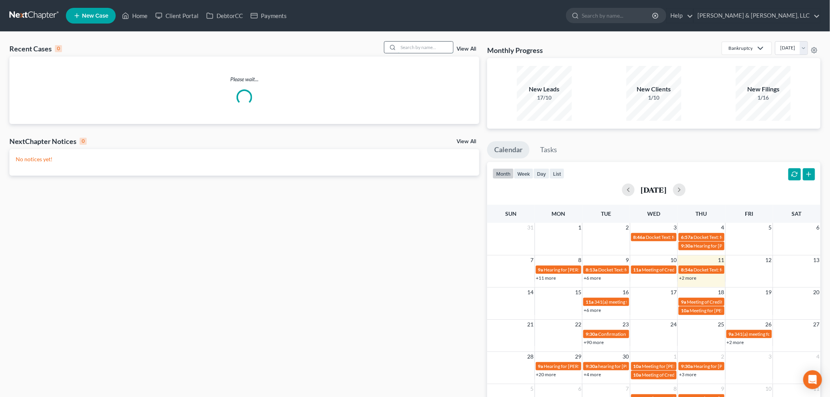
click at [434, 45] on input "search" at bounding box center [425, 47] width 55 height 11
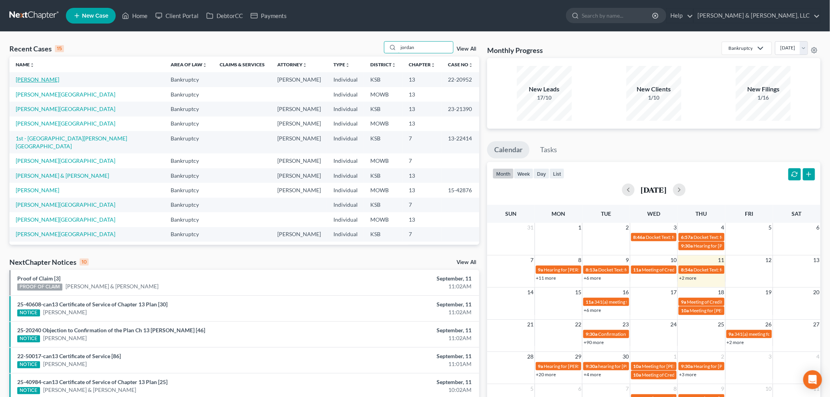
type input "jordan"
click at [25, 82] on link "Jordan, Katheryn" at bounding box center [38, 79] width 44 height 7
select select "1"
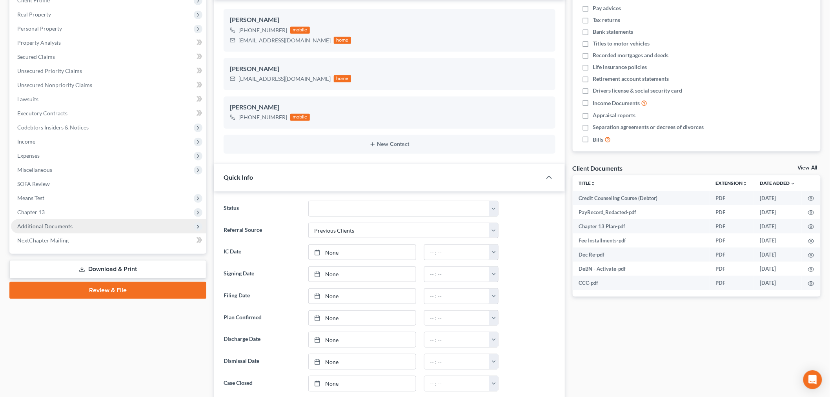
scroll to position [11, 0]
click at [41, 224] on span "Additional Documents" at bounding box center [44, 226] width 55 height 7
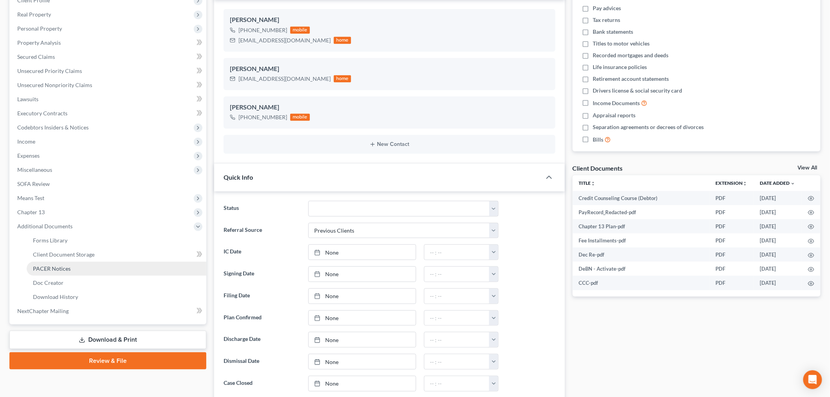
click at [54, 270] on span "PACER Notices" at bounding box center [52, 268] width 38 height 7
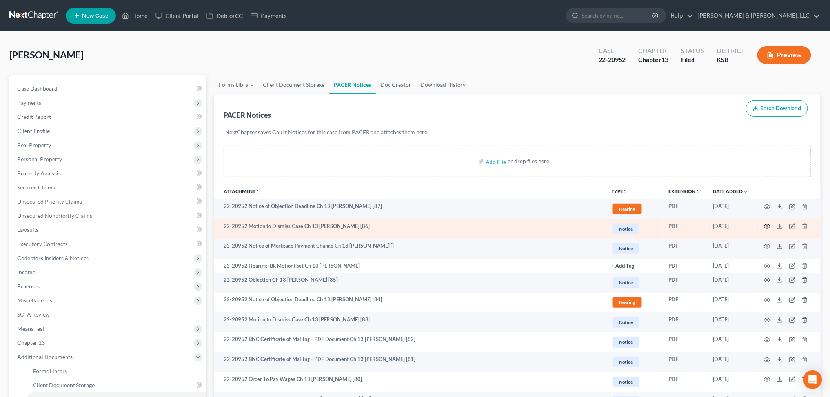
click at [769, 225] on icon "button" at bounding box center [767, 226] width 6 height 6
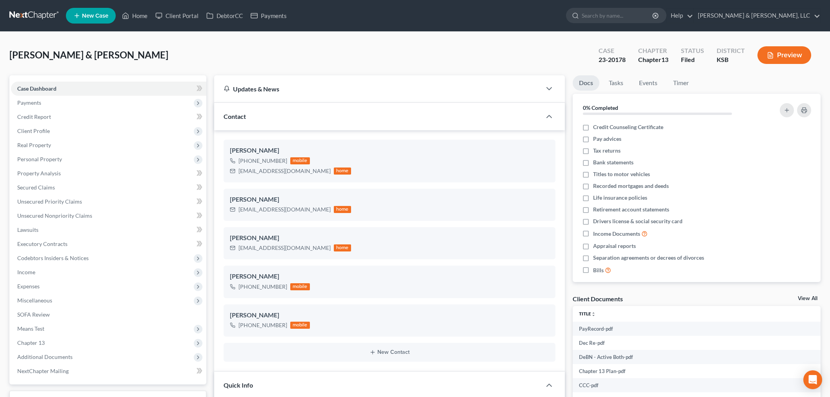
select select "6"
select select "0"
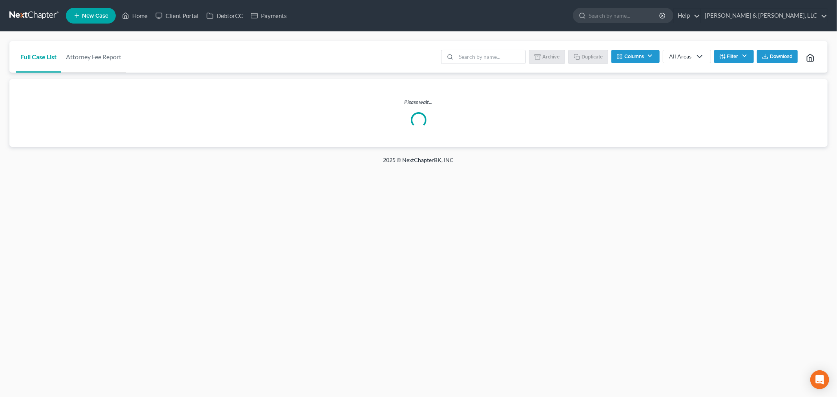
click at [91, 15] on span "New Case" at bounding box center [95, 16] width 26 height 6
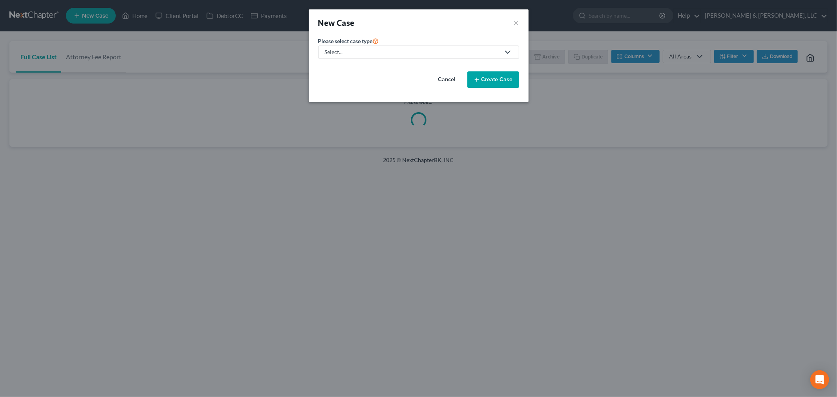
click at [340, 53] on div "Select..." at bounding box center [412, 52] width 175 height 8
click at [343, 66] on div "Bankruptcy" at bounding box center [363, 68] width 75 height 8
select select "46"
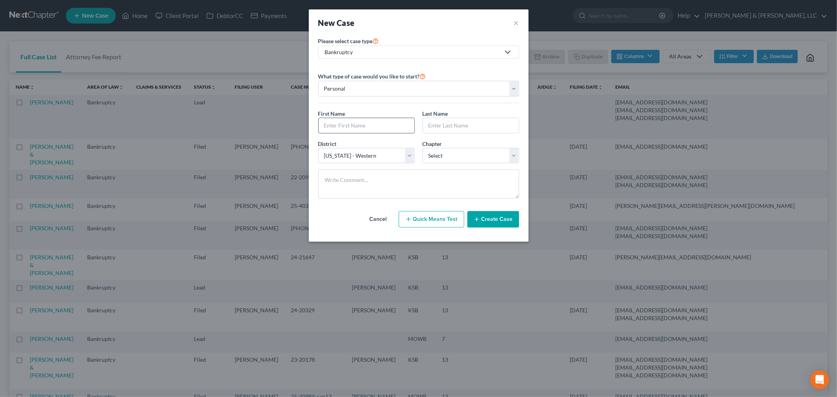
click at [336, 124] on input "text" at bounding box center [366, 125] width 96 height 15
type input "[PERSON_NAME]"
type input "p"
type input "[PERSON_NAME]"
select select "3"
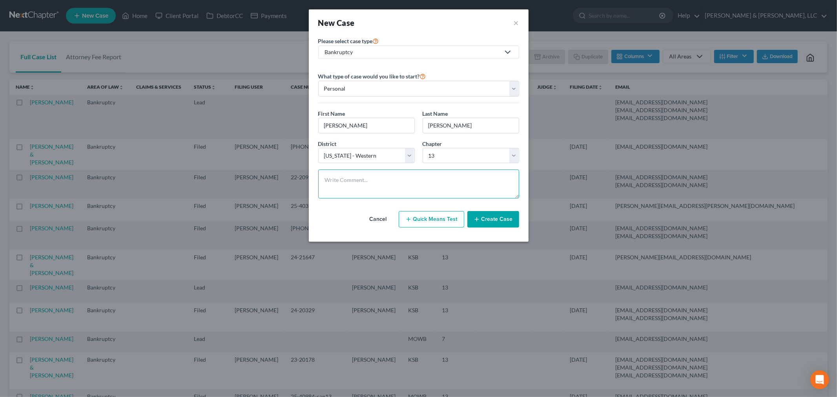
click at [342, 185] on textarea at bounding box center [418, 183] width 201 height 29
paste textarea "Prior BK about [DATE] with ex husband [PERSON_NAME] served [DATE] Married but g…"
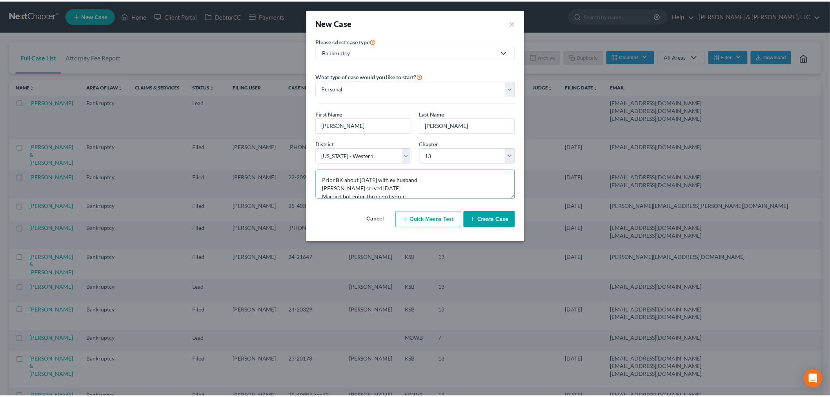
scroll to position [191, 0]
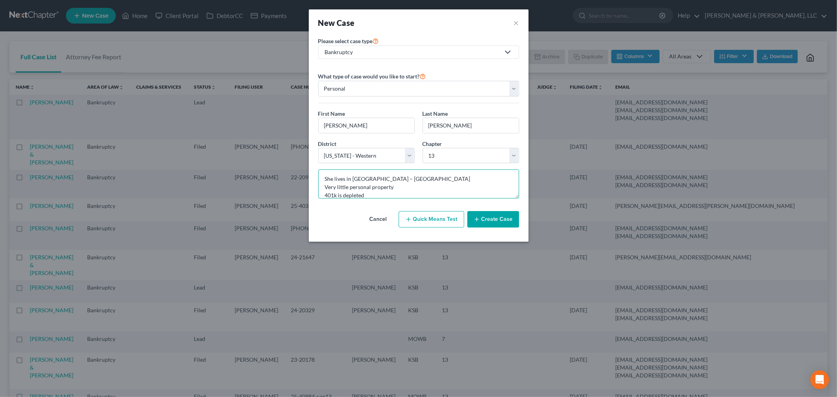
type textarea "Prior BK about [DATE] with ex husband [PERSON_NAME] served [DATE] Married but g…"
click at [489, 224] on button "Create Case" at bounding box center [493, 219] width 52 height 16
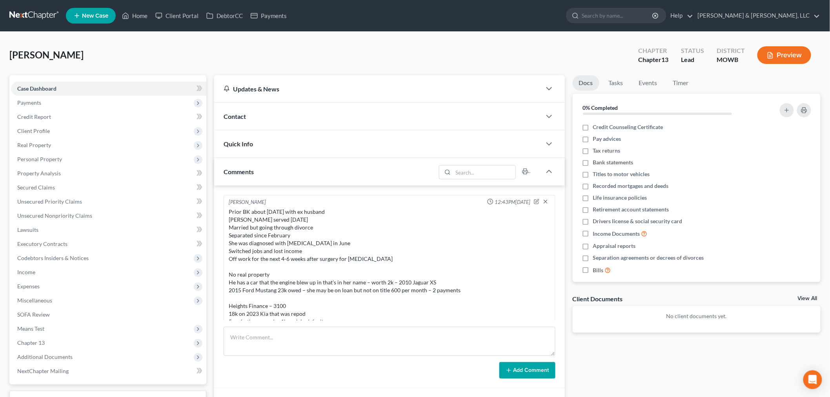
scroll to position [73, 0]
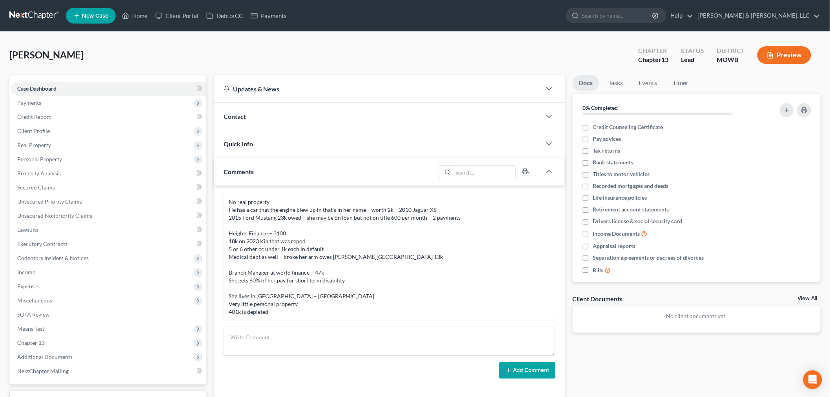
click at [236, 113] on span "Contact" at bounding box center [235, 116] width 22 height 7
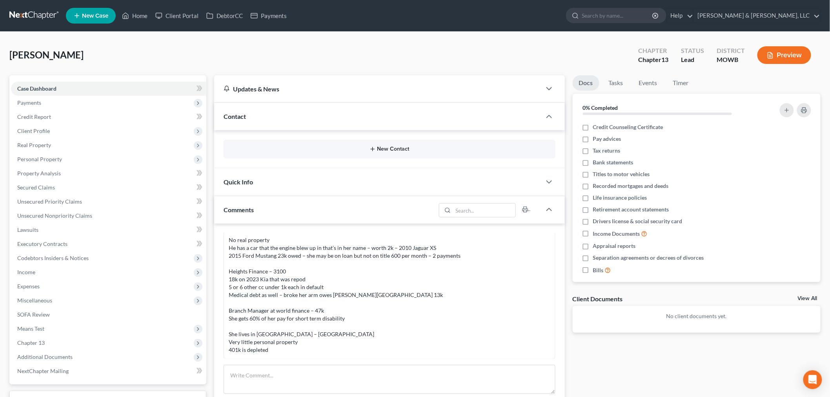
click at [387, 152] on button "New Contact" at bounding box center [389, 149] width 319 height 6
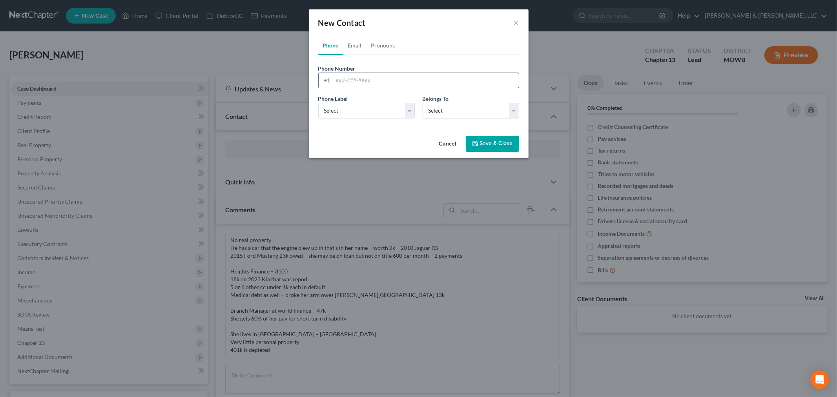
click at [367, 75] on input "tel" at bounding box center [426, 80] width 186 height 15
type input "[PHONE_NUMBER]"
click at [347, 112] on select "Select Mobile Home Work Other" at bounding box center [366, 111] width 96 height 16
select select "0"
click at [318, 103] on select "Select Mobile Home Work Other" at bounding box center [366, 111] width 96 height 16
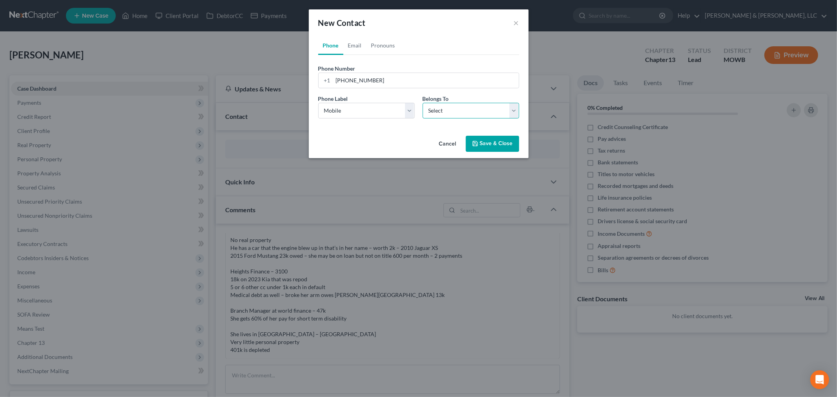
click at [444, 114] on select "Select Client Other" at bounding box center [470, 111] width 96 height 16
select select "0"
click at [422, 103] on select "Select Client Other" at bounding box center [470, 111] width 96 height 16
select select "0"
click at [352, 44] on link "Email" at bounding box center [354, 45] width 23 height 19
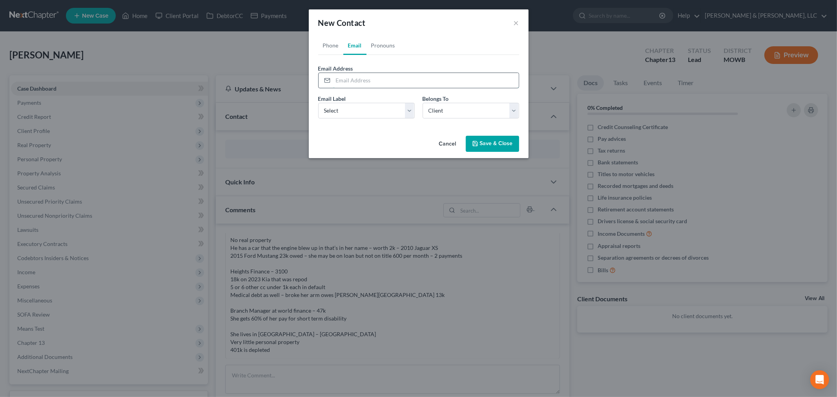
click at [355, 76] on input "email" at bounding box center [426, 80] width 186 height 15
type input "[PERSON_NAME][EMAIL_ADDRESS][PERSON_NAME][DOMAIN_NAME]"
click at [348, 111] on select "Select Home Work Other" at bounding box center [366, 111] width 96 height 16
select select "0"
click at [318, 103] on select "Select Home Work Other" at bounding box center [366, 111] width 96 height 16
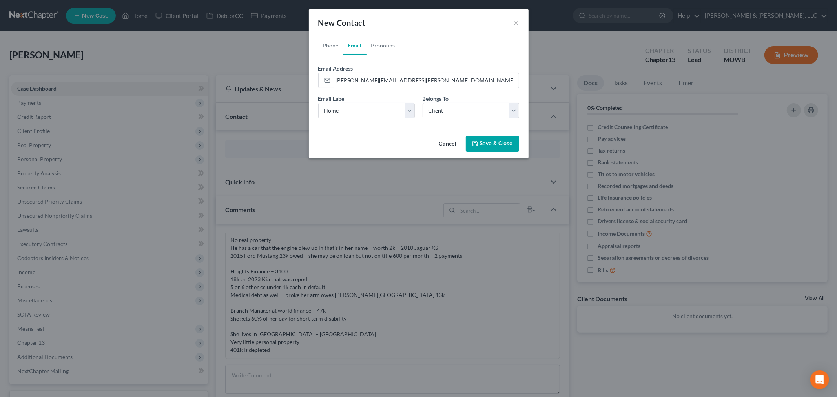
click at [504, 146] on button "Save & Close" at bounding box center [492, 144] width 53 height 16
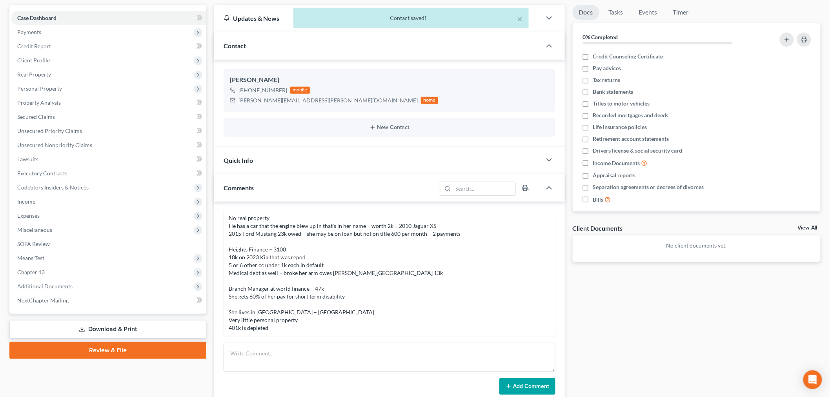
scroll to position [218, 0]
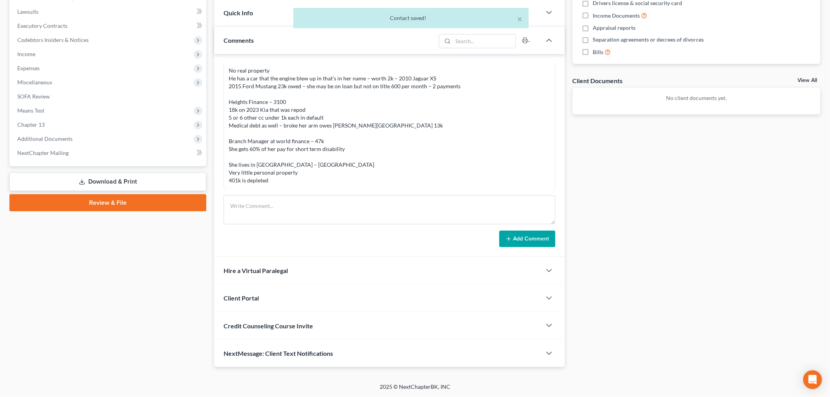
click at [255, 300] on span "Client Portal" at bounding box center [241, 297] width 35 height 7
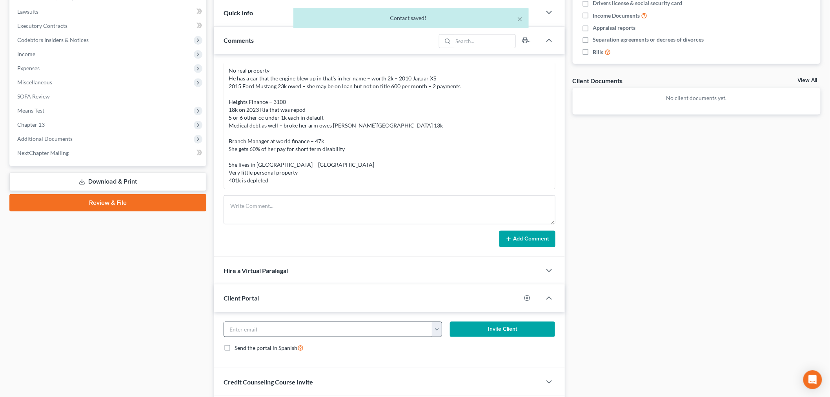
click at [440, 330] on button "button" at bounding box center [437, 329] width 10 height 15
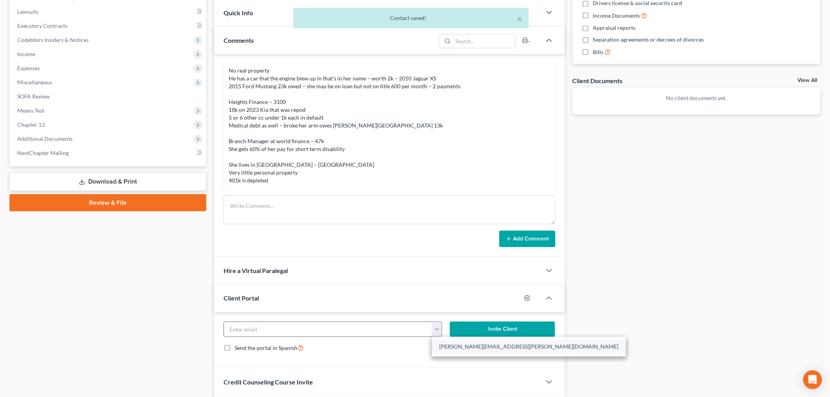
click at [447, 348] on link "[PERSON_NAME][EMAIL_ADDRESS][PERSON_NAME][DOMAIN_NAME]" at bounding box center [529, 346] width 194 height 13
type input "[PERSON_NAME][EMAIL_ADDRESS][PERSON_NAME][DOMAIN_NAME]"
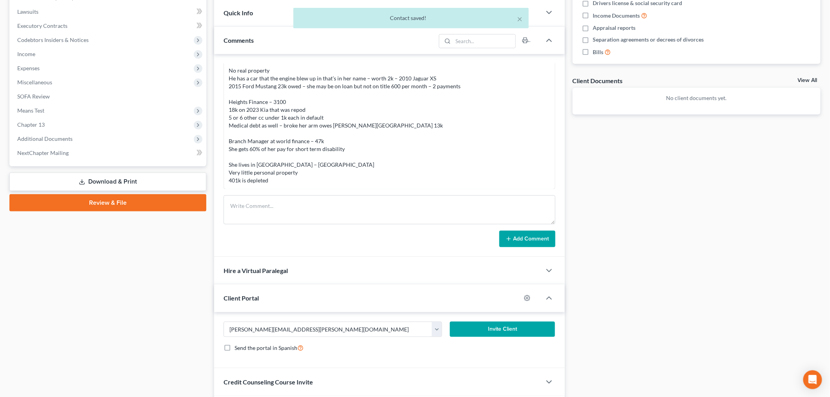
click at [476, 328] on button "Invite Client" at bounding box center [502, 330] width 105 height 16
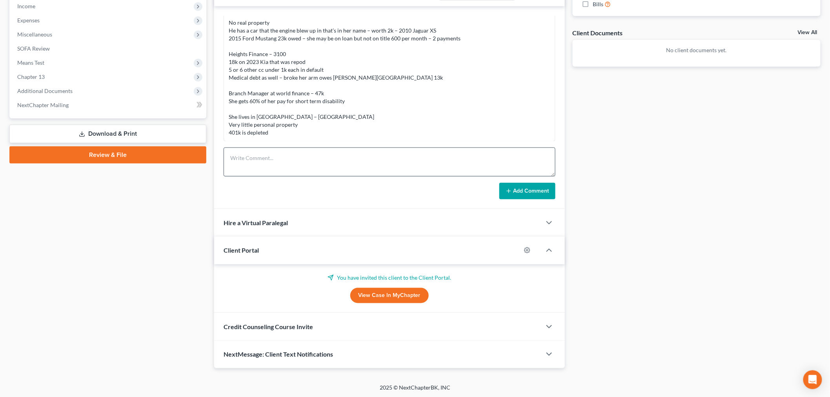
scroll to position [267, 0]
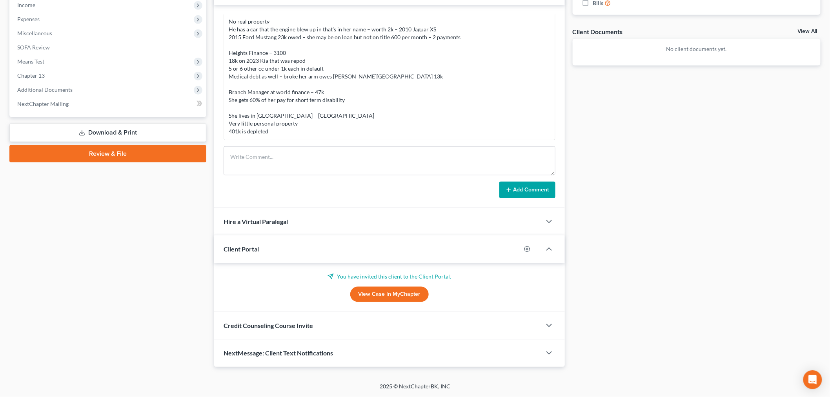
click at [268, 330] on div "Credit Counseling Course Invite" at bounding box center [377, 325] width 327 height 27
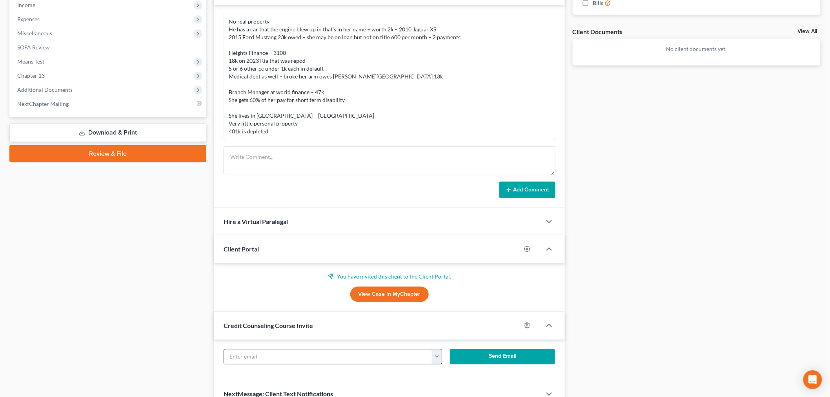
click at [433, 361] on button "button" at bounding box center [437, 356] width 10 height 15
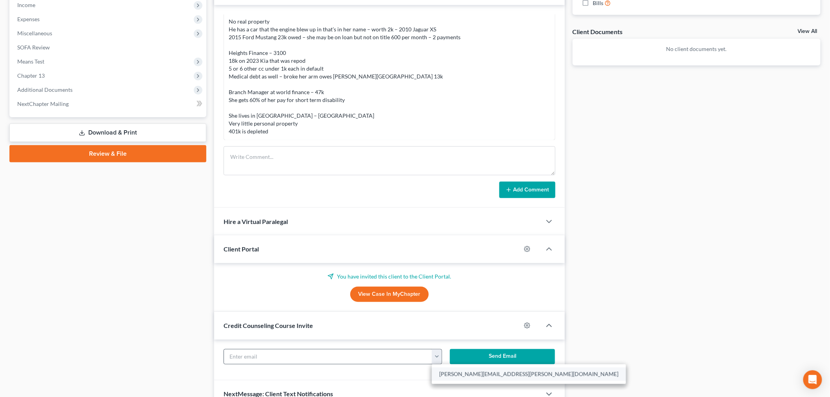
click at [449, 373] on link "[PERSON_NAME][EMAIL_ADDRESS][PERSON_NAME][DOMAIN_NAME]" at bounding box center [529, 373] width 194 height 13
type input "[PERSON_NAME][EMAIL_ADDRESS][PERSON_NAME][DOMAIN_NAME]"
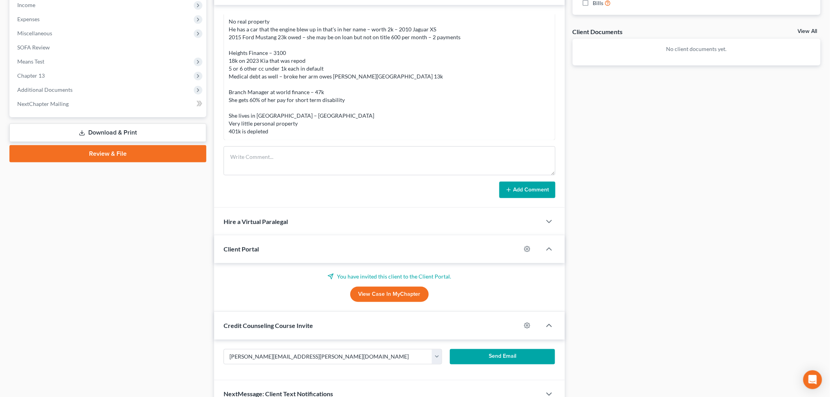
click at [482, 358] on button "Send Email" at bounding box center [502, 357] width 105 height 16
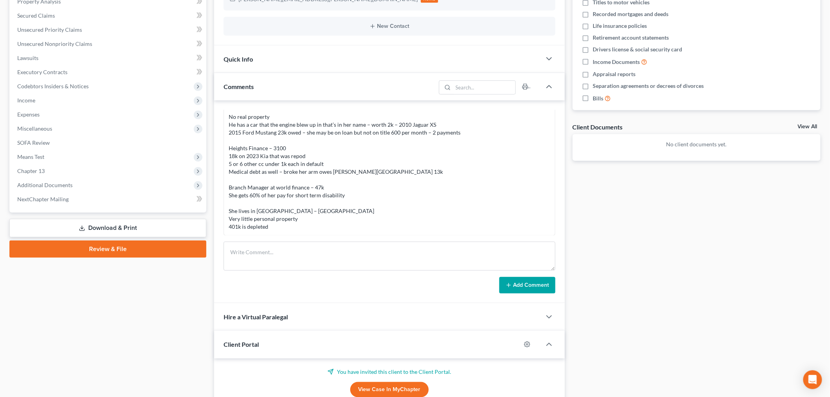
scroll to position [0, 0]
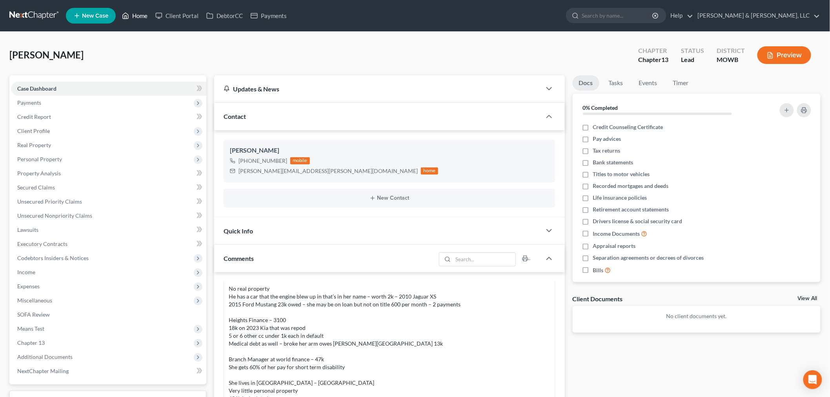
click at [142, 13] on link "Home" at bounding box center [134, 16] width 33 height 14
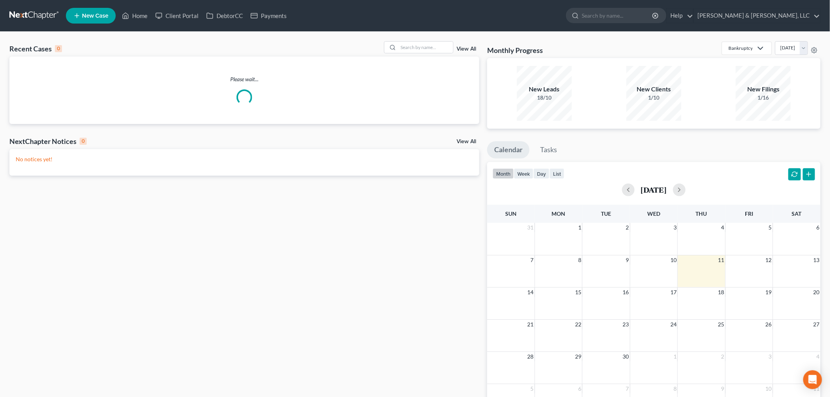
drag, startPoint x: 402, startPoint y: 60, endPoint x: 411, endPoint y: 50, distance: 13.4
click at [404, 58] on div "Please wait..." at bounding box center [244, 89] width 470 height 67
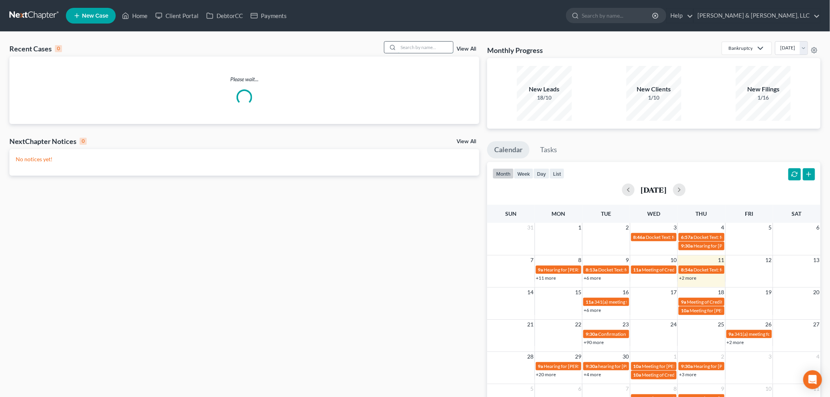
click at [411, 50] on input "search" at bounding box center [425, 47] width 55 height 11
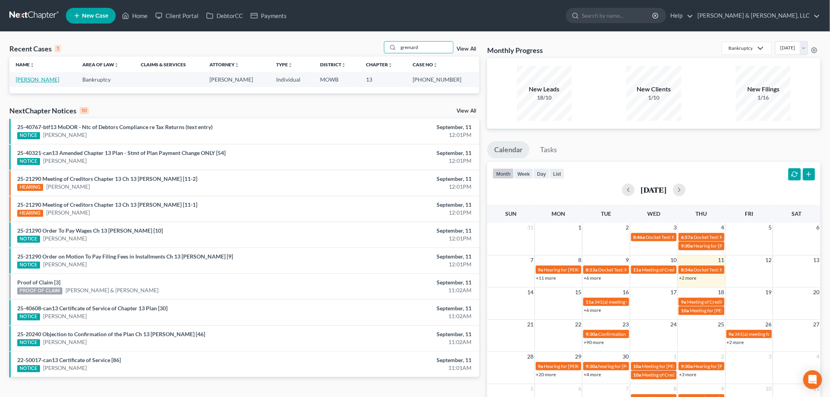
type input "gremard"
click at [32, 82] on link "[PERSON_NAME]" at bounding box center [38, 79] width 44 height 7
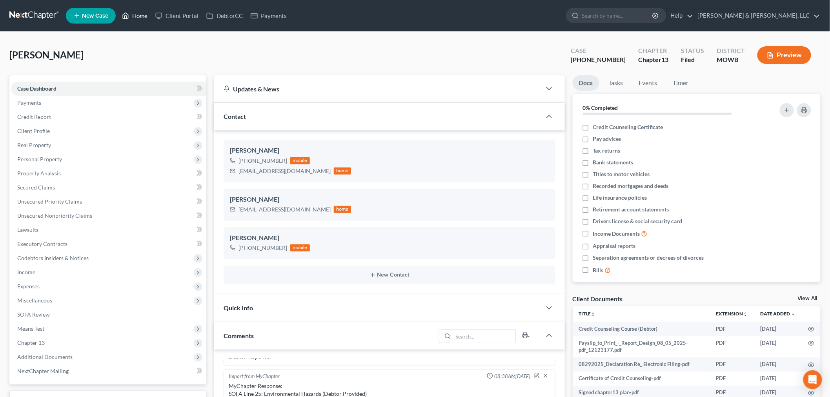
click at [132, 15] on link "Home" at bounding box center [134, 16] width 33 height 14
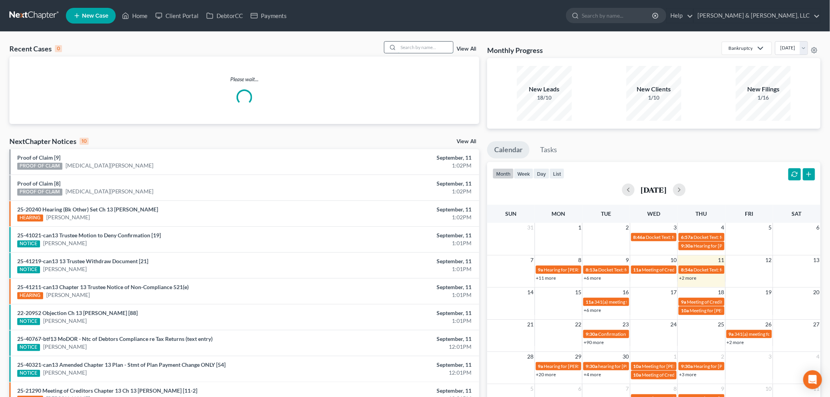
click at [427, 45] on input "search" at bounding box center [425, 47] width 55 height 11
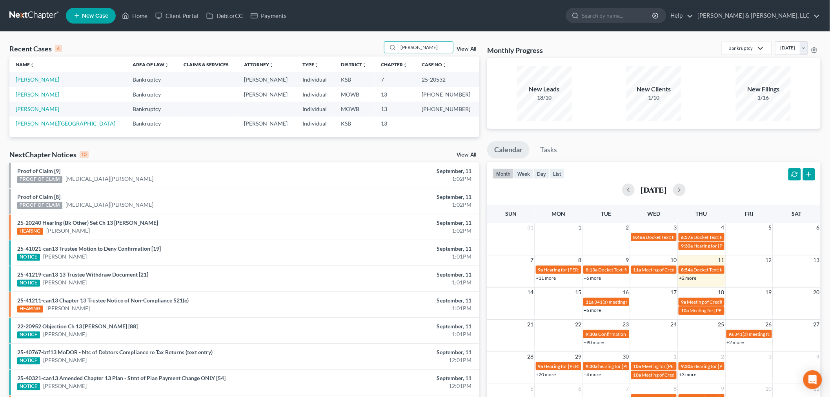
type input "[PERSON_NAME]"
click at [25, 96] on link "[PERSON_NAME]" at bounding box center [38, 94] width 44 height 7
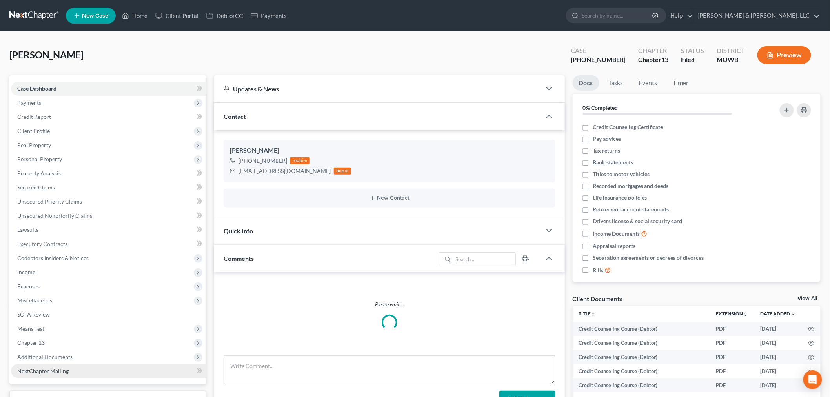
scroll to position [131, 0]
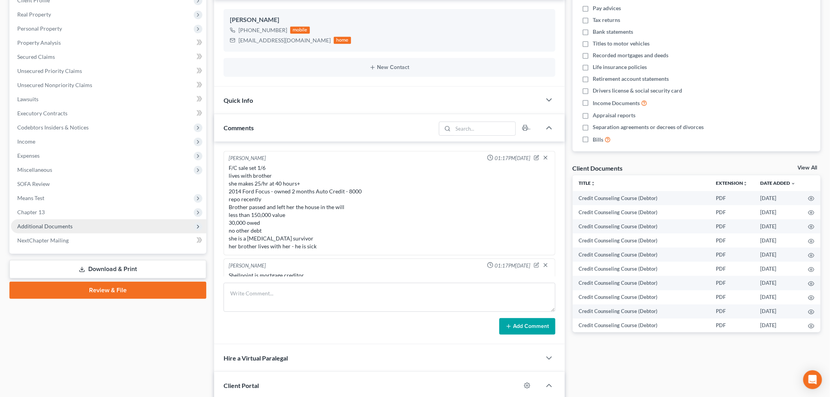
click at [36, 226] on span "Additional Documents" at bounding box center [44, 226] width 55 height 7
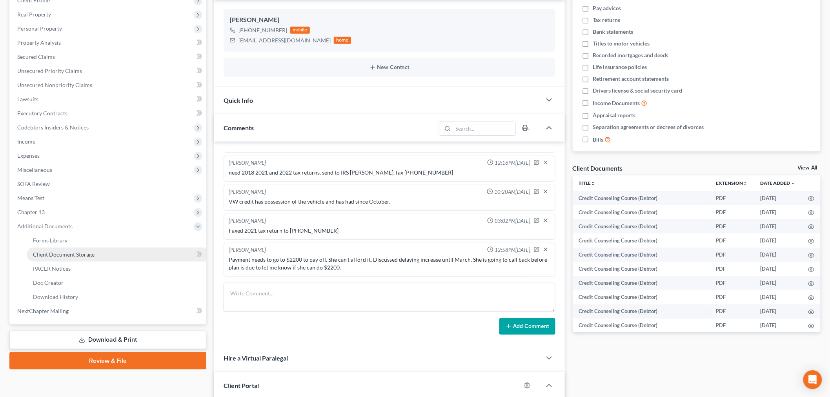
scroll to position [1565, 0]
click at [54, 265] on span "PACER Notices" at bounding box center [52, 268] width 38 height 7
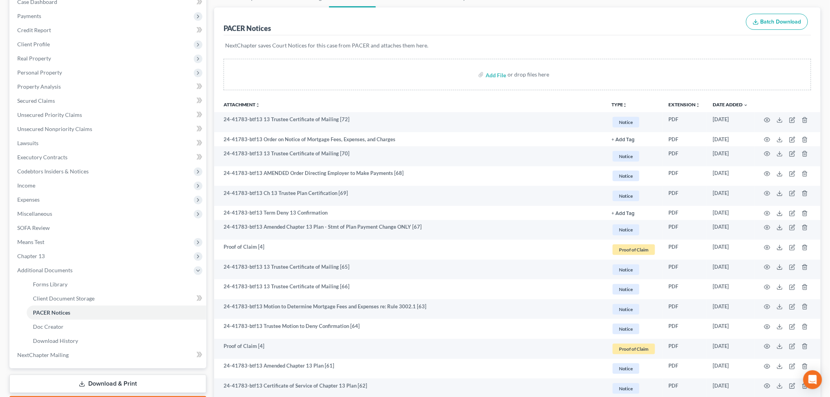
scroll to position [87, 0]
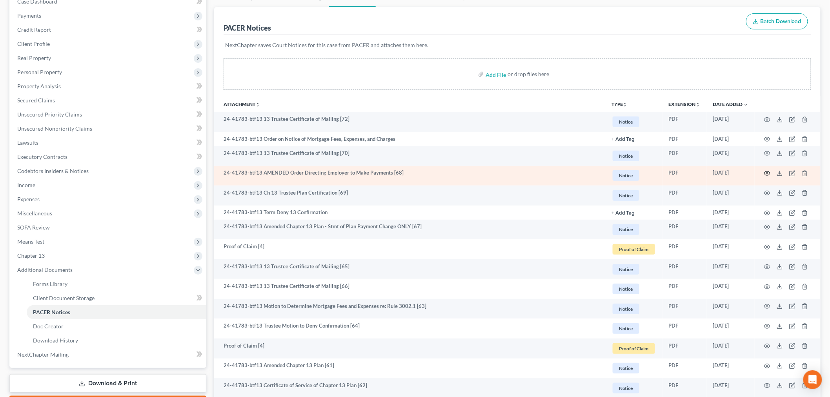
click at [766, 174] on icon "button" at bounding box center [767, 173] width 6 height 6
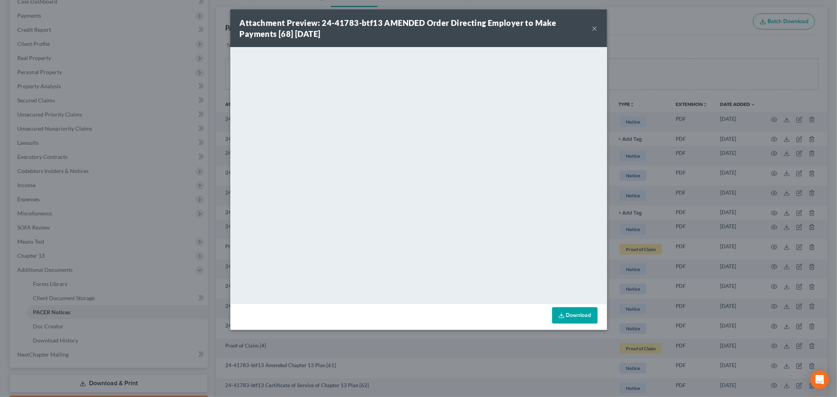
click at [595, 27] on button "×" at bounding box center [594, 28] width 5 height 9
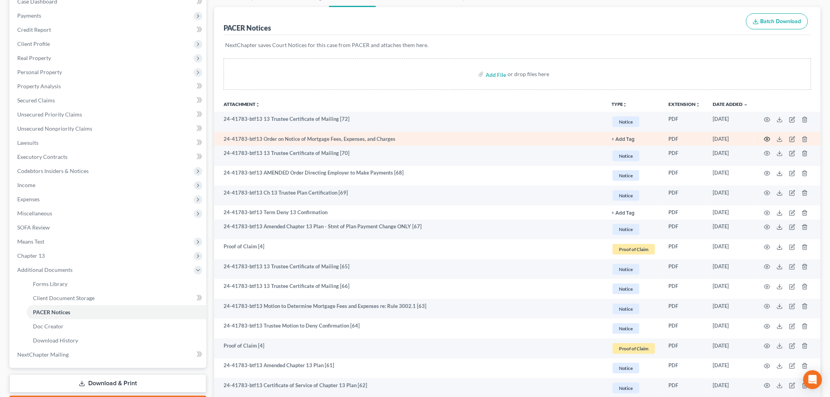
click at [768, 139] on icon "button" at bounding box center [767, 139] width 6 height 6
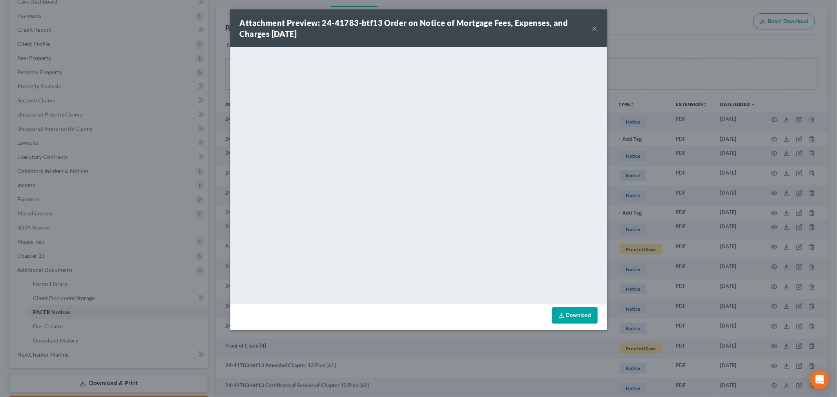
click at [595, 26] on button "×" at bounding box center [594, 28] width 5 height 9
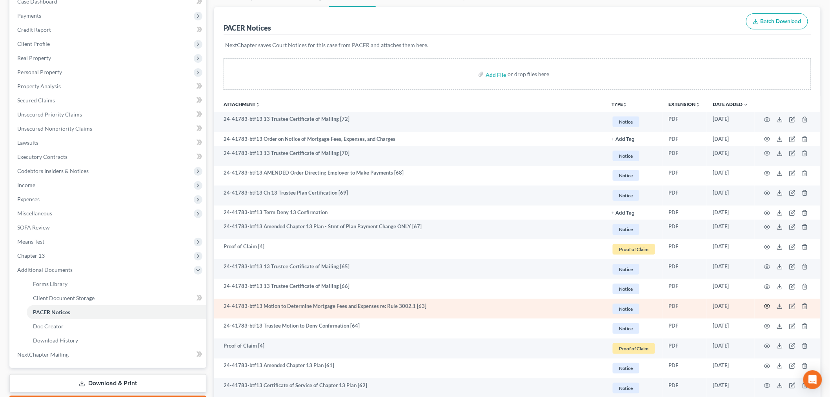
click at [764, 306] on icon "button" at bounding box center [767, 306] width 6 height 6
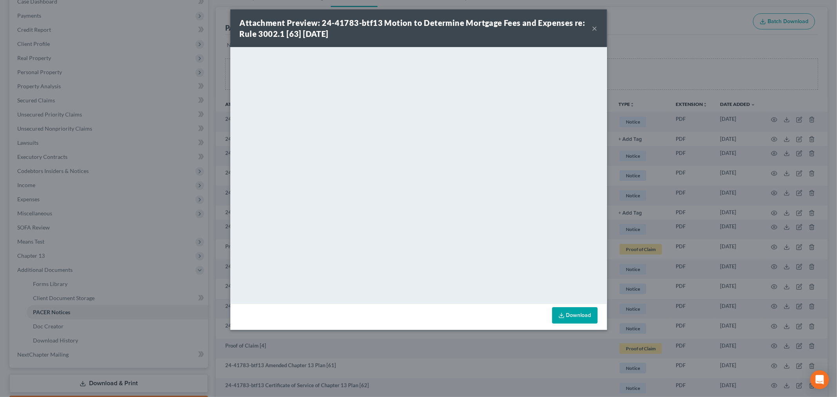
click at [592, 29] on button "×" at bounding box center [594, 28] width 5 height 9
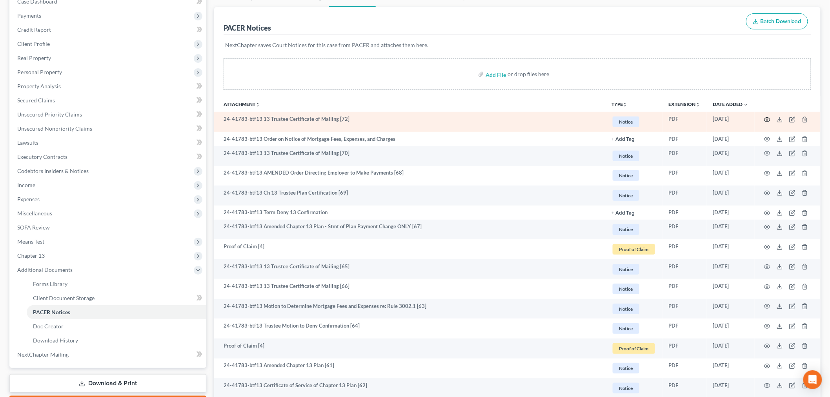
click at [767, 120] on circle "button" at bounding box center [767, 120] width 2 height 2
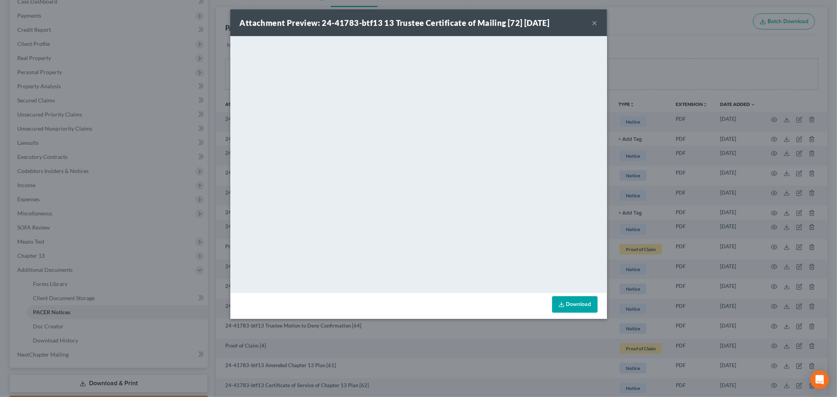
click at [594, 22] on button "×" at bounding box center [594, 22] width 5 height 9
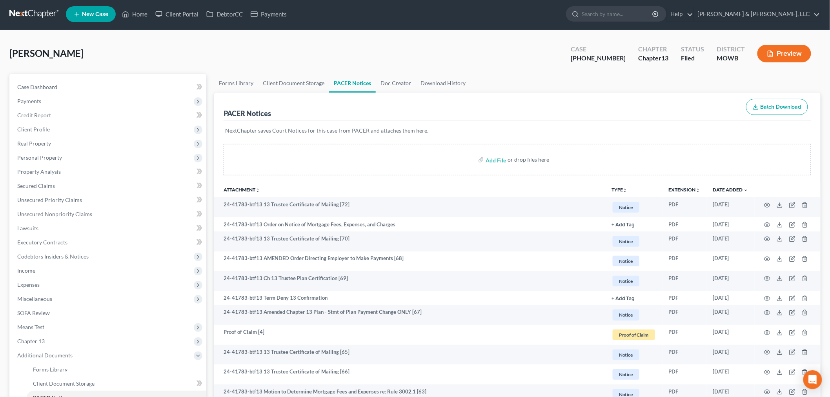
scroll to position [0, 0]
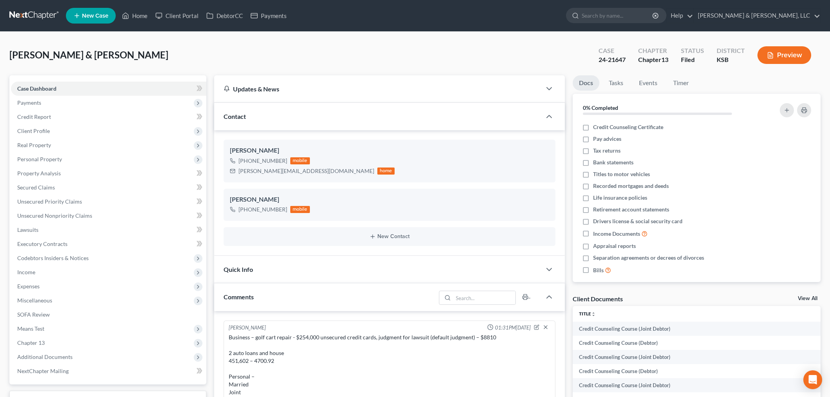
select select "0"
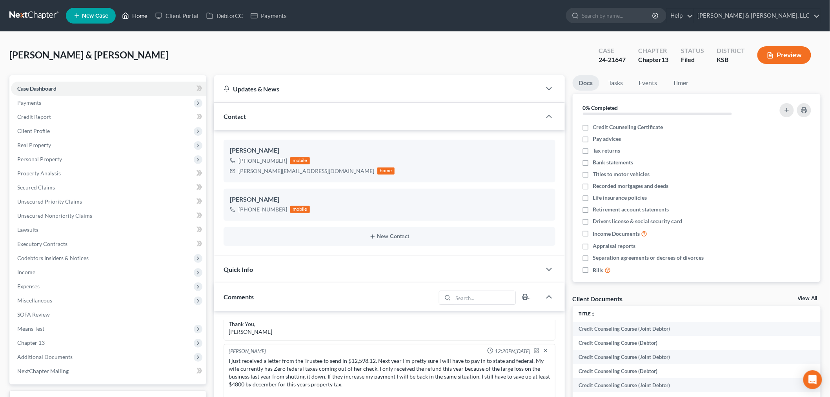
click at [141, 15] on link "Home" at bounding box center [134, 16] width 33 height 14
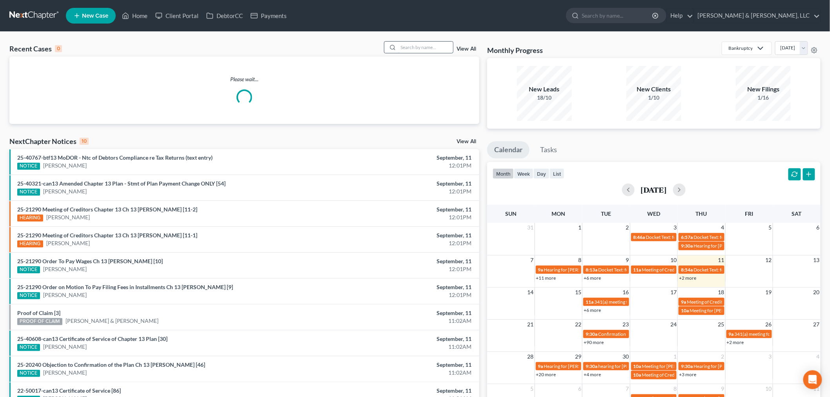
click at [433, 47] on input "search" at bounding box center [425, 47] width 55 height 11
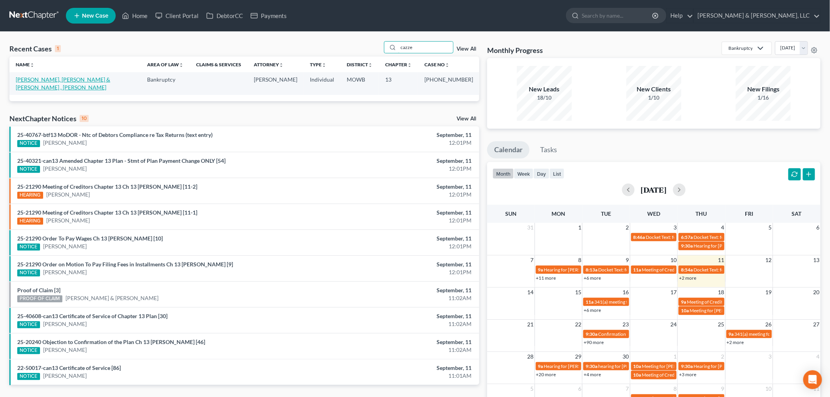
type input "cazze"
click at [59, 79] on link "[PERSON_NAME], [PERSON_NAME] & [PERSON_NAME] , [PERSON_NAME]" at bounding box center [63, 83] width 95 height 15
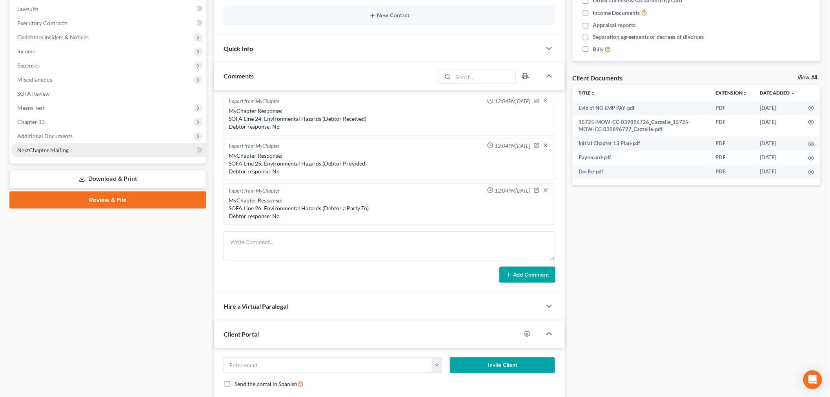
scroll to position [218, 0]
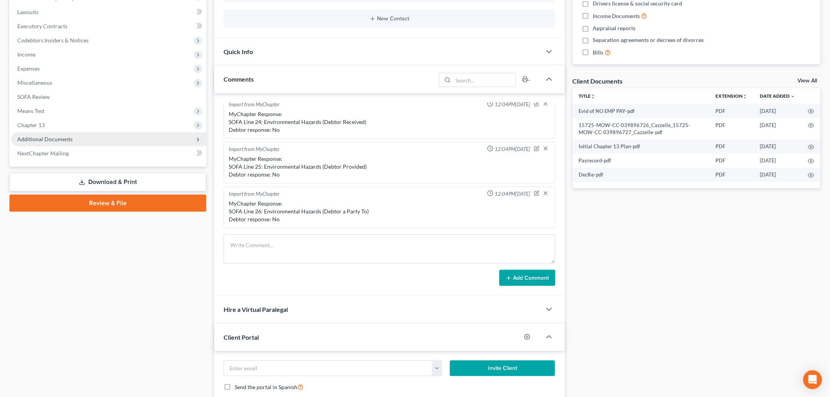
click at [38, 137] on span "Additional Documents" at bounding box center [44, 139] width 55 height 7
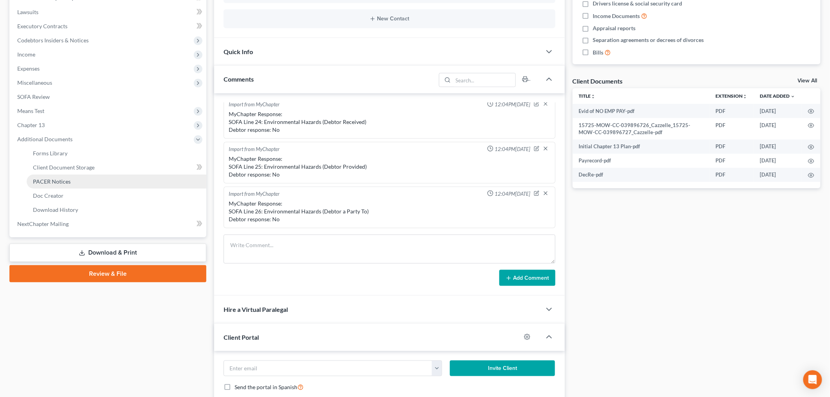
click at [53, 180] on span "PACER Notices" at bounding box center [52, 181] width 38 height 7
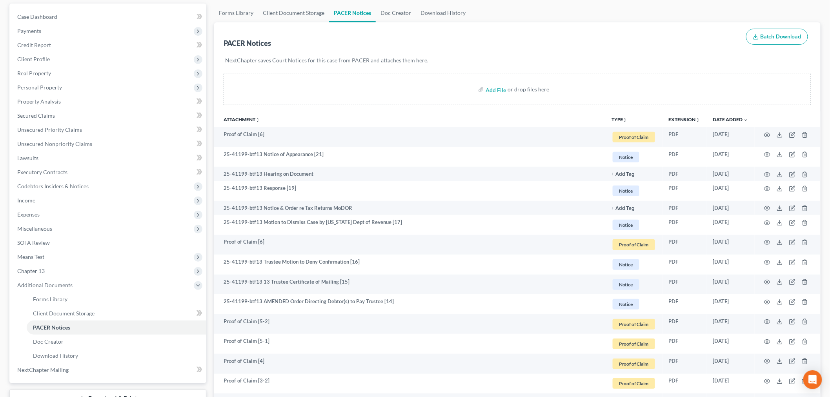
scroll to position [87, 0]
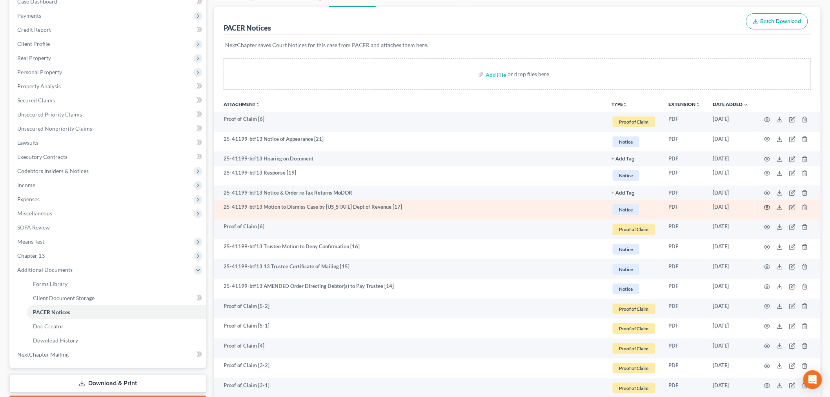
click at [766, 207] on icon "button" at bounding box center [767, 207] width 6 height 6
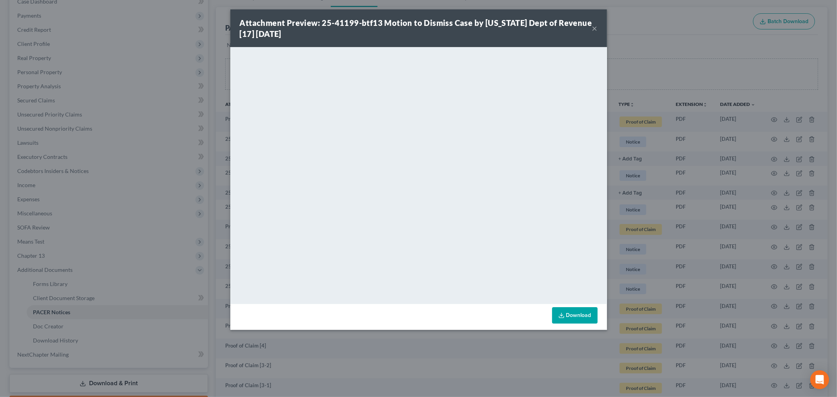
click at [594, 27] on button "×" at bounding box center [594, 28] width 5 height 9
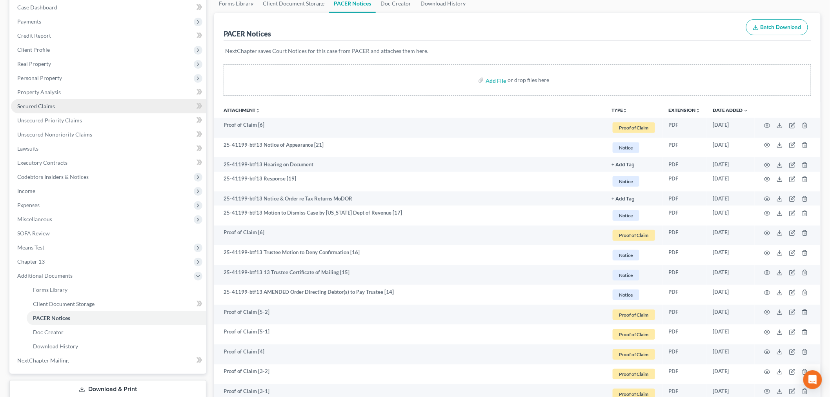
scroll to position [0, 0]
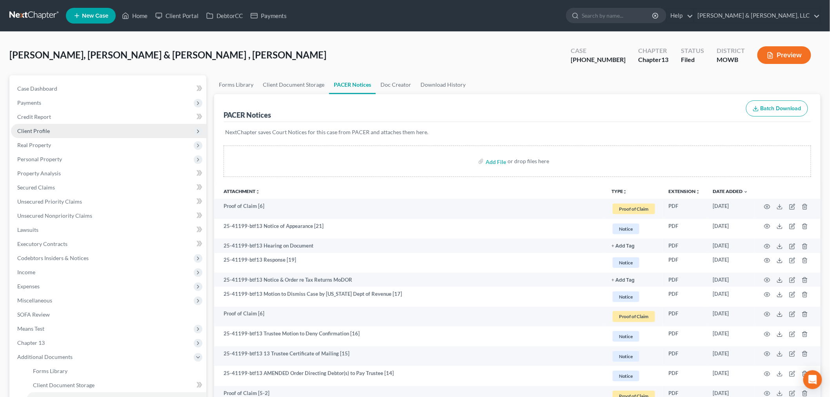
click at [41, 130] on span "Client Profile" at bounding box center [33, 130] width 33 height 7
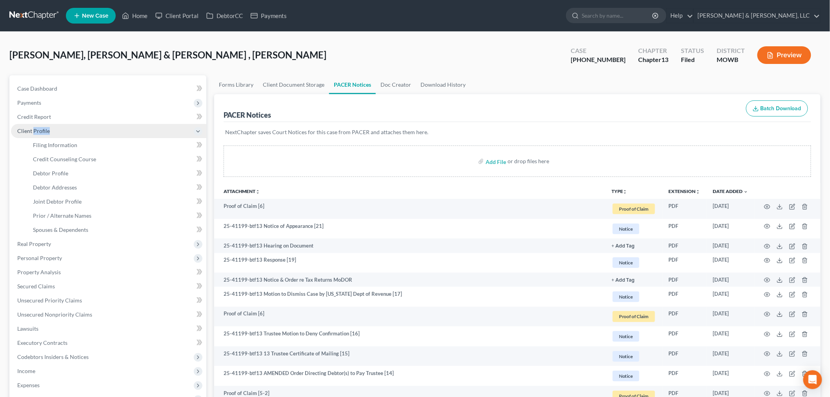
click at [41, 130] on span "Client Profile" at bounding box center [33, 130] width 33 height 7
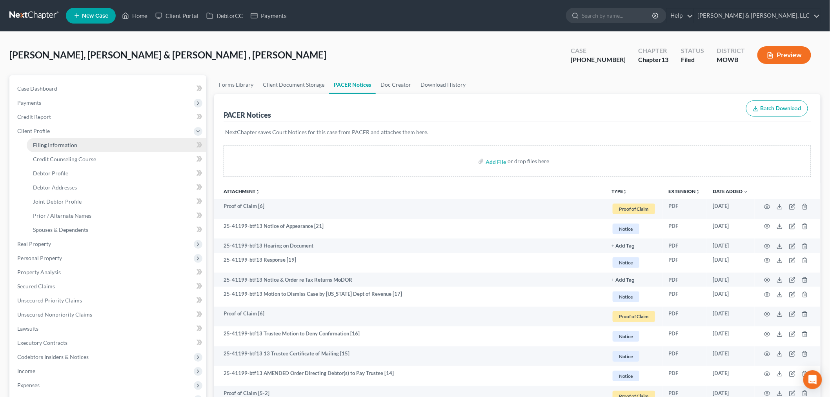
click at [59, 143] on span "Filing Information" at bounding box center [55, 145] width 44 height 7
select select "1"
select select "3"
select select "26"
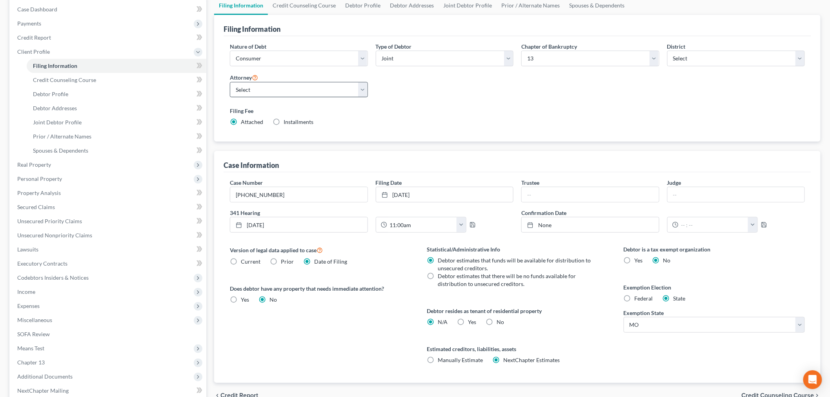
scroll to position [87, 0]
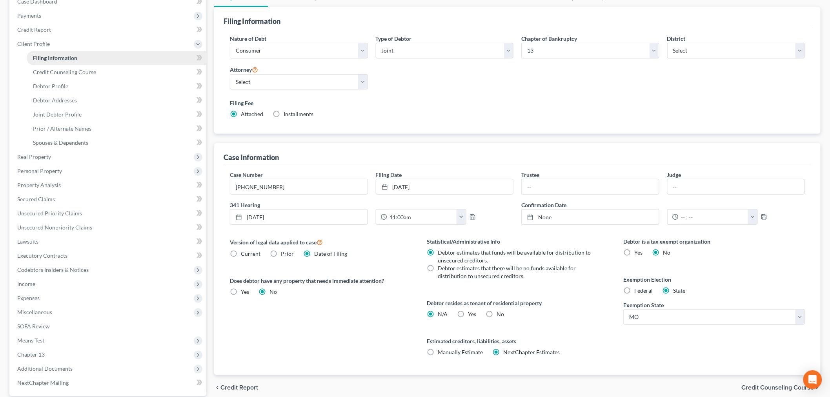
click at [86, 63] on link "Filing Information" at bounding box center [117, 58] width 180 height 14
click at [63, 88] on span "Debtor Profile" at bounding box center [50, 86] width 35 height 7
select select "1"
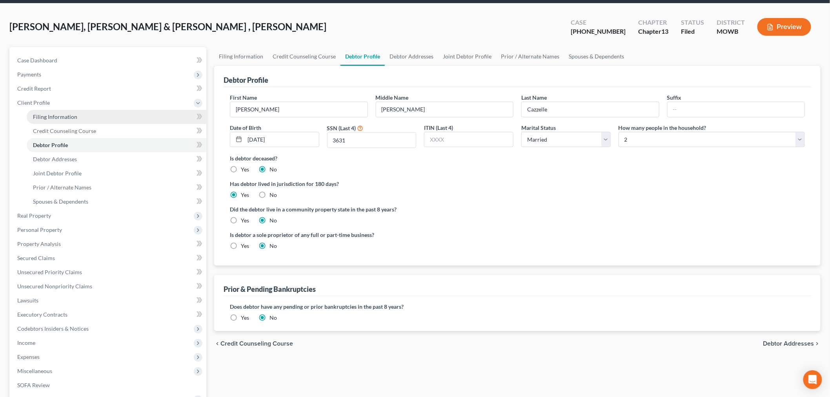
scroll to position [44, 0]
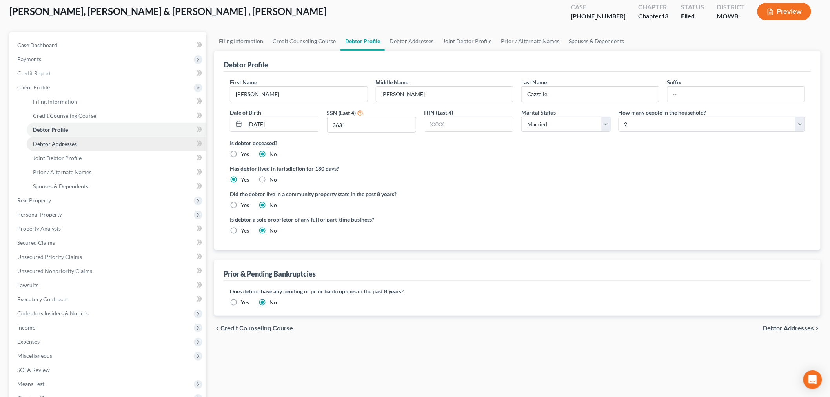
click at [58, 140] on span "Debtor Addresses" at bounding box center [55, 143] width 44 height 7
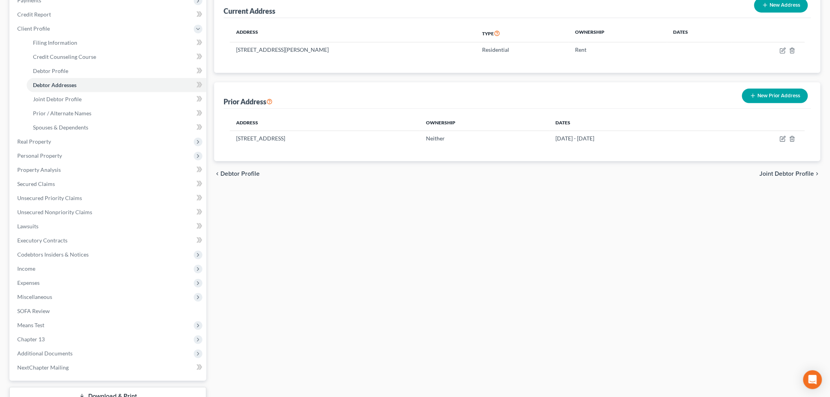
scroll to position [160, 0]
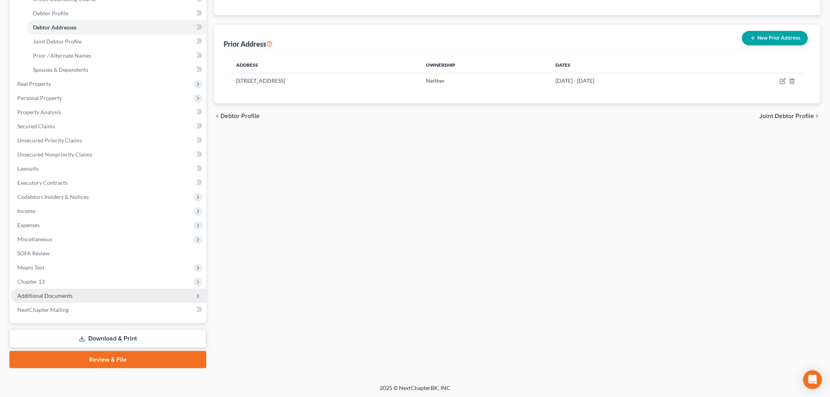
click at [56, 293] on span "Additional Documents" at bounding box center [44, 295] width 55 height 7
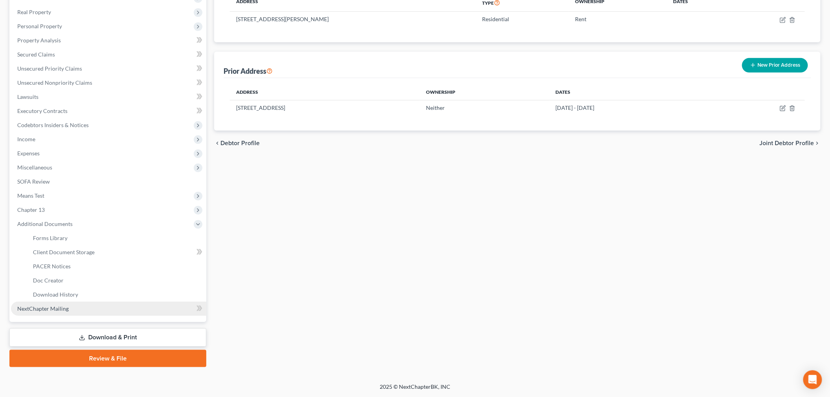
scroll to position [132, 0]
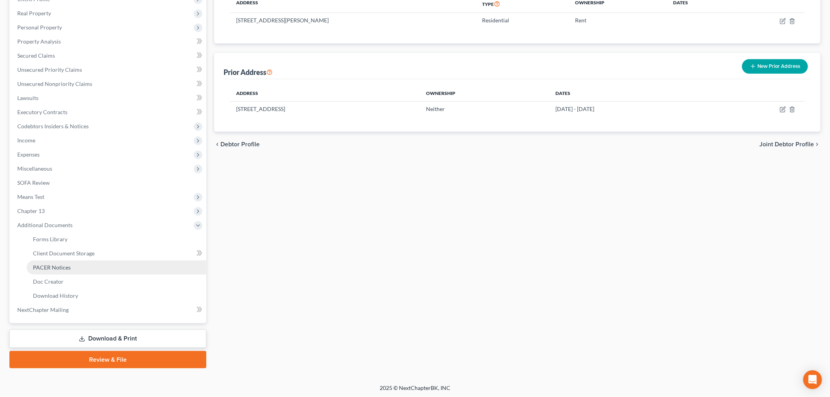
click at [56, 266] on span "PACER Notices" at bounding box center [52, 267] width 38 height 7
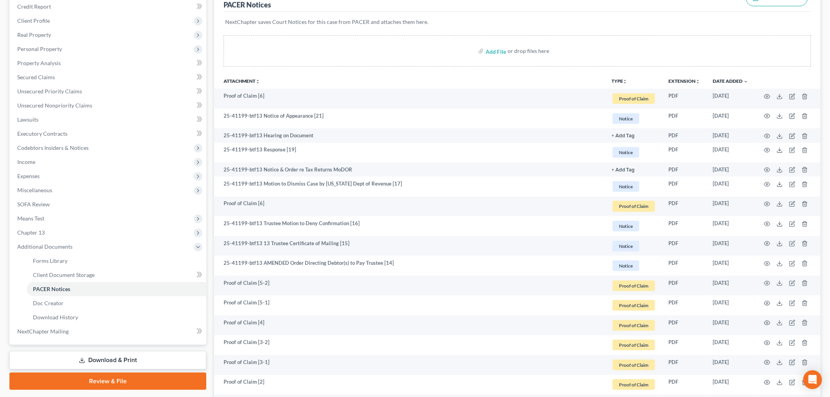
scroll to position [131, 0]
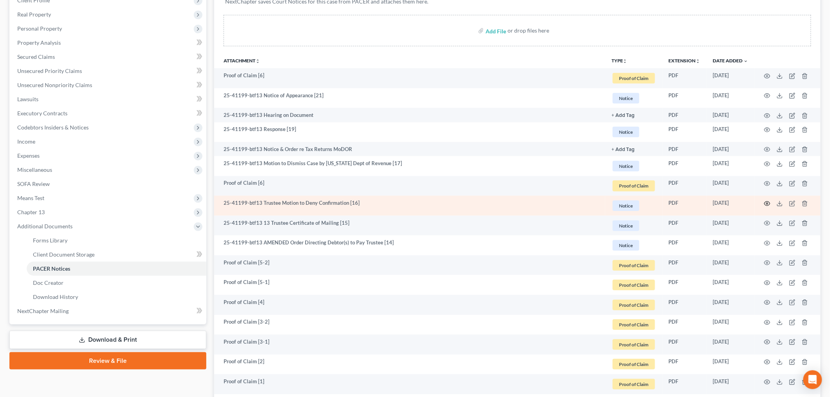
click at [767, 203] on icon "button" at bounding box center [767, 203] width 6 height 6
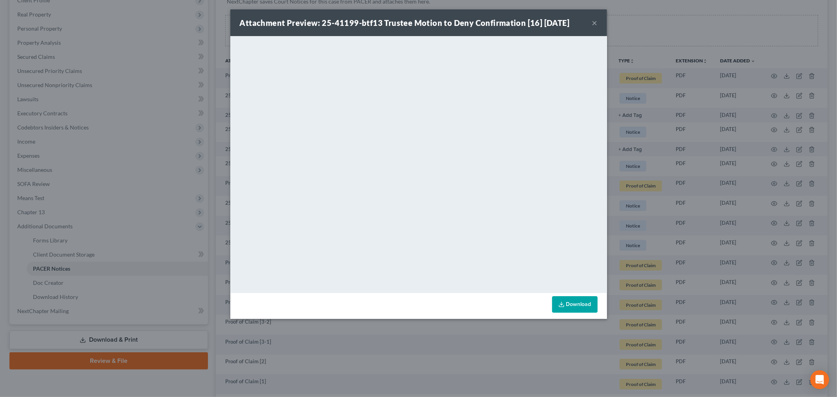
click at [594, 20] on button "×" at bounding box center [594, 22] width 5 height 9
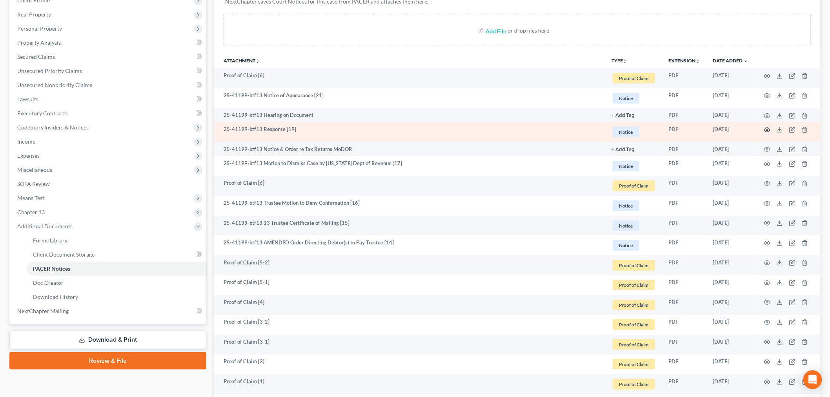
click at [768, 129] on circle "button" at bounding box center [767, 130] width 2 height 2
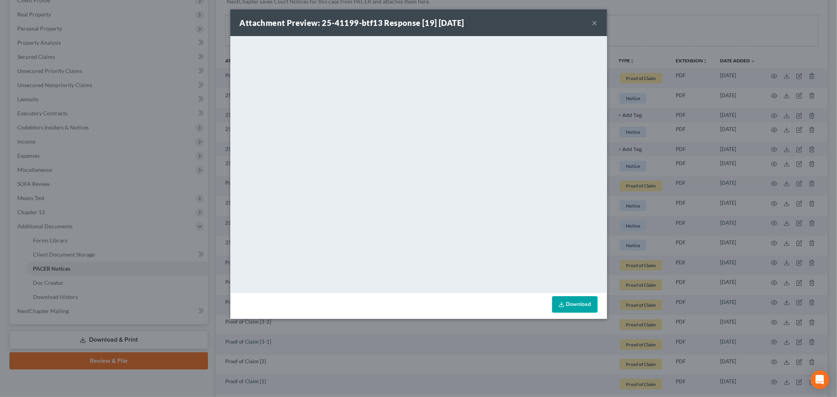
click at [593, 25] on button "×" at bounding box center [594, 22] width 5 height 9
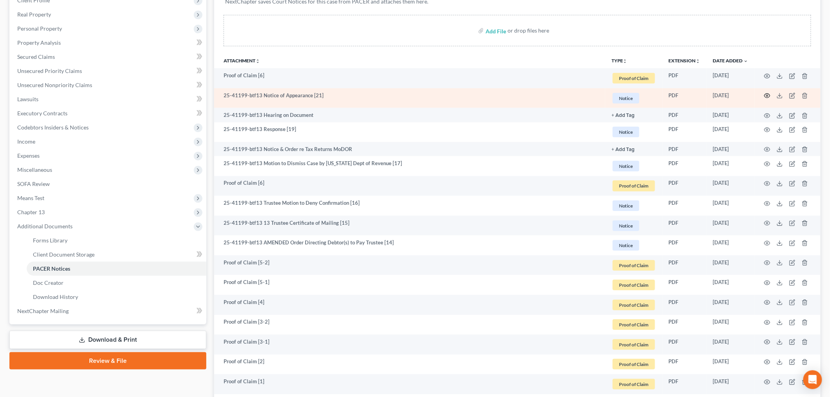
click at [765, 95] on icon "button" at bounding box center [767, 96] width 6 height 4
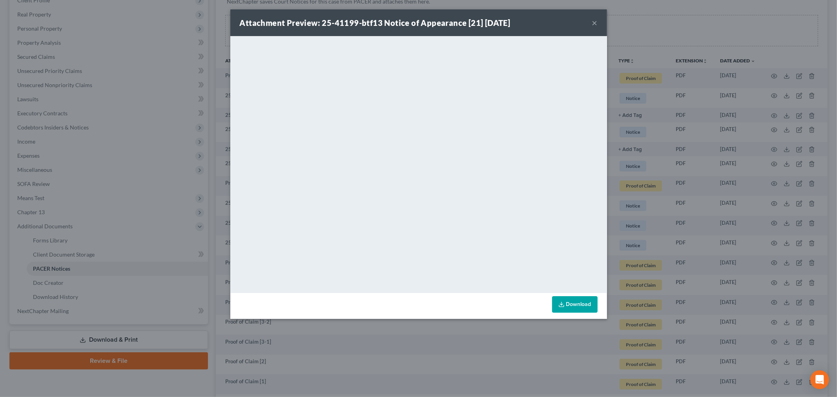
click at [595, 20] on button "×" at bounding box center [594, 22] width 5 height 9
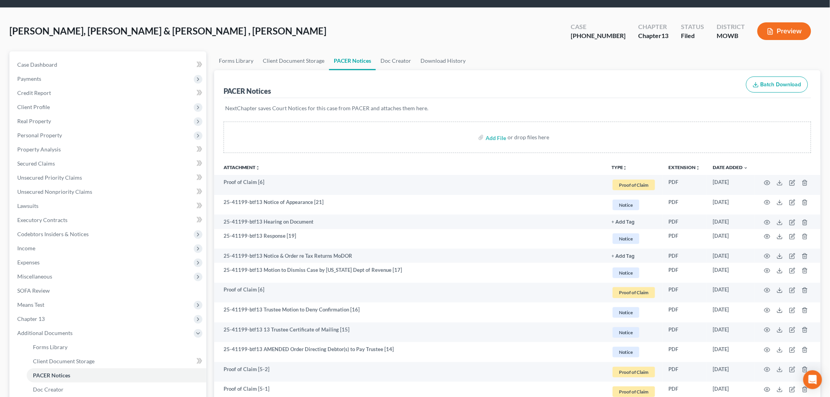
scroll to position [0, 0]
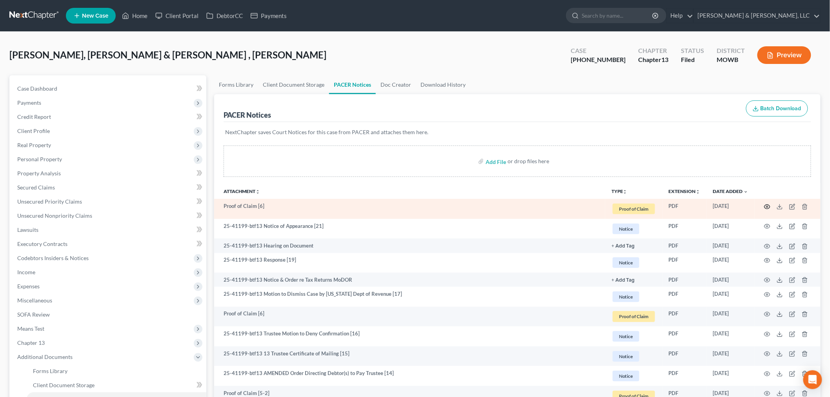
click at [769, 206] on icon "button" at bounding box center [767, 206] width 6 height 4
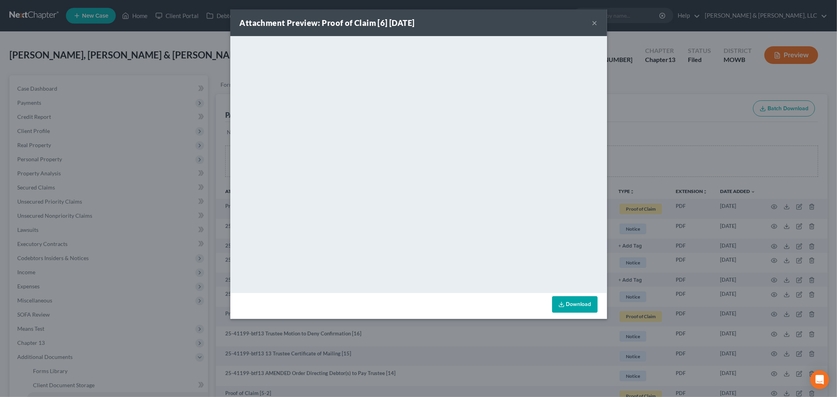
click at [593, 24] on button "×" at bounding box center [594, 22] width 5 height 9
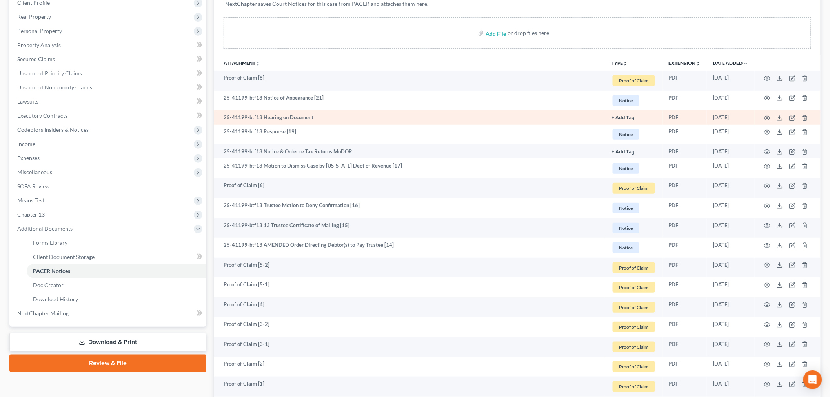
scroll to position [131, 0]
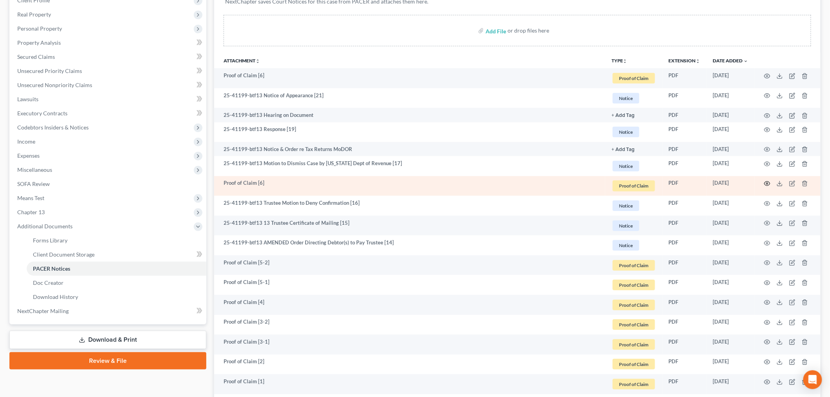
click at [768, 182] on icon "button" at bounding box center [767, 183] width 6 height 6
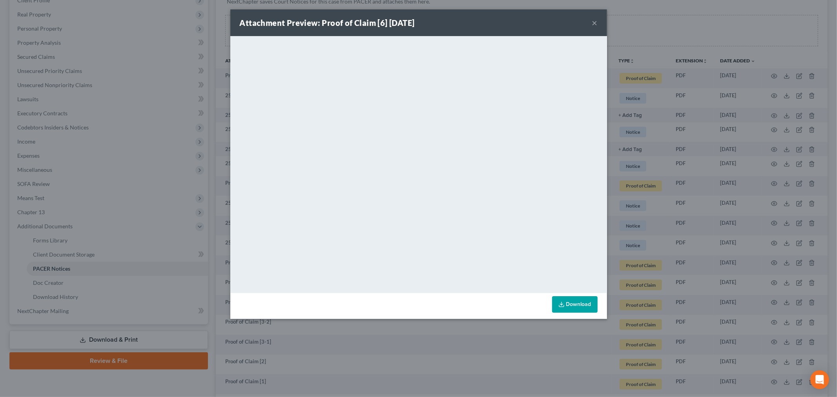
click at [595, 18] on button "×" at bounding box center [594, 22] width 5 height 9
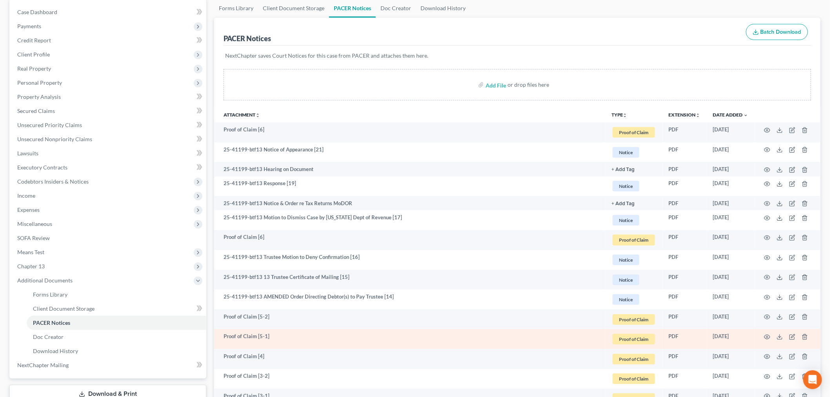
scroll to position [0, 0]
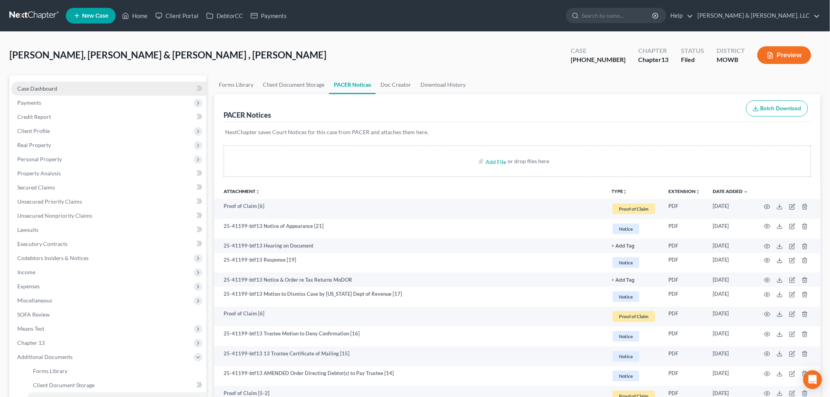
click at [29, 94] on link "Case Dashboard" at bounding box center [108, 89] width 195 height 14
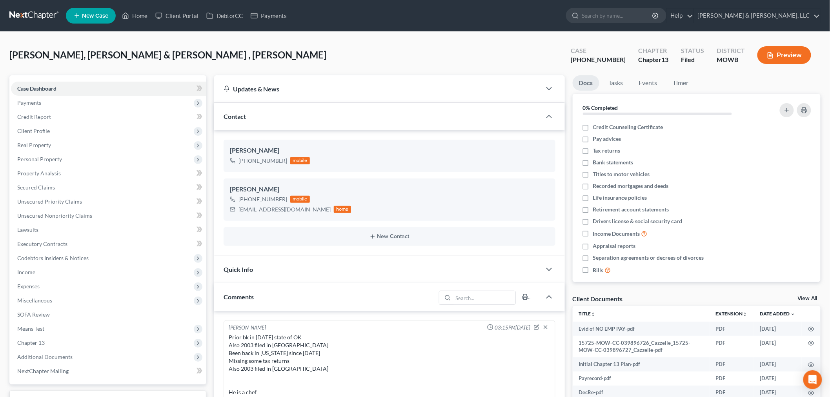
scroll to position [478, 0]
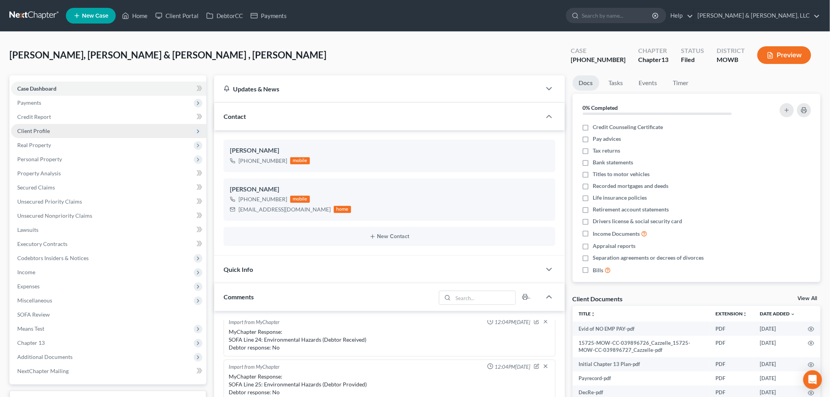
click at [30, 130] on span "Client Profile" at bounding box center [33, 130] width 33 height 7
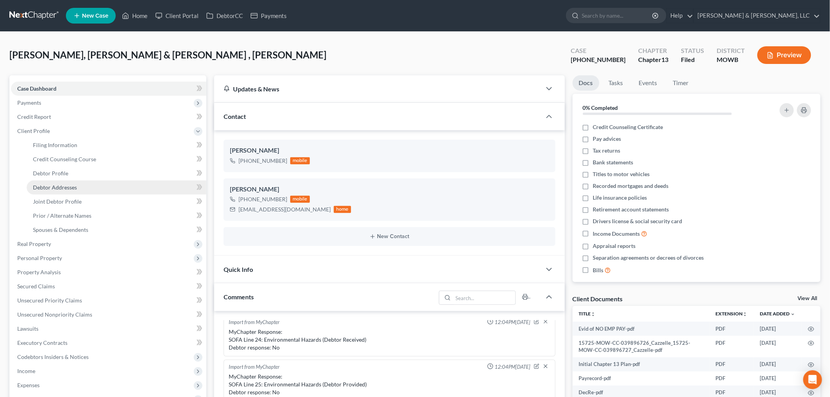
click at [59, 187] on span "Debtor Addresses" at bounding box center [55, 187] width 44 height 7
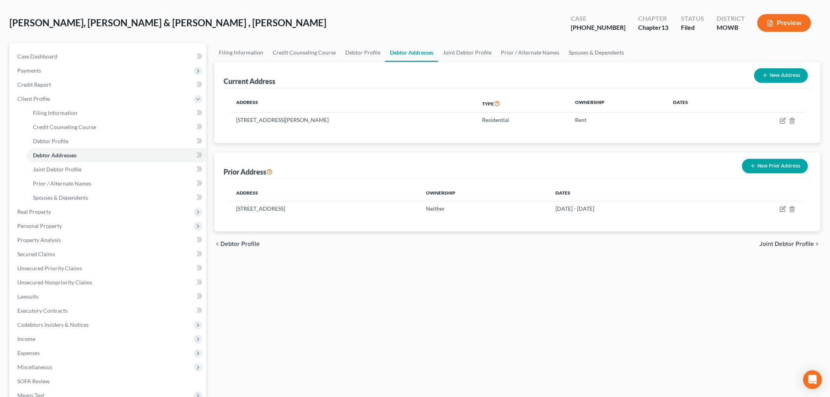
scroll to position [87, 0]
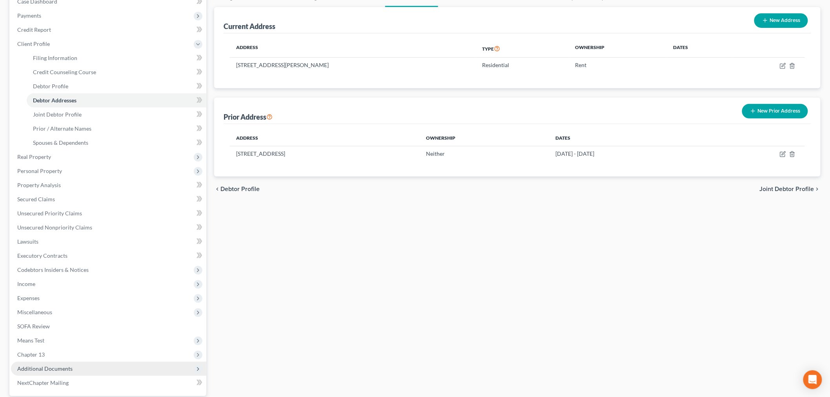
click at [58, 367] on span "Additional Documents" at bounding box center [44, 368] width 55 height 7
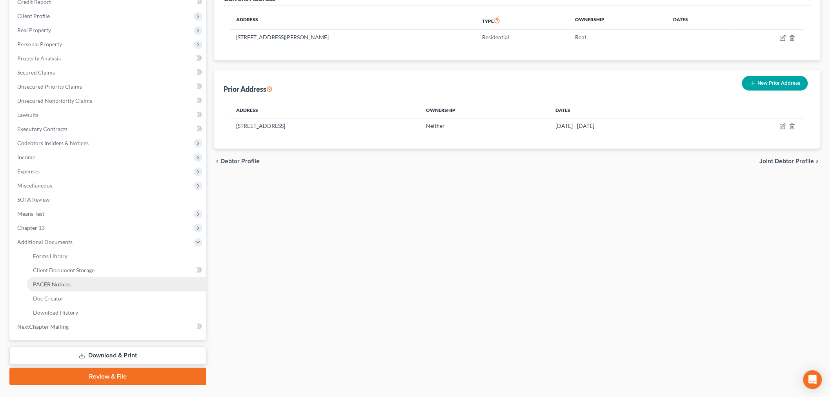
scroll to position [131, 0]
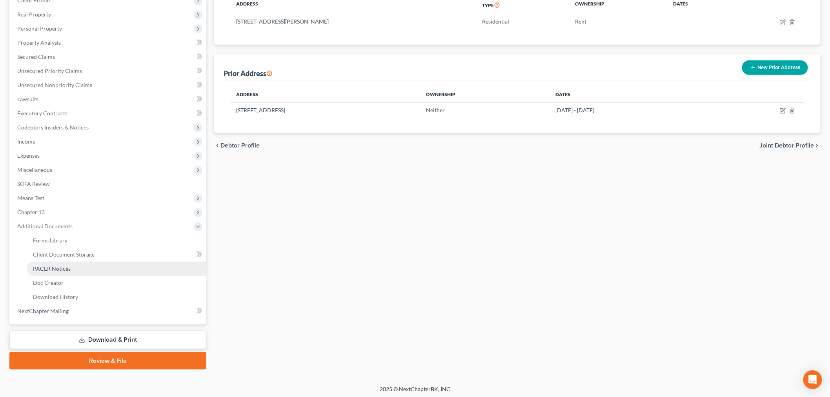
click at [57, 265] on span "PACER Notices" at bounding box center [52, 268] width 38 height 7
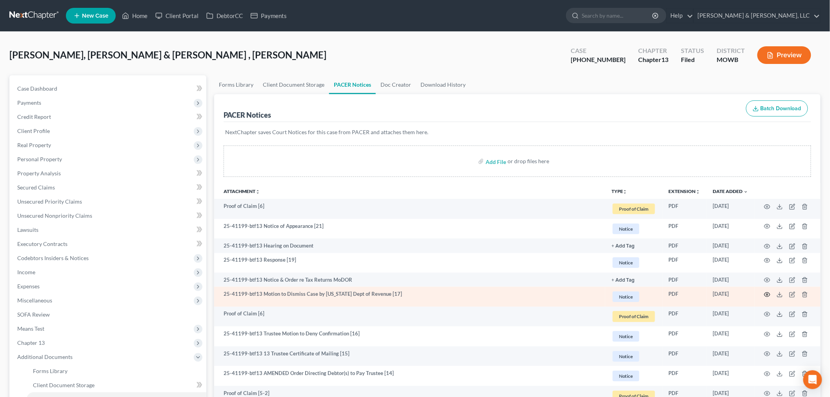
click at [766, 293] on icon "button" at bounding box center [767, 294] width 6 height 4
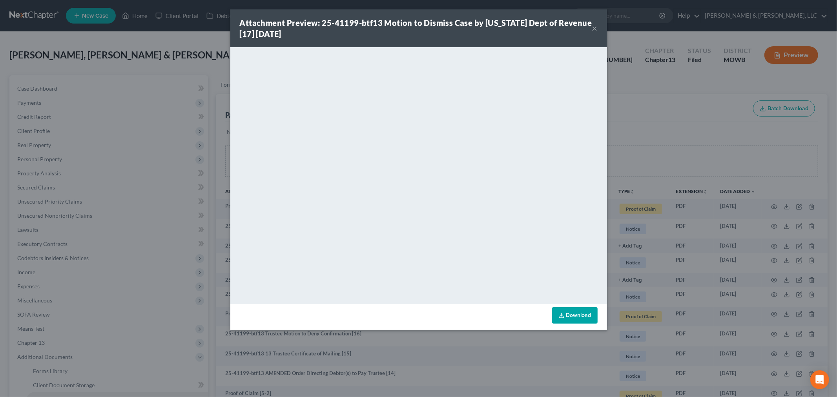
click at [595, 25] on button "×" at bounding box center [594, 28] width 5 height 9
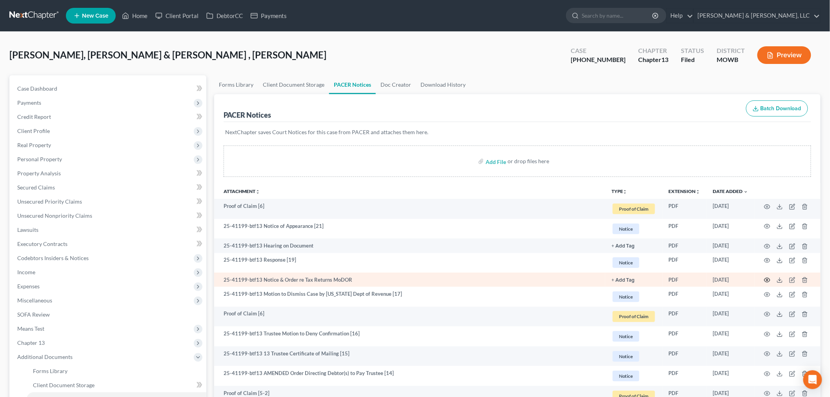
click at [768, 278] on icon "button" at bounding box center [767, 280] width 6 height 6
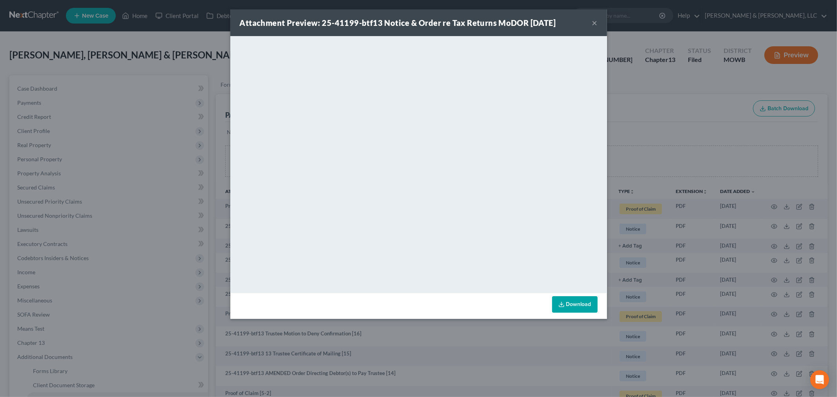
click at [595, 22] on button "×" at bounding box center [594, 22] width 5 height 9
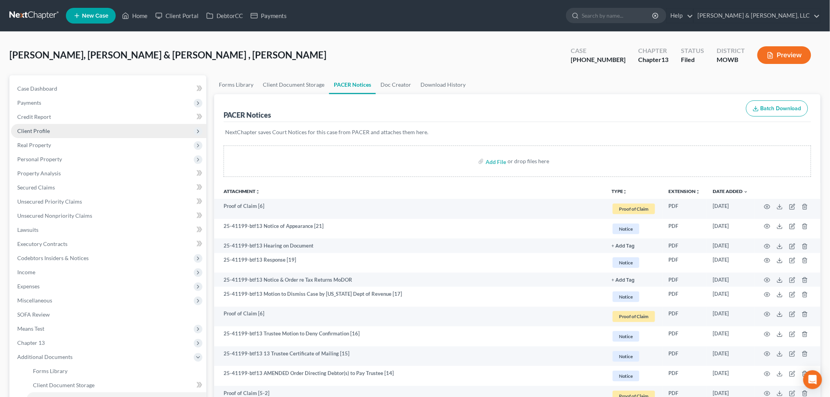
click at [40, 132] on span "Client Profile" at bounding box center [33, 130] width 33 height 7
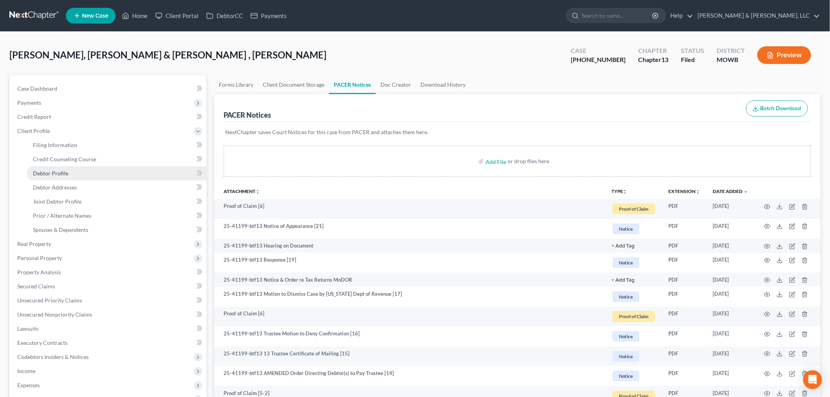
click at [48, 175] on span "Debtor Profile" at bounding box center [50, 173] width 35 height 7
select select "1"
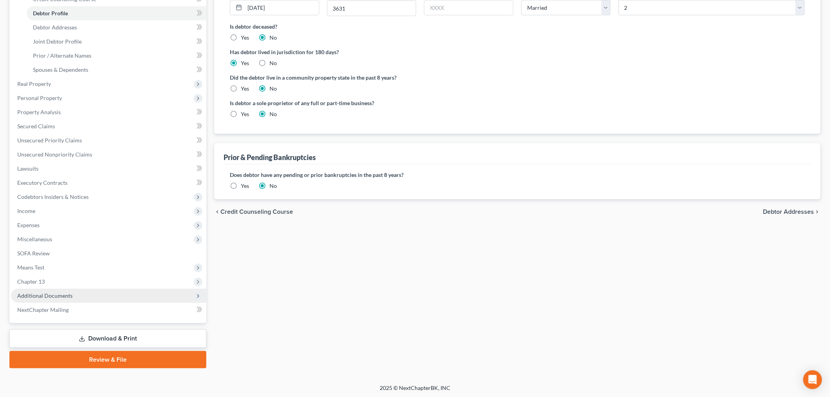
click at [51, 295] on span "Additional Documents" at bounding box center [44, 295] width 55 height 7
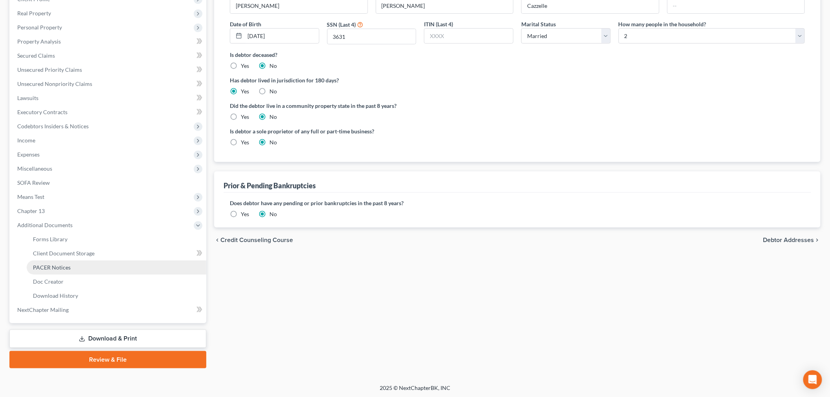
click at [54, 264] on span "PACER Notices" at bounding box center [52, 267] width 38 height 7
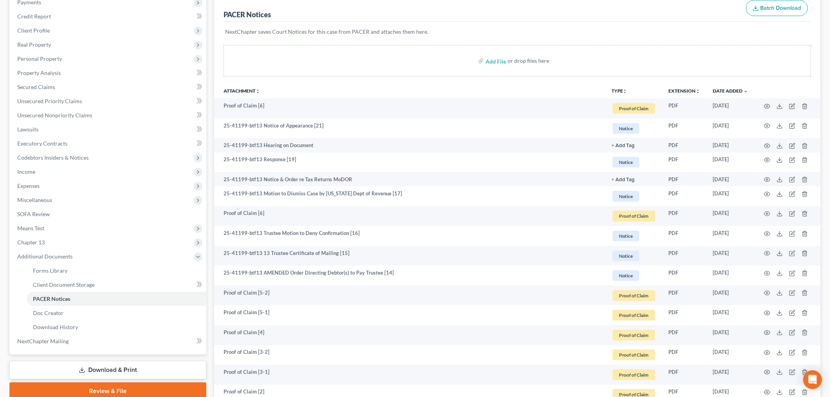
scroll to position [131, 0]
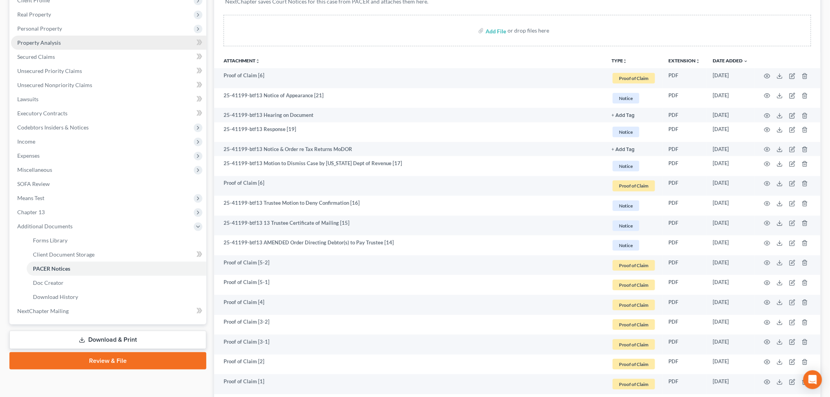
click at [26, 44] on span "Property Analysis" at bounding box center [39, 42] width 44 height 7
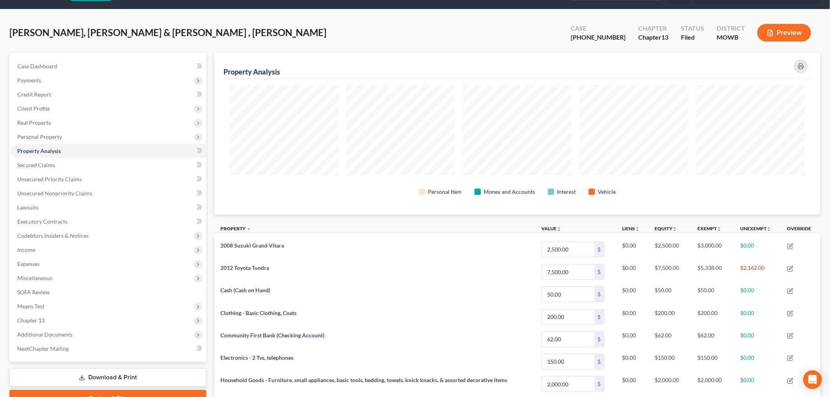
scroll to position [44, 0]
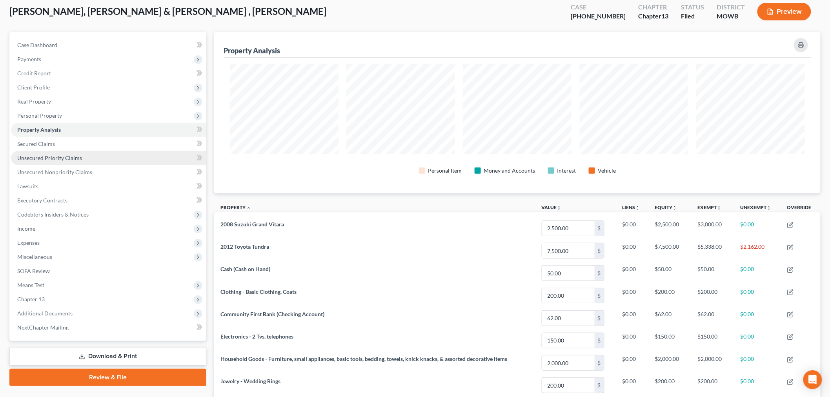
click at [49, 155] on span "Unsecured Priority Claims" at bounding box center [49, 158] width 65 height 7
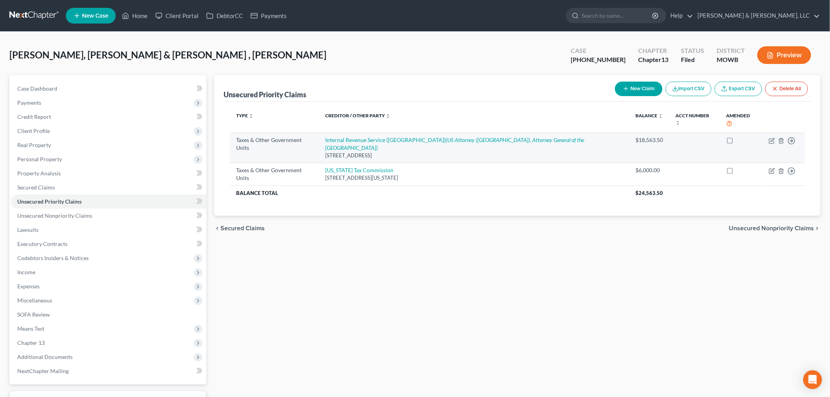
click at [768, 133] on td "Move to D Move to F Move to G Move to Notice Only" at bounding box center [783, 148] width 42 height 30
click at [770, 138] on icon "button" at bounding box center [772, 141] width 6 height 6
select select "0"
select select "39"
select select "2"
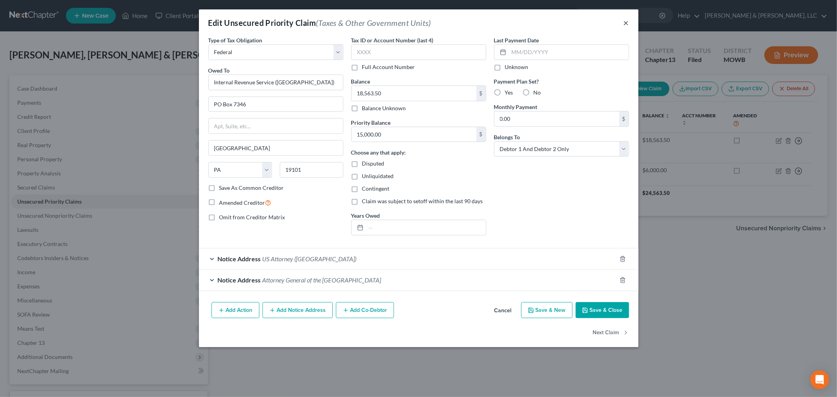
click at [624, 20] on button "×" at bounding box center [625, 22] width 5 height 9
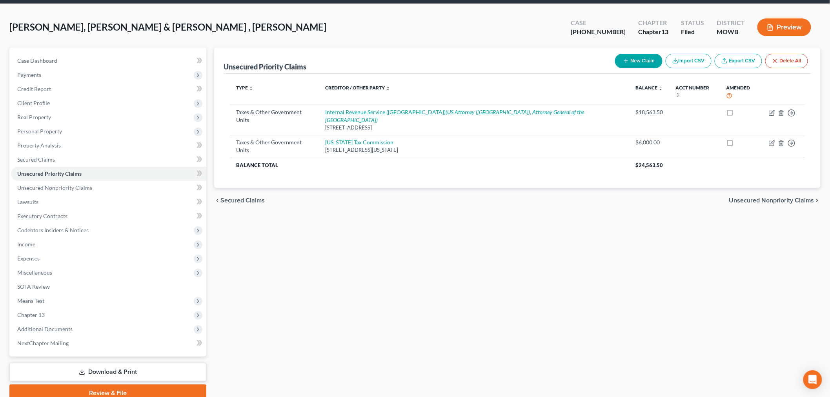
scroll to position [61, 0]
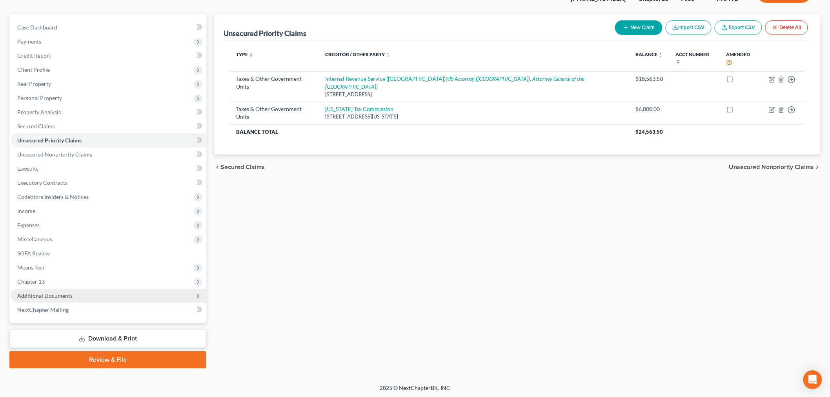
click at [50, 300] on span "Additional Documents" at bounding box center [108, 296] width 195 height 14
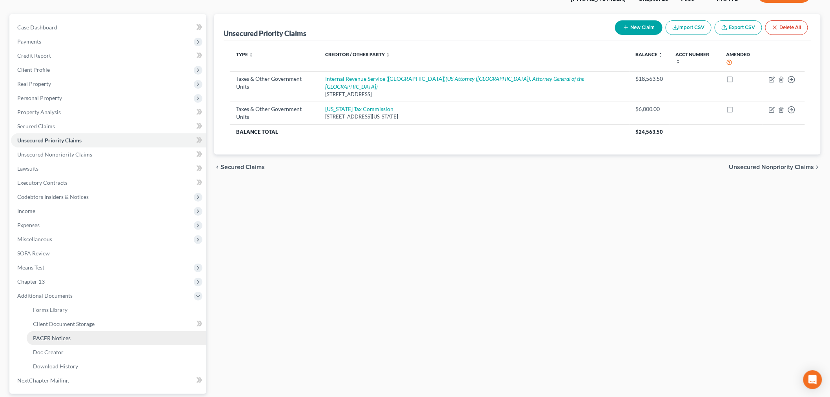
click at [49, 335] on span "PACER Notices" at bounding box center [52, 338] width 38 height 7
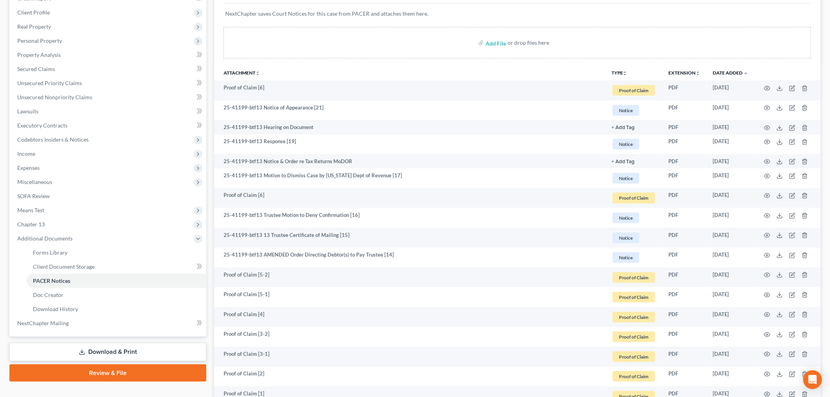
scroll to position [131, 0]
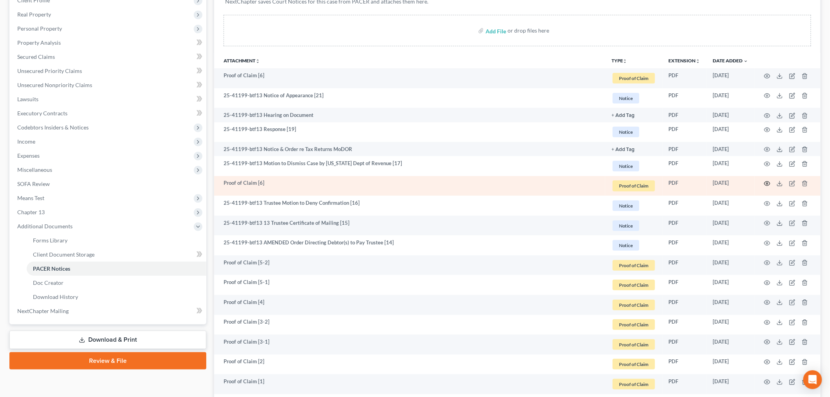
click at [769, 182] on icon "button" at bounding box center [767, 183] width 6 height 6
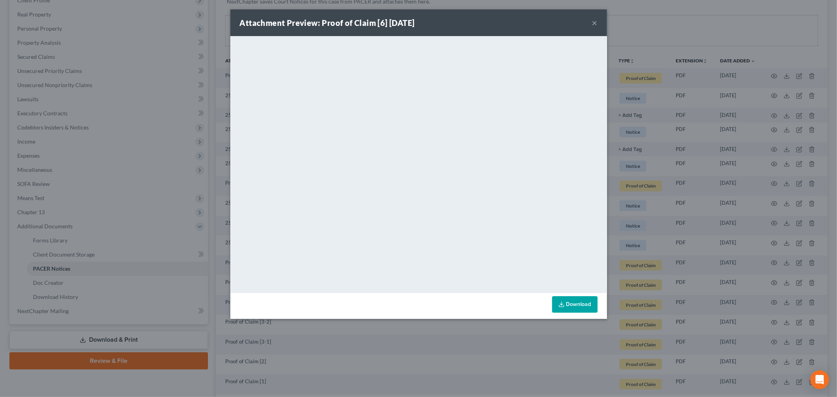
click at [592, 23] on button "×" at bounding box center [594, 22] width 5 height 9
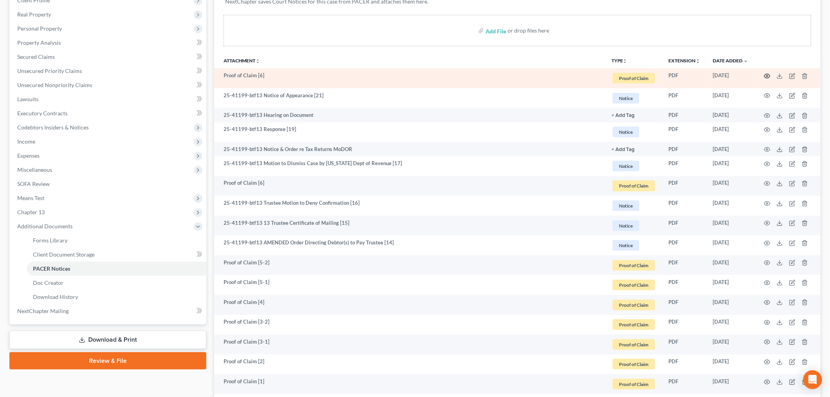
click at [767, 75] on icon "button" at bounding box center [767, 76] width 6 height 6
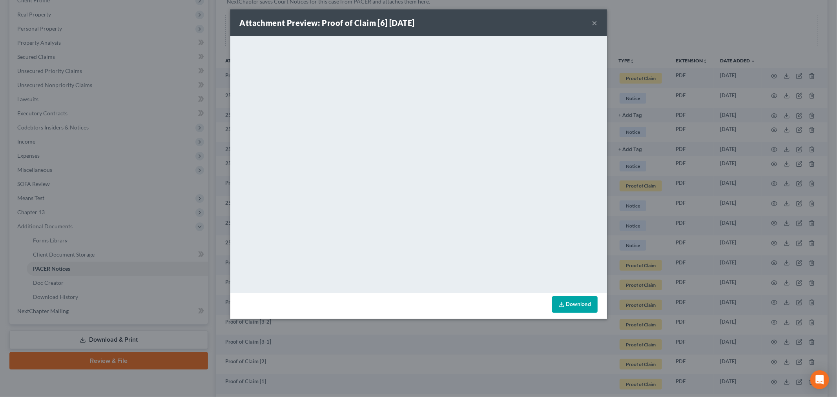
click at [594, 22] on button "×" at bounding box center [594, 22] width 5 height 9
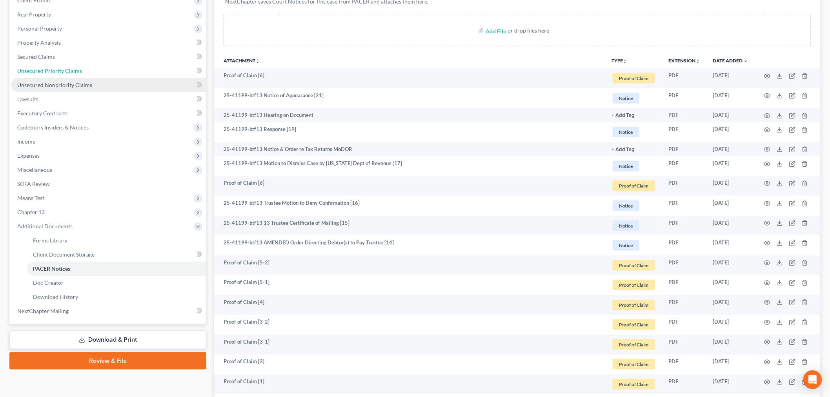
click at [54, 71] on span "Unsecured Priority Claims" at bounding box center [49, 70] width 65 height 7
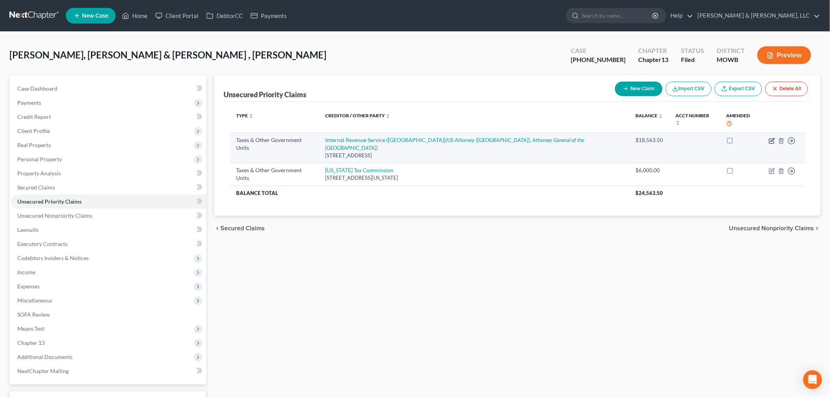
click at [772, 138] on icon "button" at bounding box center [772, 141] width 6 height 6
select select "0"
select select "39"
select select "2"
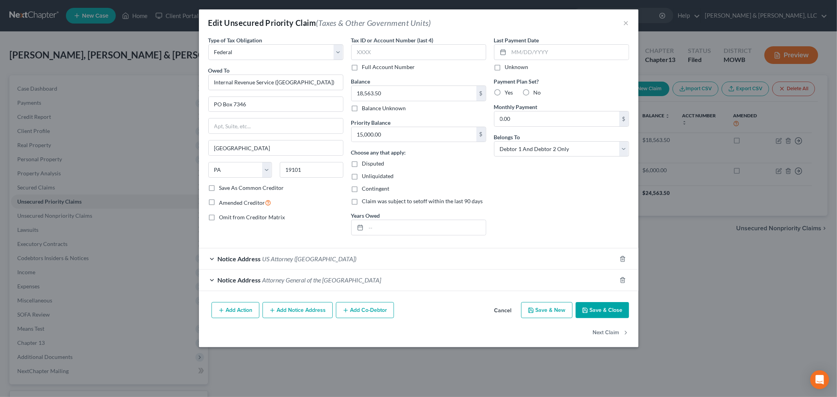
click at [612, 311] on button "Save & Close" at bounding box center [601, 310] width 53 height 16
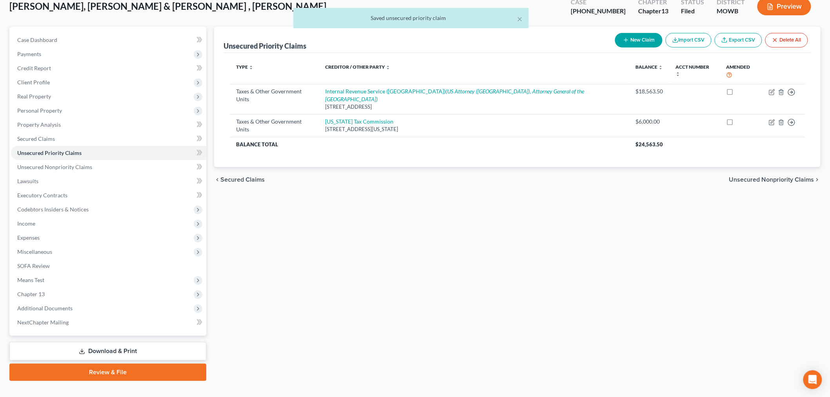
scroll to position [61, 0]
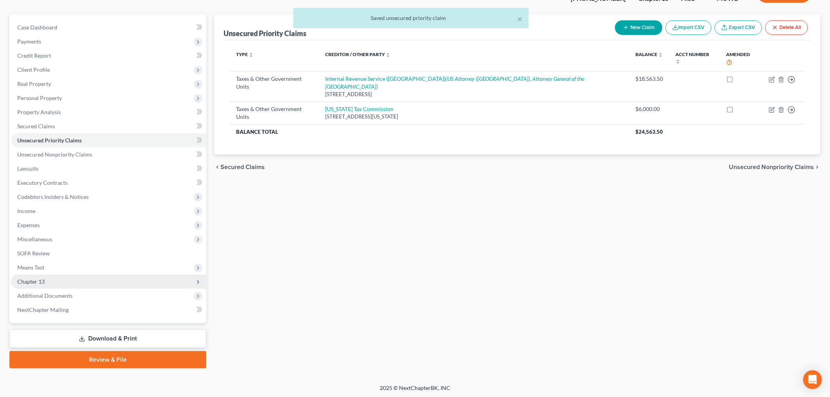
click at [24, 275] on span "Chapter 13" at bounding box center [108, 282] width 195 height 14
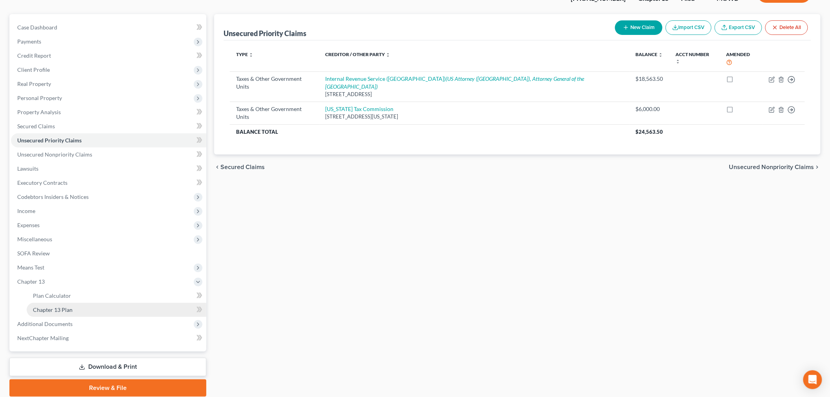
click at [55, 308] on span "Chapter 13 Plan" at bounding box center [53, 309] width 40 height 7
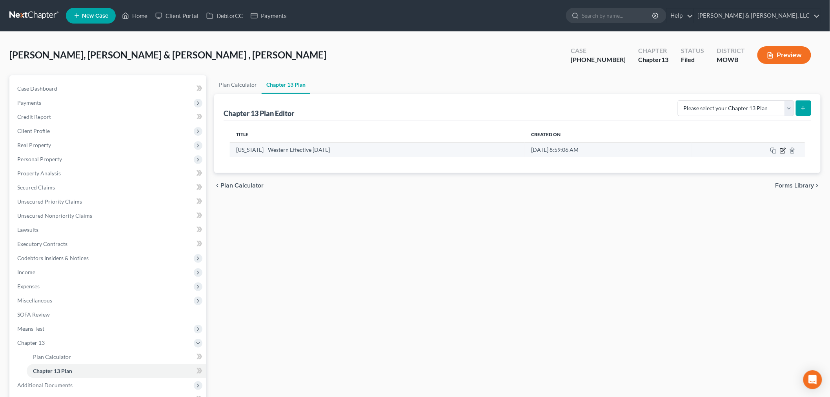
click at [783, 148] on icon "button" at bounding box center [783, 150] width 6 height 6
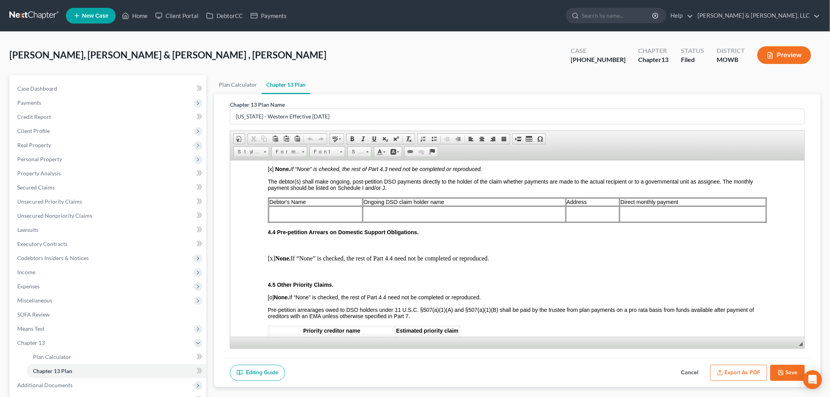
scroll to position [1177, 0]
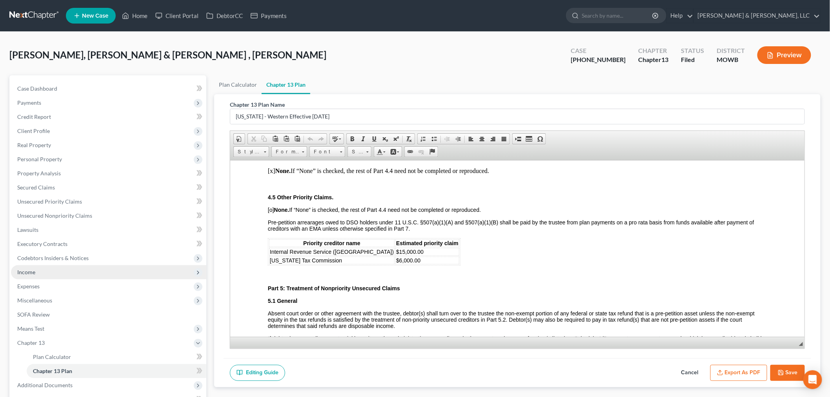
click at [31, 274] on span "Income" at bounding box center [26, 272] width 18 height 7
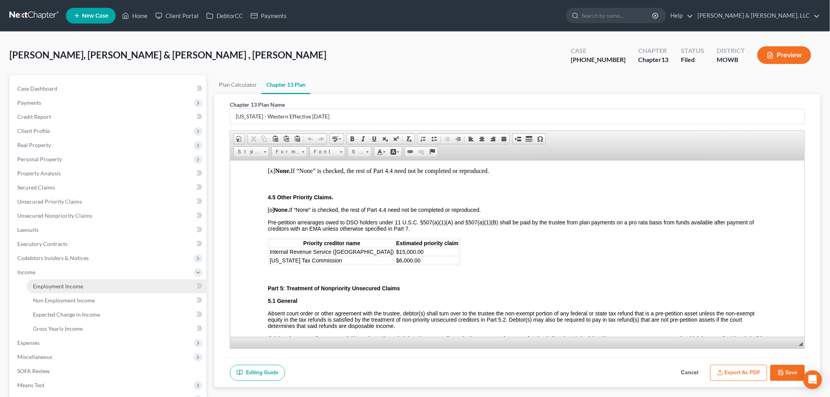
click at [46, 283] on span "Employment Income" at bounding box center [58, 286] width 50 height 7
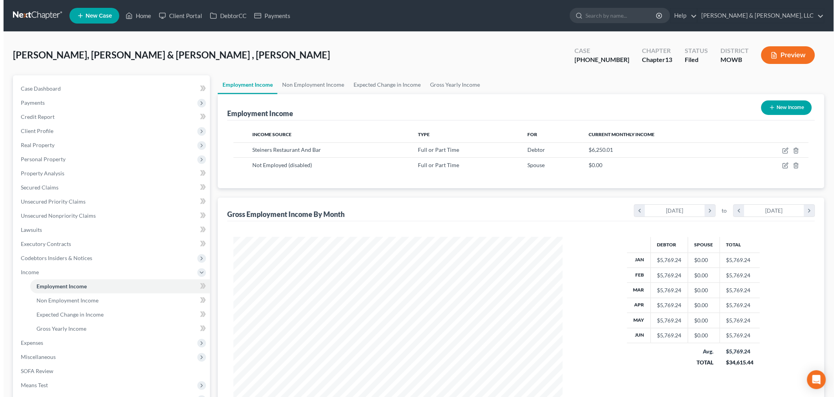
scroll to position [164, 344]
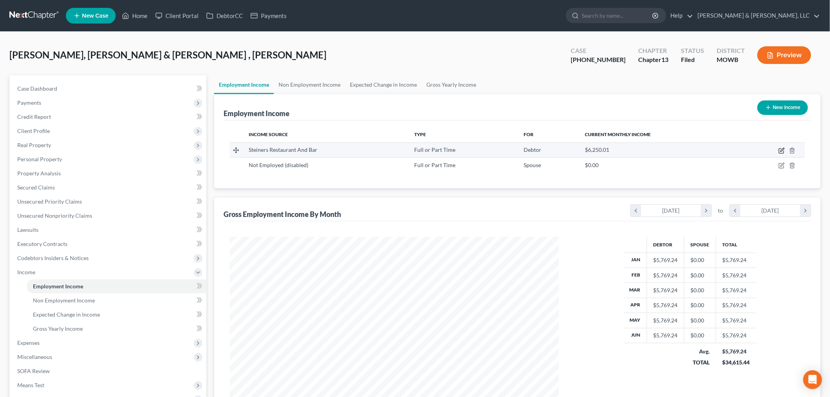
click at [778, 151] on icon "button" at bounding box center [781, 150] width 6 height 6
select select "0"
select select "26"
select select "2"
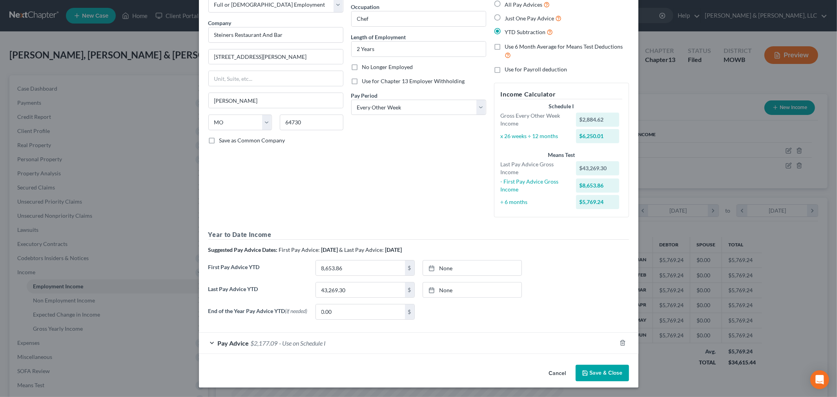
scroll to position [49, 0]
click at [267, 342] on span "$2,177.09" at bounding box center [264, 342] width 27 height 7
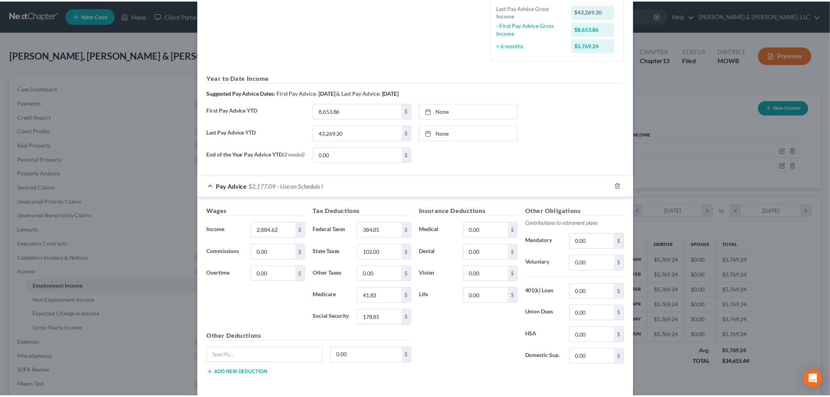
scroll to position [224, 0]
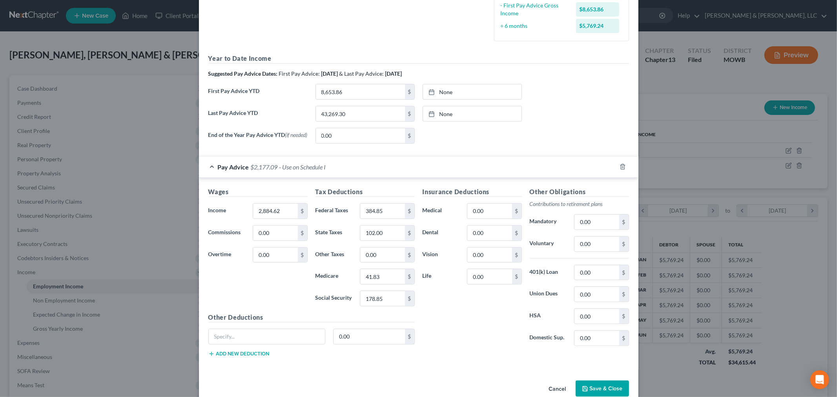
click at [615, 387] on button "Save & Close" at bounding box center [601, 388] width 53 height 16
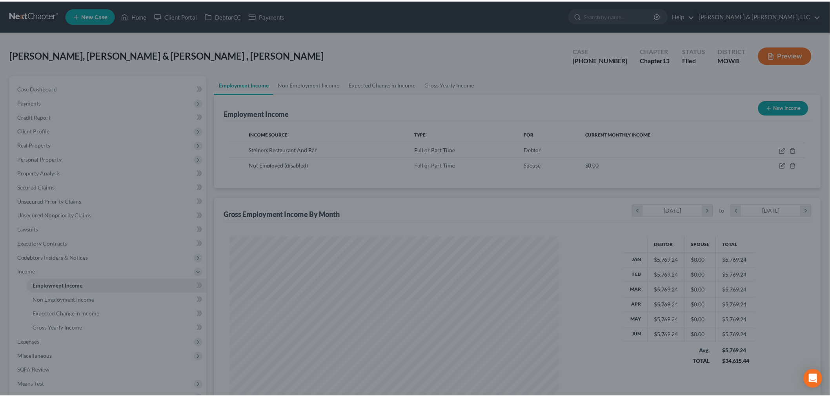
scroll to position [392027, 391846]
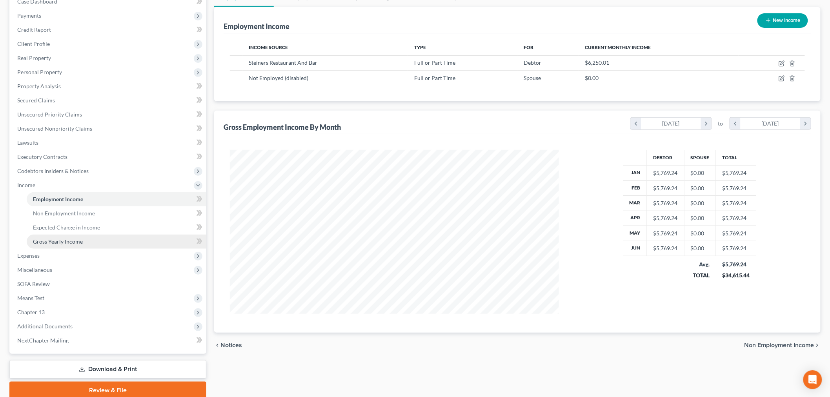
click at [63, 239] on span "Gross Yearly Income" at bounding box center [58, 241] width 50 height 7
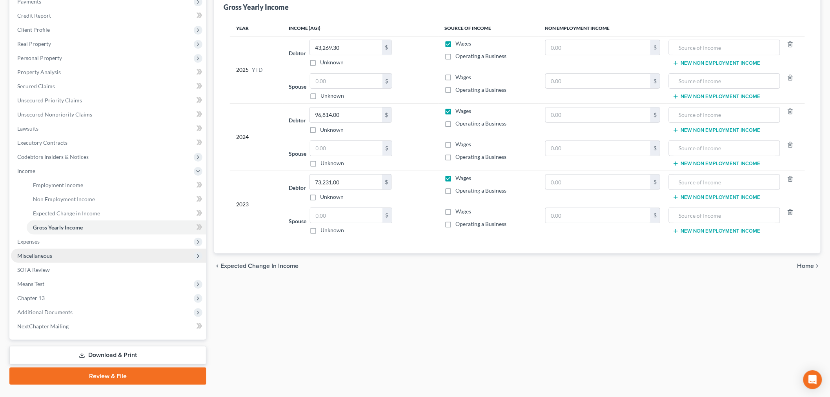
scroll to position [118, 0]
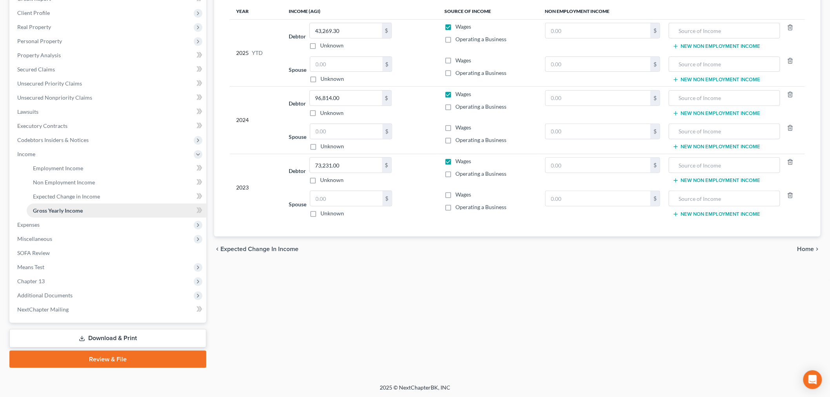
click at [60, 204] on link "Gross Yearly Income" at bounding box center [117, 211] width 180 height 14
click at [63, 201] on link "Expected Change in Income" at bounding box center [117, 196] width 180 height 14
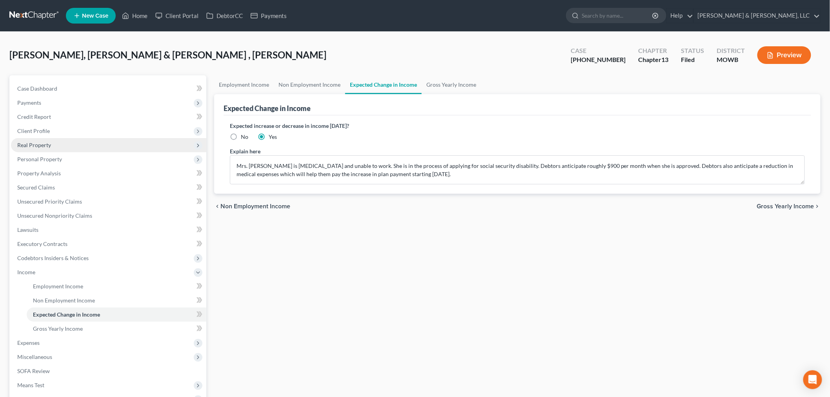
click at [40, 147] on span "Real Property" at bounding box center [34, 145] width 34 height 7
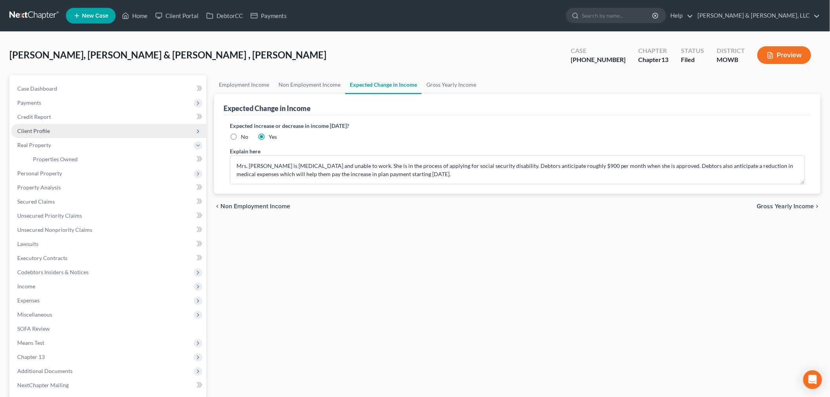
click at [35, 129] on span "Client Profile" at bounding box center [33, 130] width 33 height 7
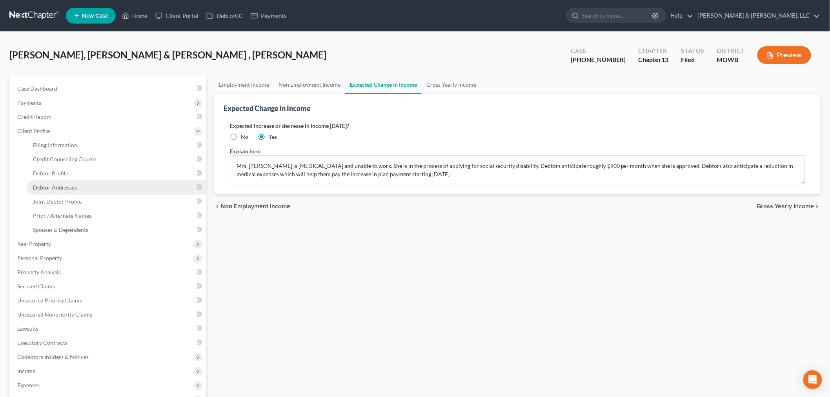
click at [65, 189] on span "Debtor Addresses" at bounding box center [55, 187] width 44 height 7
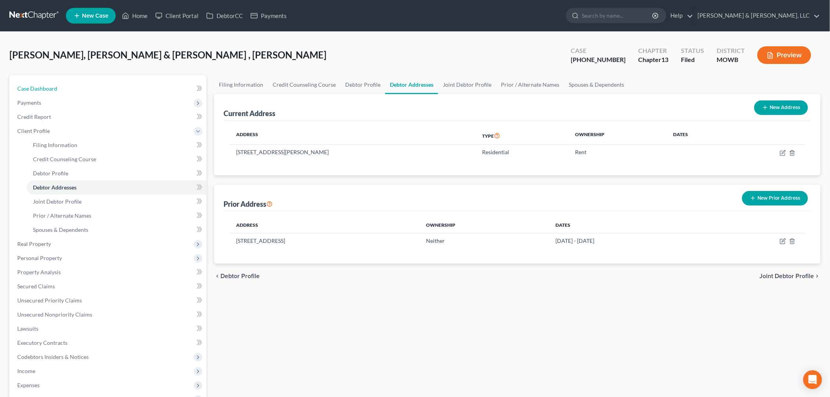
click at [35, 85] on span "Case Dashboard" at bounding box center [37, 88] width 40 height 7
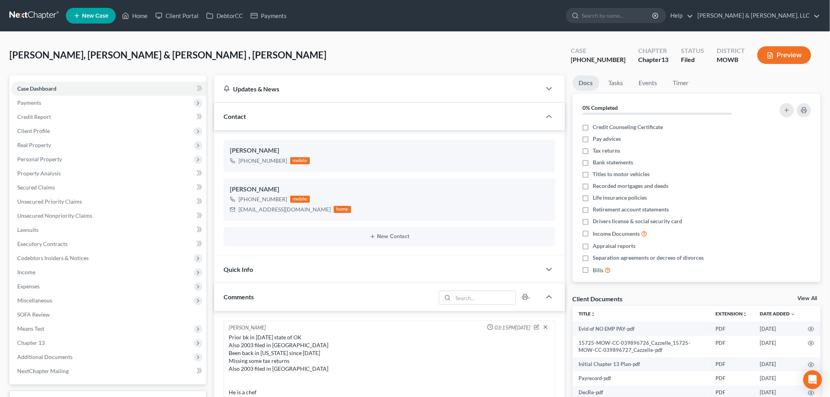
scroll to position [478, 0]
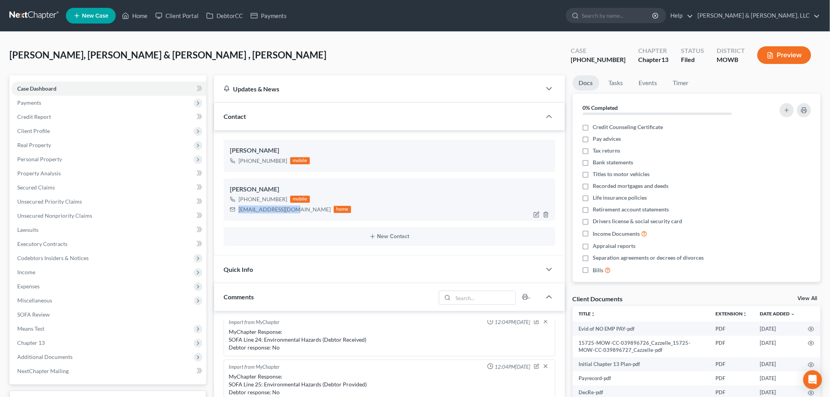
drag, startPoint x: 291, startPoint y: 211, endPoint x: 236, endPoint y: 212, distance: 54.9
click at [236, 212] on div "bigcdog08@gmail.com home" at bounding box center [290, 209] width 121 height 10
copy div "bigcdog08@gmail.com"
click at [139, 14] on link "Home" at bounding box center [134, 16] width 33 height 14
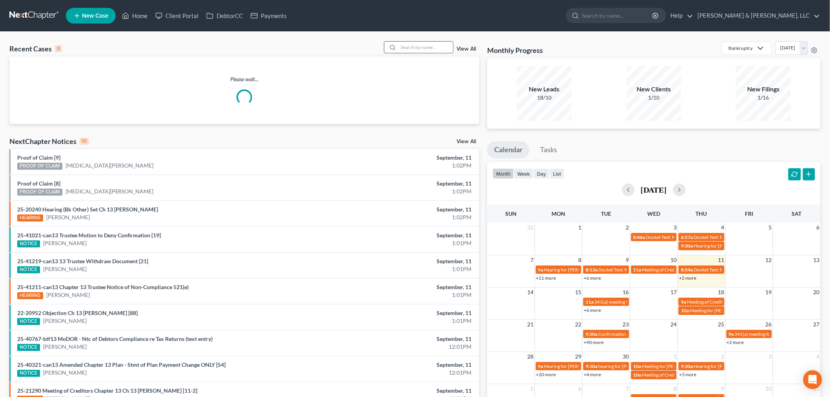
click at [416, 42] on input "search" at bounding box center [425, 47] width 55 height 11
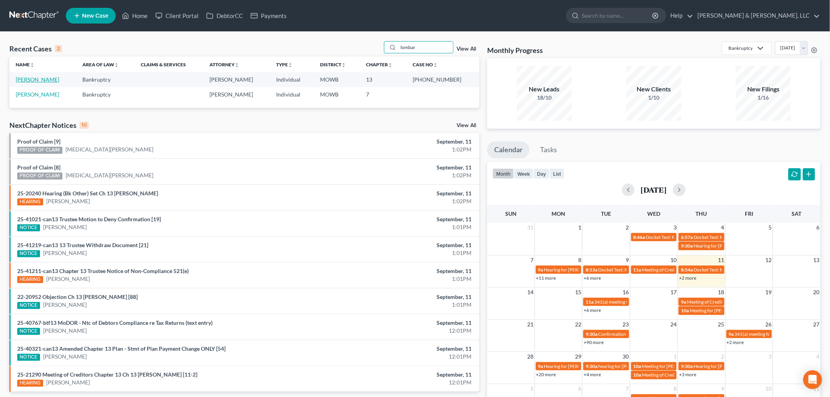
type input "lombar"
click at [34, 79] on link "Lombardino, Cindy" at bounding box center [38, 79] width 44 height 7
select select "2"
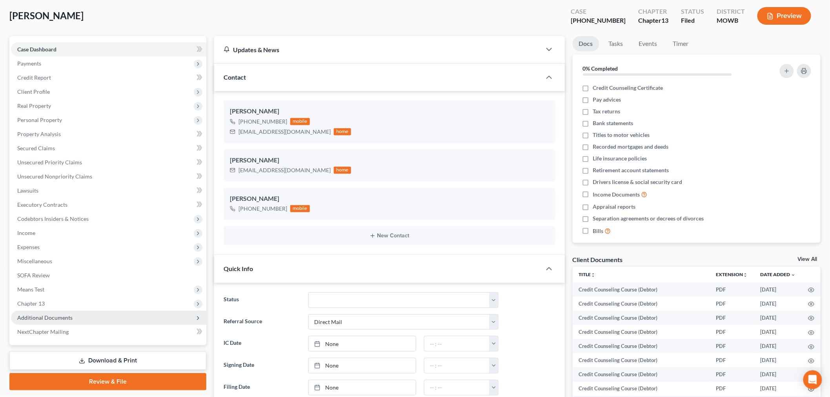
scroll to position [87, 0]
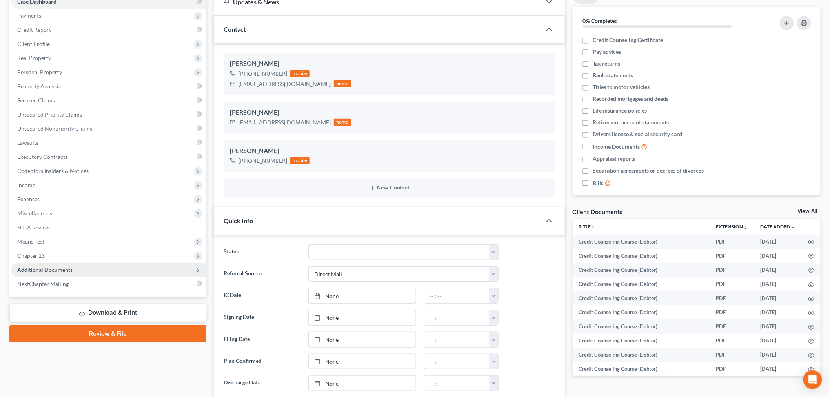
click at [60, 268] on span "Additional Documents" at bounding box center [44, 269] width 55 height 7
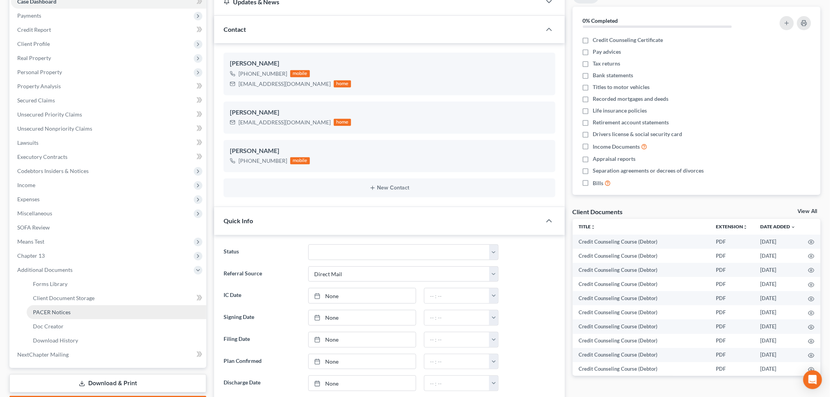
click at [57, 311] on span "PACER Notices" at bounding box center [52, 312] width 38 height 7
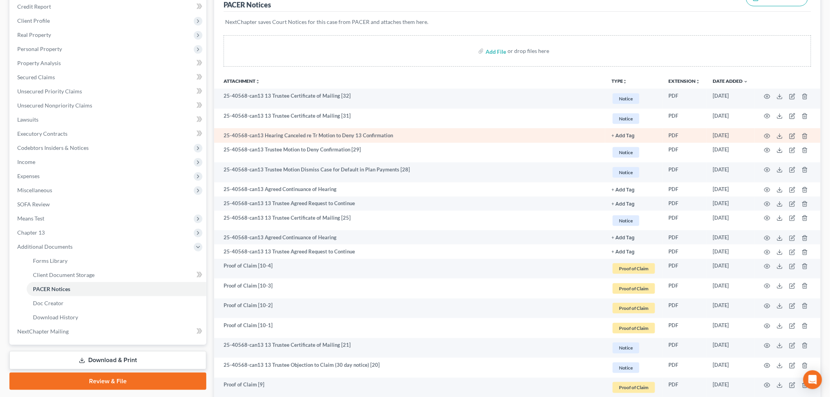
scroll to position [131, 0]
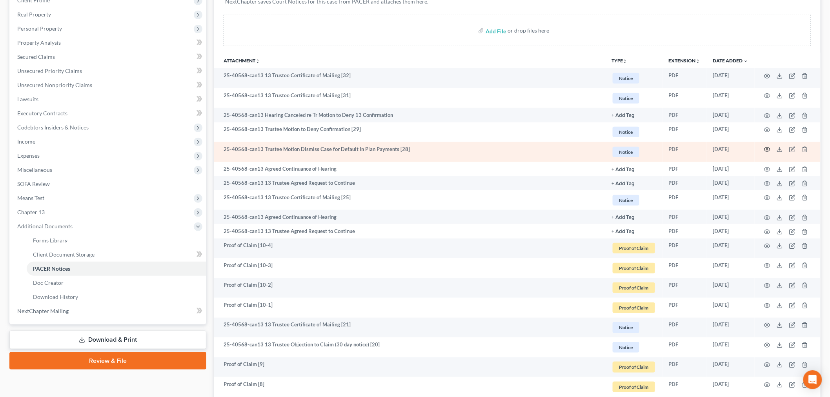
click at [766, 149] on icon "button" at bounding box center [767, 149] width 6 height 6
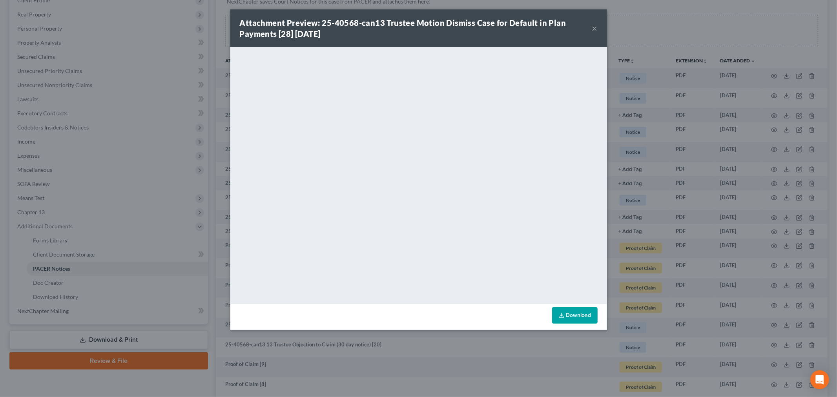
click at [597, 25] on button "×" at bounding box center [594, 28] width 5 height 9
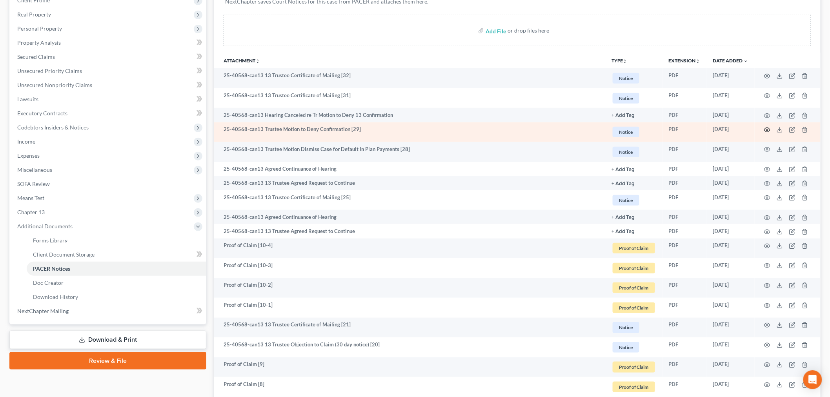
click at [767, 128] on icon "button" at bounding box center [767, 130] width 6 height 6
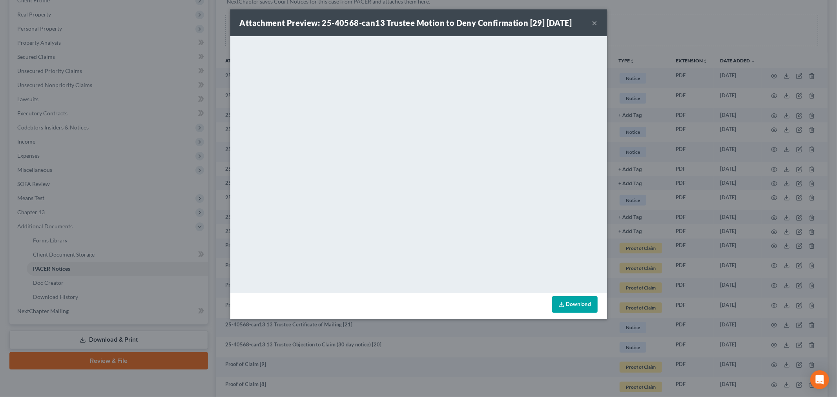
click at [592, 24] on button "×" at bounding box center [594, 22] width 5 height 9
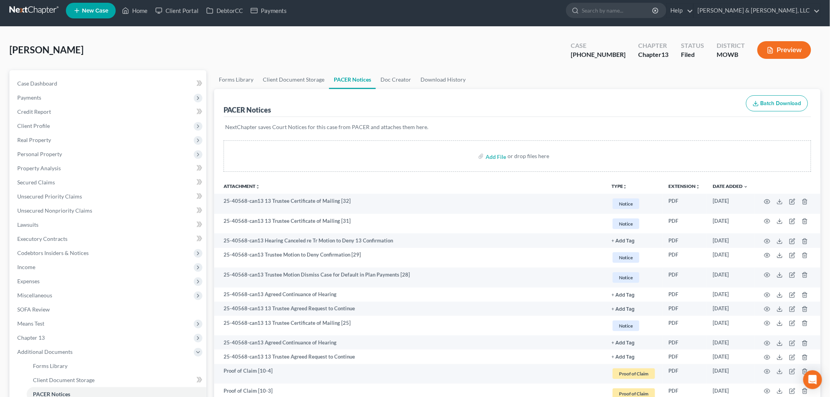
scroll to position [0, 0]
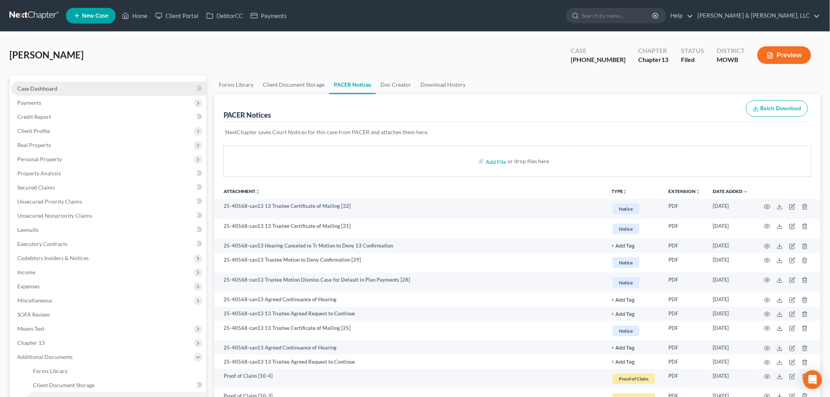
click at [48, 87] on span "Case Dashboard" at bounding box center [37, 88] width 40 height 7
select select "2"
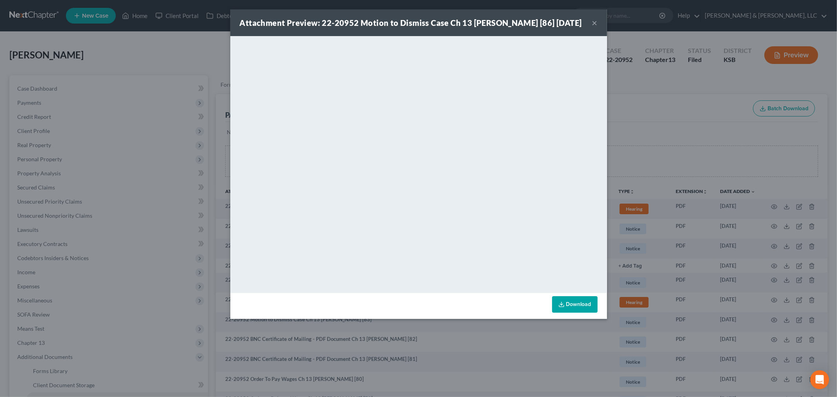
click at [594, 27] on button "×" at bounding box center [594, 22] width 5 height 9
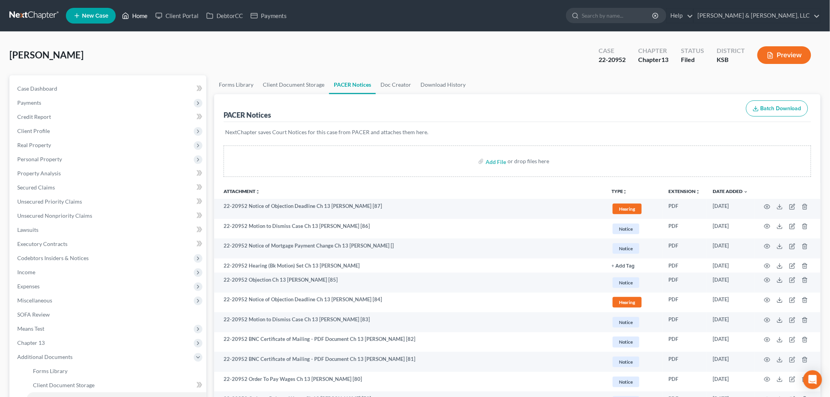
click at [144, 16] on link "Home" at bounding box center [134, 16] width 33 height 14
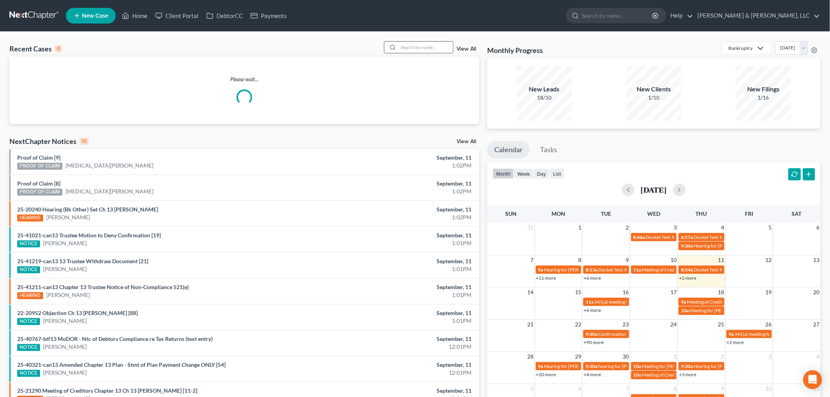
click at [413, 48] on input "search" at bounding box center [425, 47] width 55 height 11
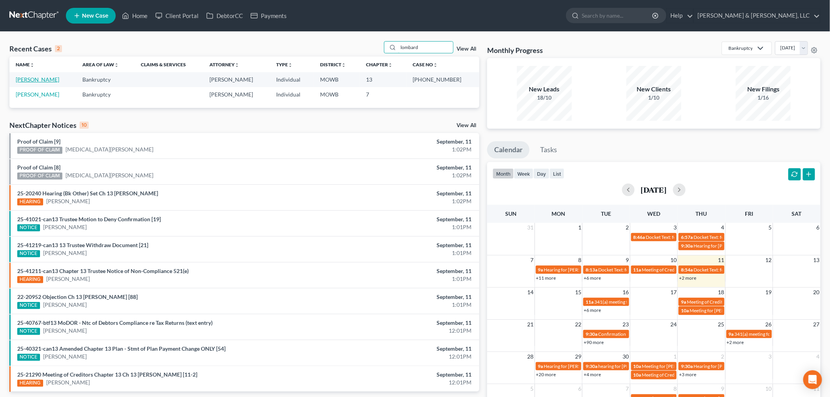
type input "lombard"
click at [45, 82] on link "Lombardino, Cindy" at bounding box center [38, 79] width 44 height 7
select select "2"
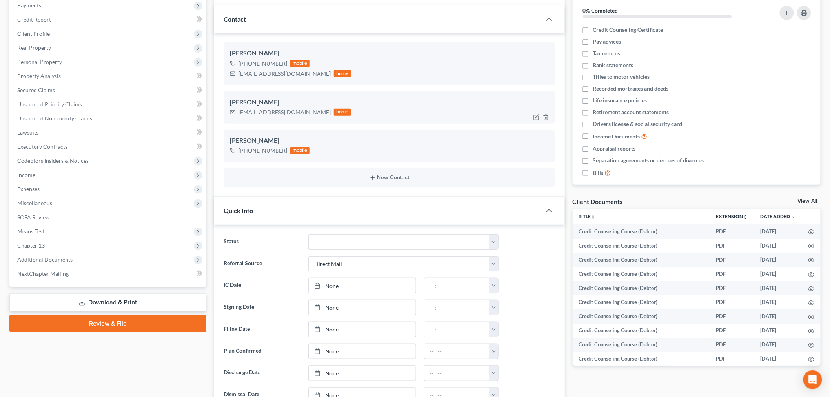
scroll to position [131, 0]
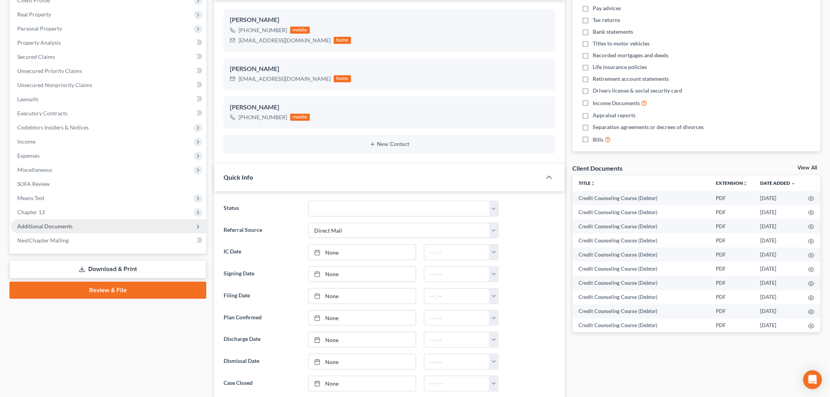
click at [33, 223] on span "Additional Documents" at bounding box center [44, 226] width 55 height 7
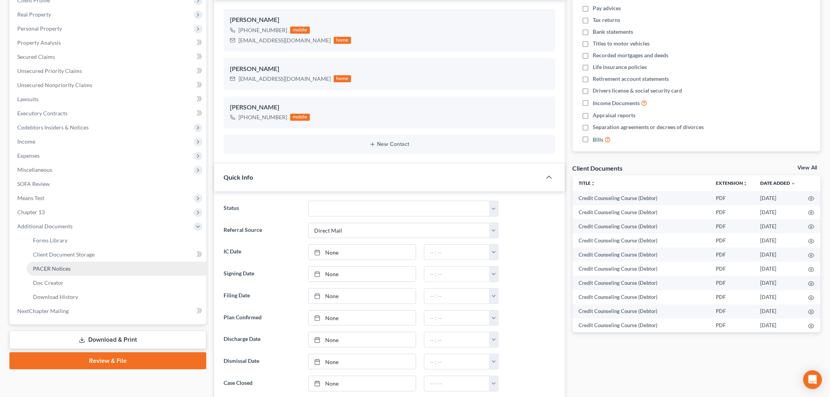
click at [62, 265] on span "PACER Notices" at bounding box center [52, 268] width 38 height 7
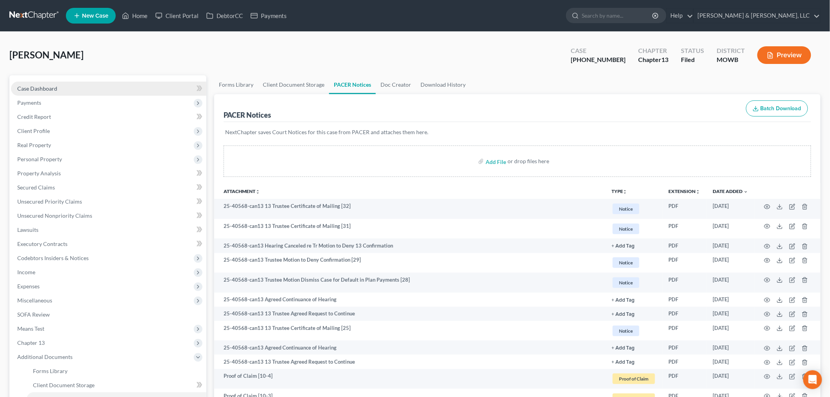
click at [53, 87] on span "Case Dashboard" at bounding box center [37, 88] width 40 height 7
select select "2"
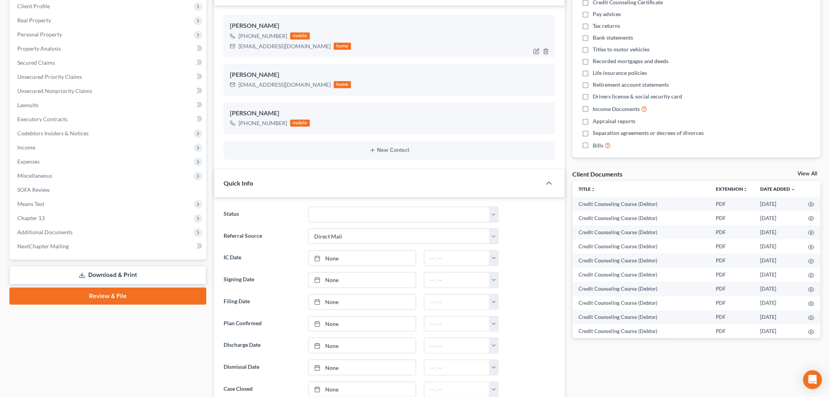
scroll to position [96, 0]
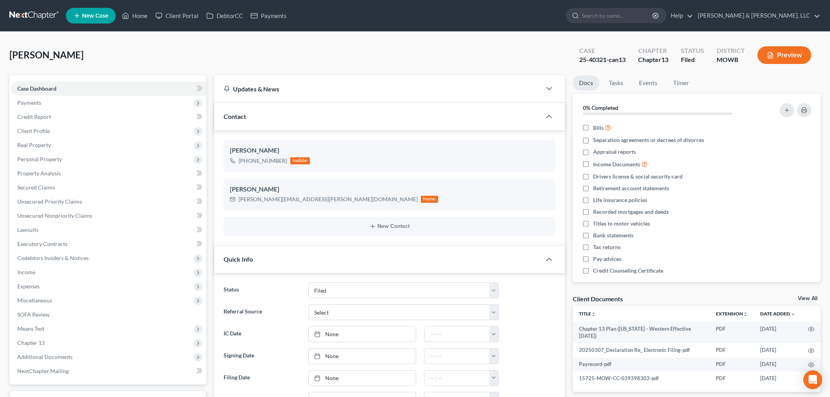
select select "6"
select select "0"
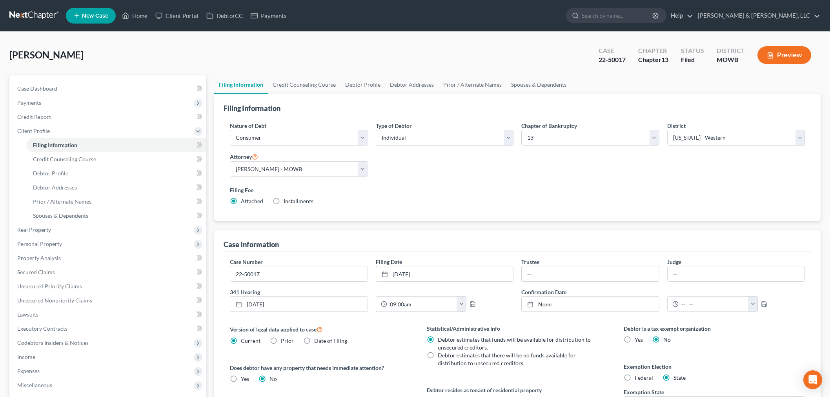
select select "1"
select select "0"
select select "3"
select select "46"
select select "1"
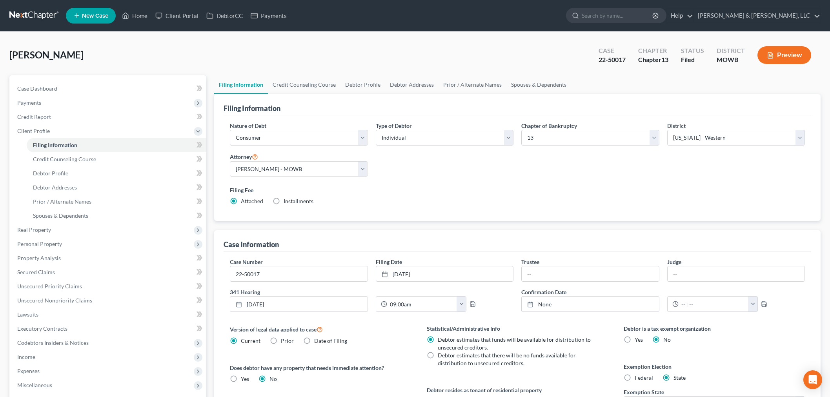
select select "26"
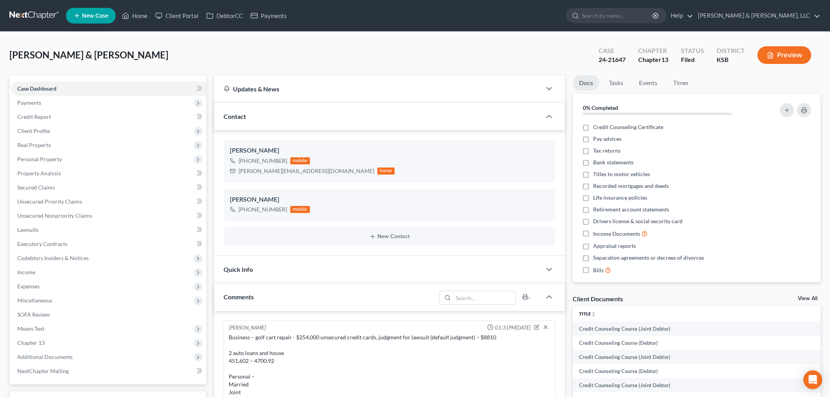
select select "0"
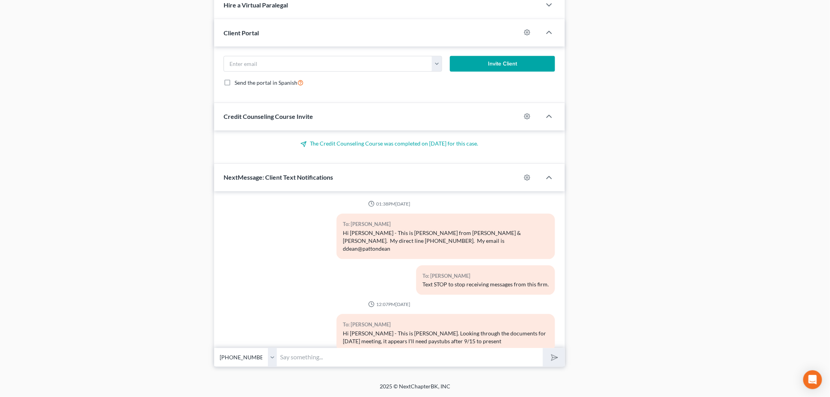
scroll to position [1574, 0]
